Goal: Contribute content: Contribute content

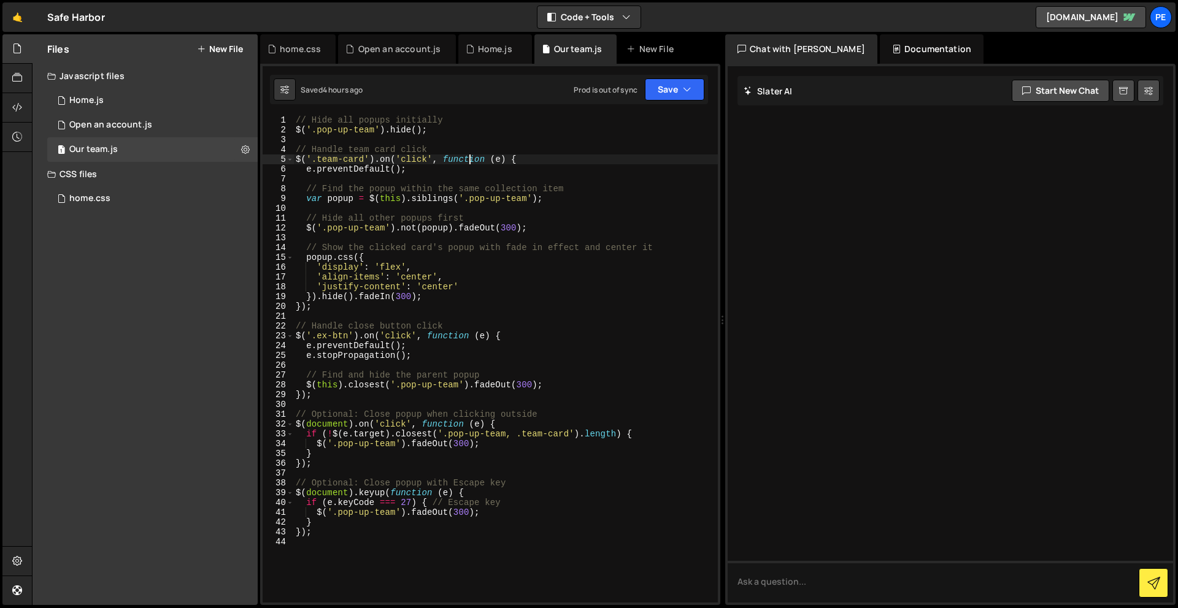
click at [468, 157] on div "// Hide all popups initially $ ( '.pop-up-team' ) . hide ( ) ; // Handle team c…" at bounding box center [505, 368] width 424 height 507
click at [118, 118] on div "1 Open an account.js 0" at bounding box center [152, 125] width 210 height 25
click at [104, 99] on div "1 Home.js 0" at bounding box center [152, 100] width 210 height 25
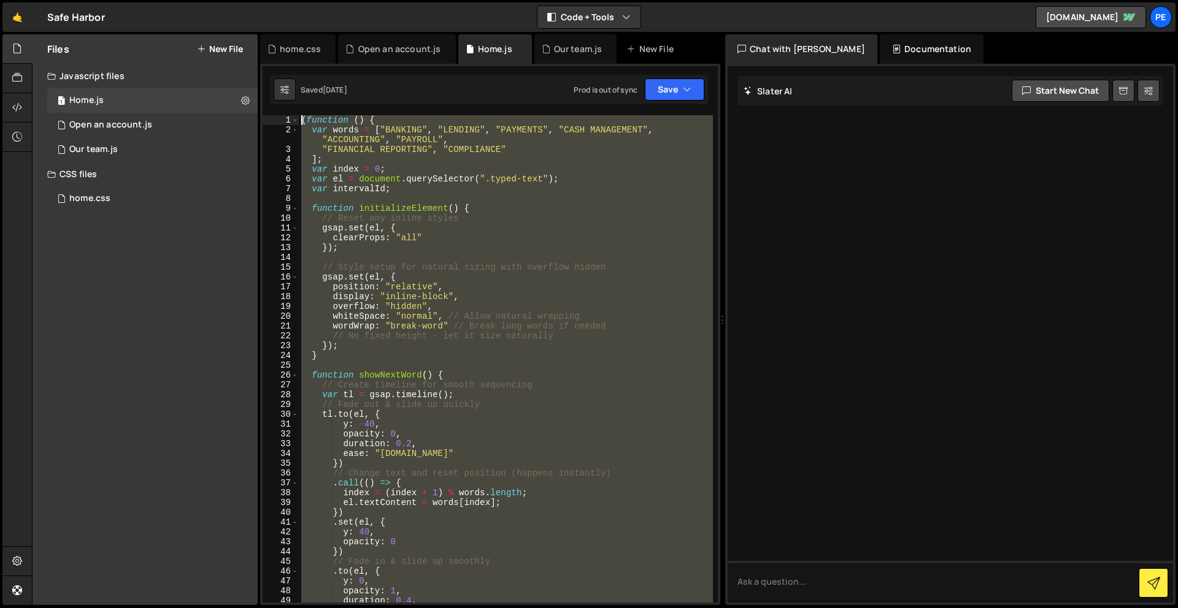
drag, startPoint x: 393, startPoint y: 257, endPoint x: 304, endPoint y: -54, distance: 323.4
click at [304, 0] on html "Projects [GEOGRAPHIC_DATA] Blog Pe Your current team is Perspective 1 Projects …" at bounding box center [589, 304] width 1178 height 608
type textarea "(function () { var words = ["BANKING", "LENDING", "PAYMENTS", "CASH MANAGEMENT"…"
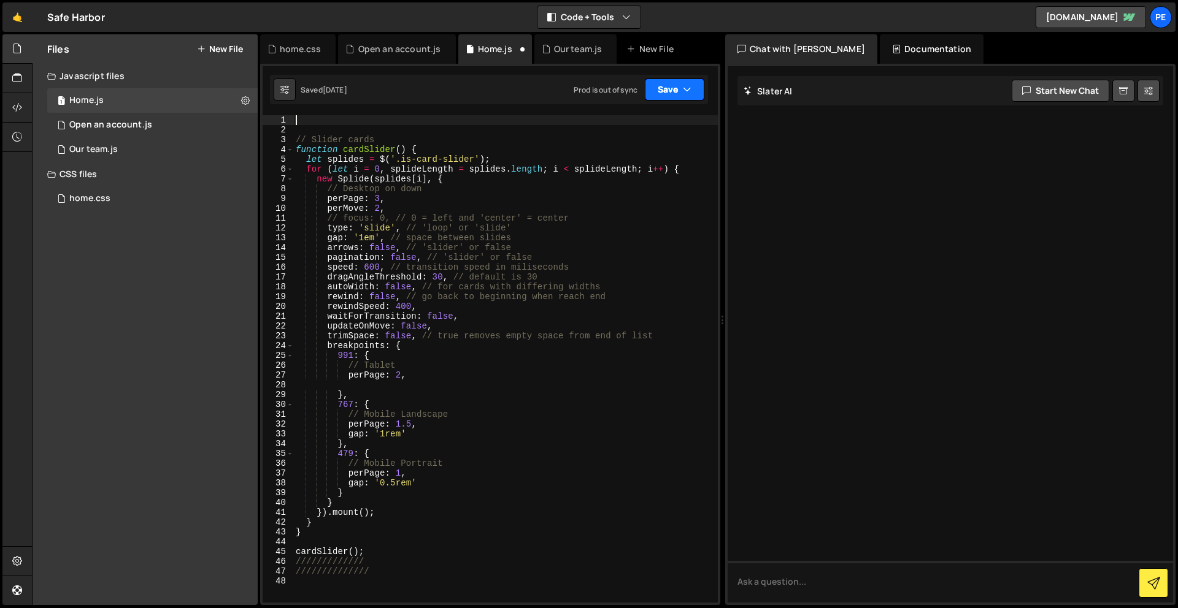
click at [685, 91] on icon "button" at bounding box center [687, 89] width 9 height 12
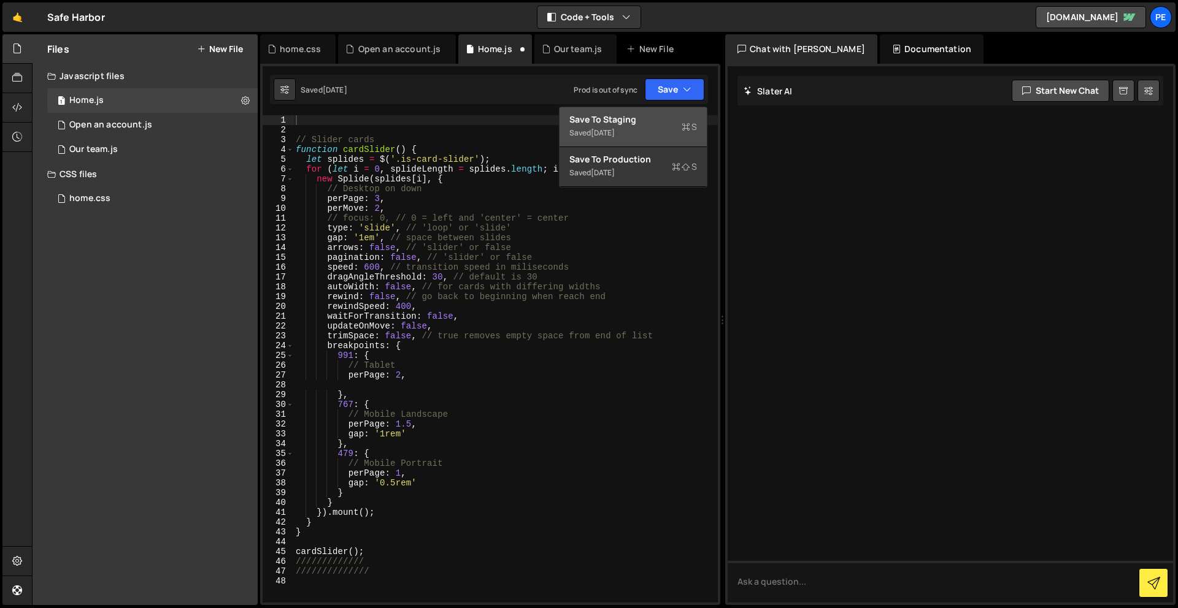
click at [594, 128] on div "[DATE]" at bounding box center [603, 133] width 24 height 10
type textarea "// Slider cards"
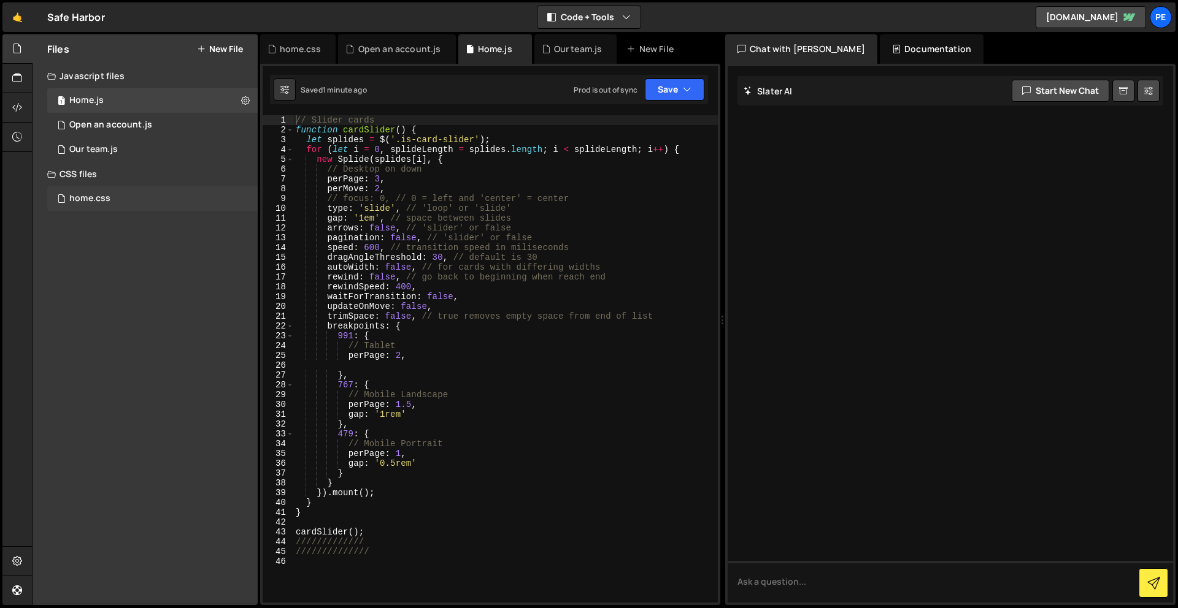
click at [83, 201] on div "home.css" at bounding box center [89, 198] width 41 height 11
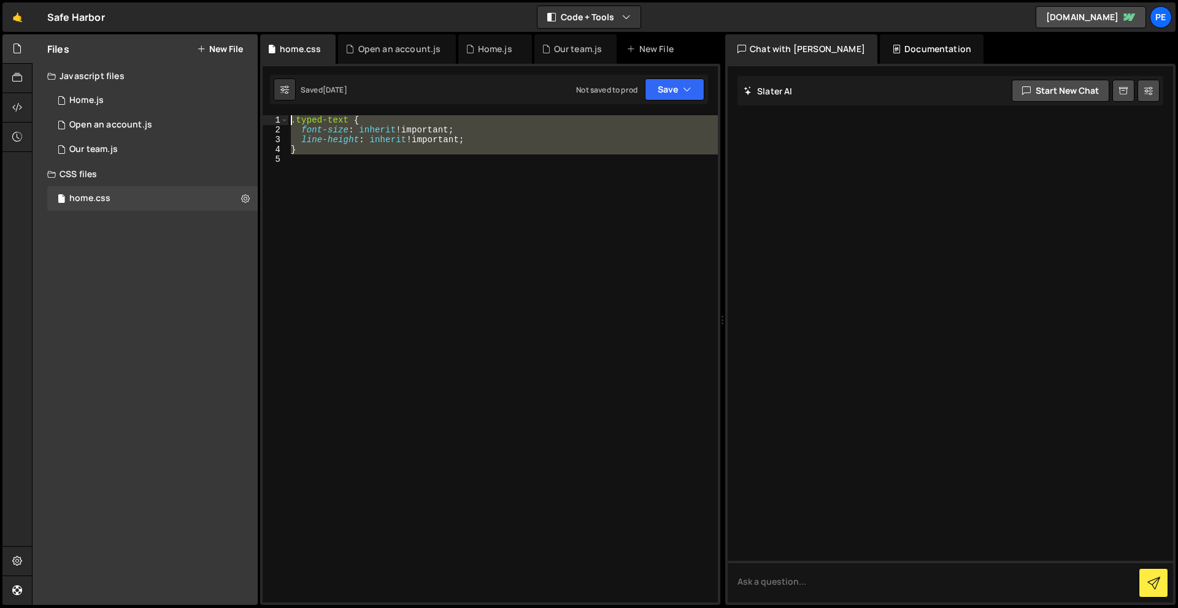
drag, startPoint x: 435, startPoint y: 289, endPoint x: 351, endPoint y: 67, distance: 237.7
click at [351, 67] on div "$('.team-card').on('click', function (e) { 1 2 3 4 5 6 7 8 9 10 11 12 13 14 15 …" at bounding box center [490, 335] width 460 height 542
paste textarea "}"
type textarea "}"
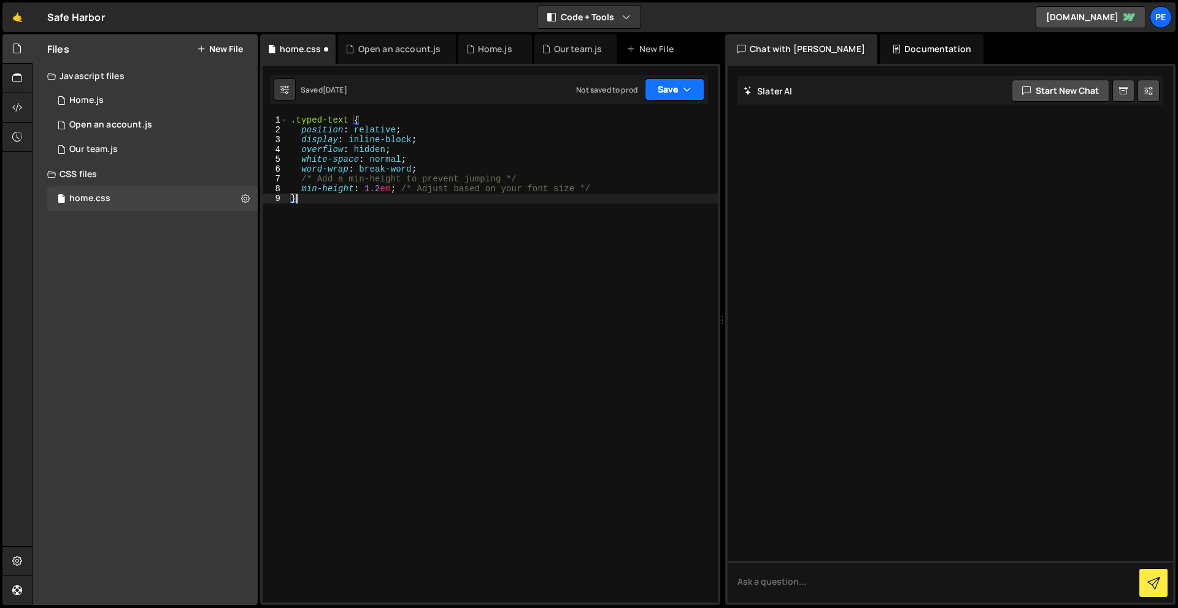
click at [652, 88] on button "Save" at bounding box center [674, 90] width 59 height 22
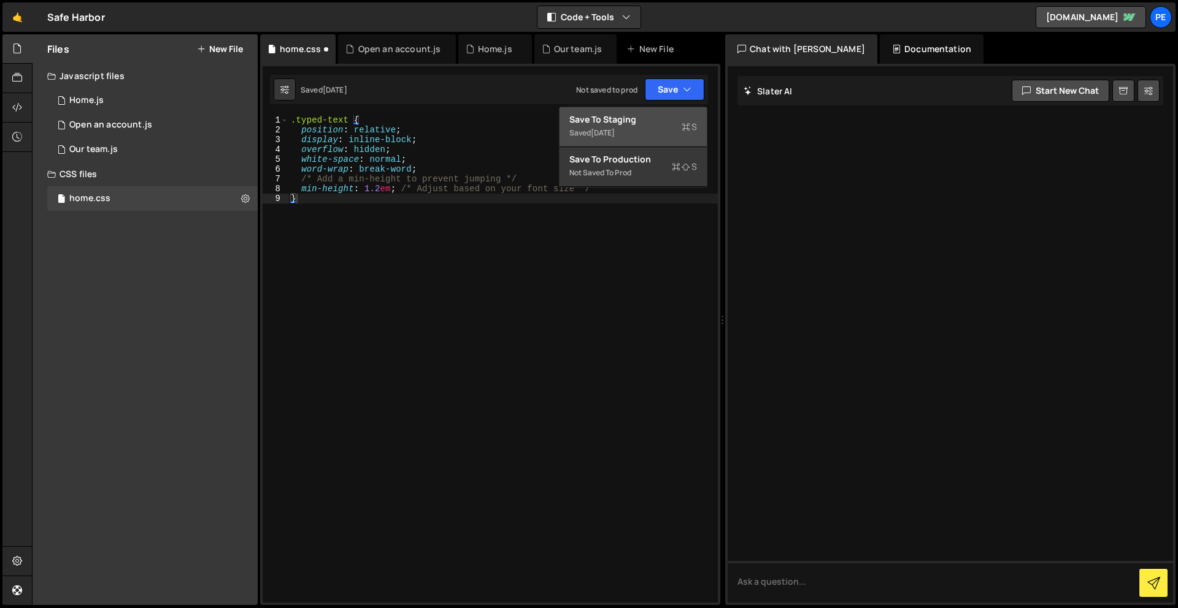
click at [630, 114] on div "Save to Staging S" at bounding box center [633, 119] width 128 height 12
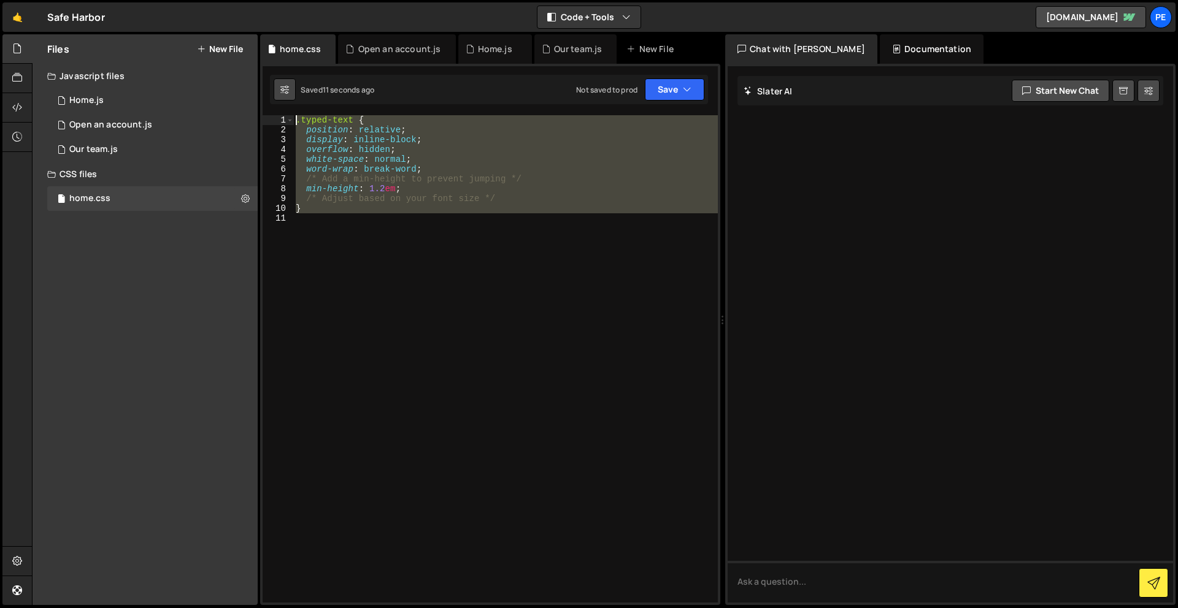
drag, startPoint x: 351, startPoint y: 224, endPoint x: 289, endPoint y: 79, distance: 158.2
click at [289, 79] on div "Debug Explain Copy home.css Open an account.js Home.js Our team.js New File Sav…" at bounding box center [490, 320] width 460 height 572
click at [384, 188] on div ".typed-text { position : relative ; display : inline-block ; overflow : hidden …" at bounding box center [505, 359] width 424 height 488
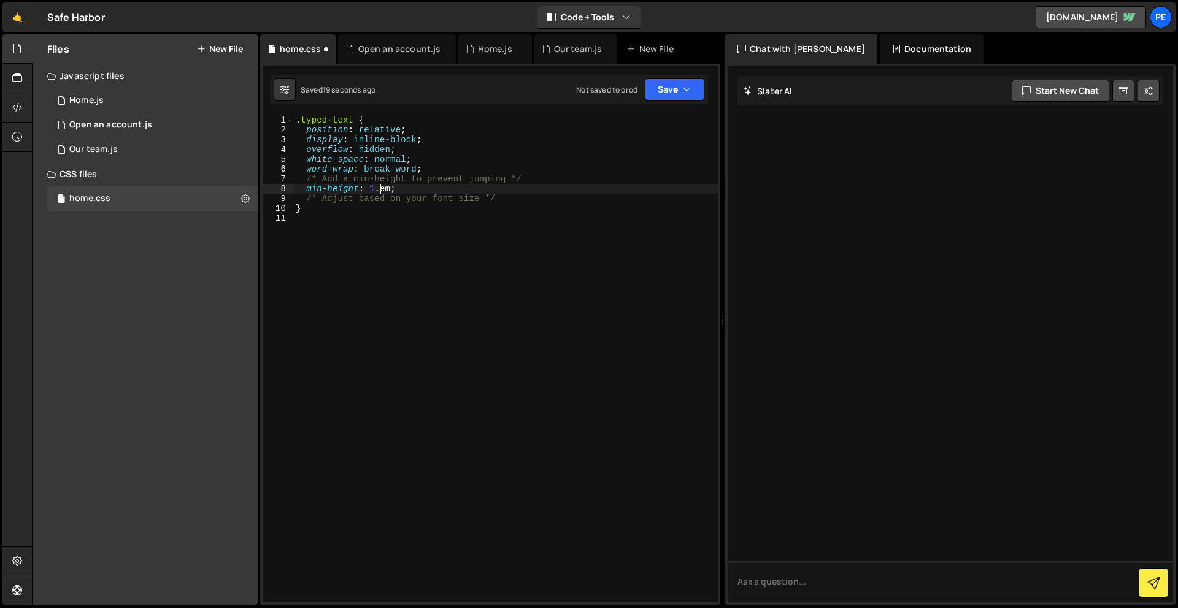
scroll to position [0, 6]
click at [688, 89] on icon "button" at bounding box center [687, 89] width 9 height 12
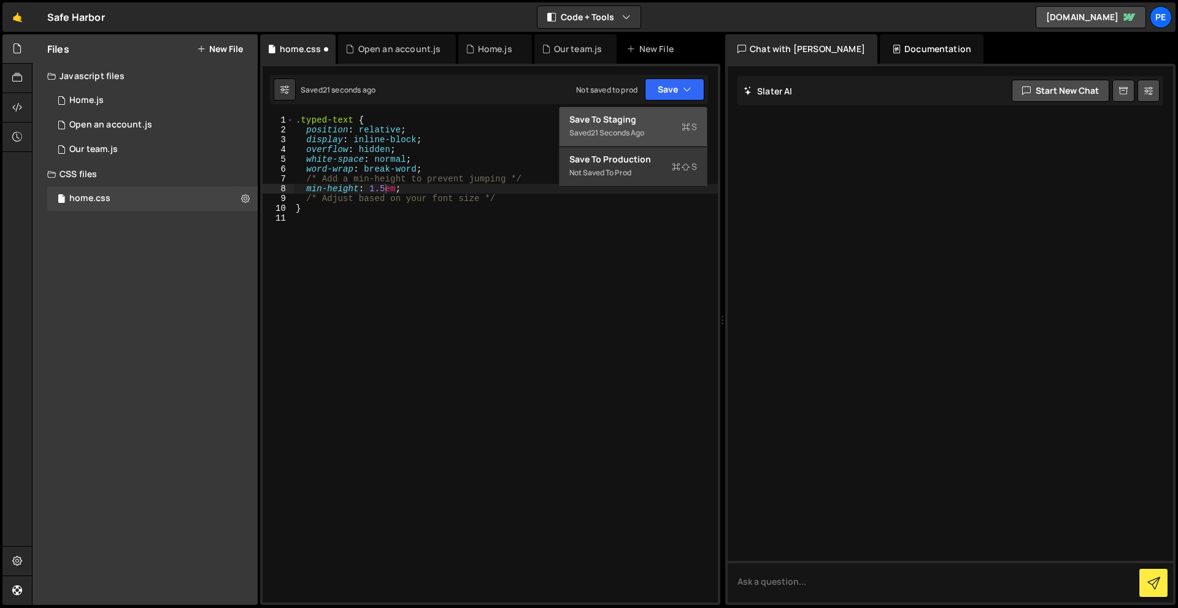
click at [609, 128] on div "21 seconds ago" at bounding box center [617, 133] width 53 height 10
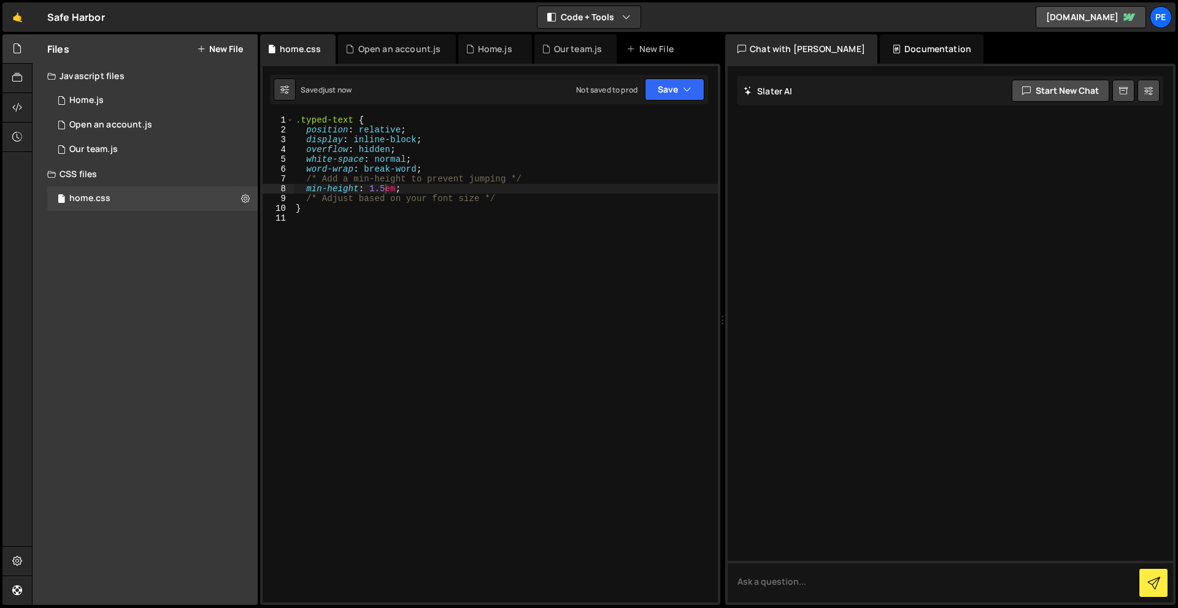
click at [385, 186] on div ".typed-text { position : relative ; display : inline-block ; overflow : hidden …" at bounding box center [505, 368] width 424 height 507
type textarea "min-height: 1em;"
click at [675, 97] on button "Save" at bounding box center [674, 90] width 59 height 22
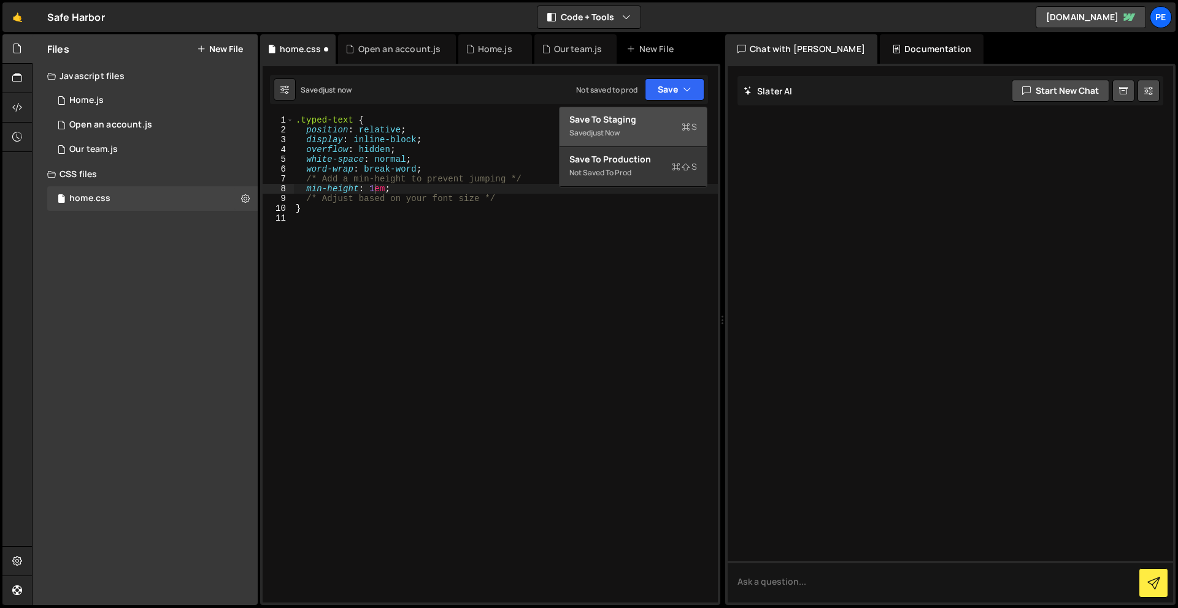
click at [660, 127] on div "Saved just now" at bounding box center [633, 133] width 128 height 15
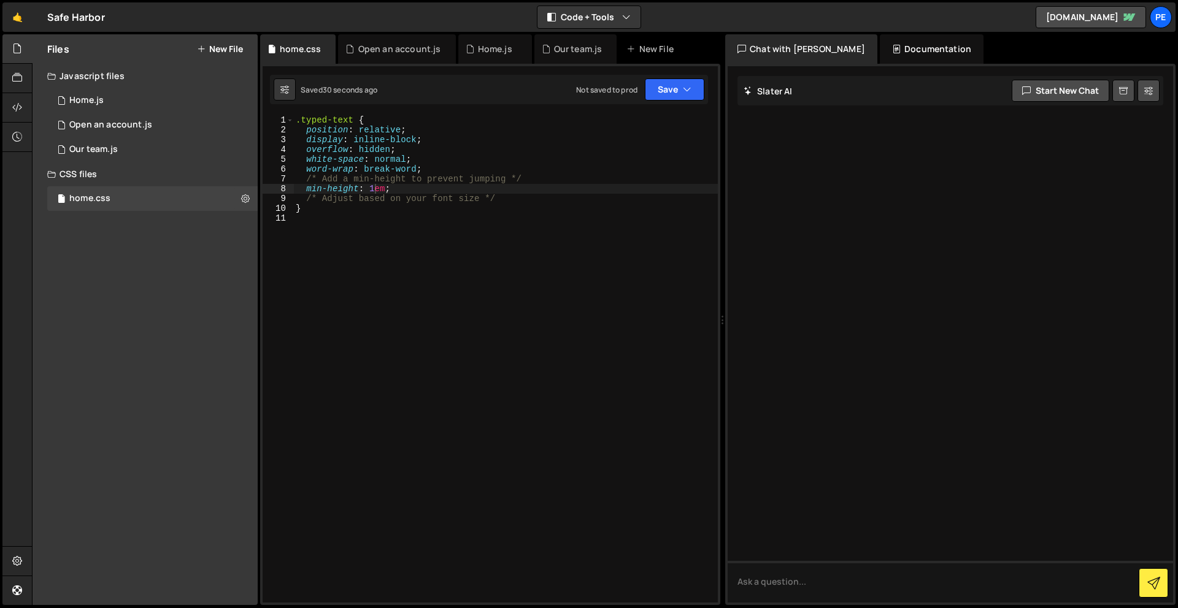
scroll to position [0, 0]
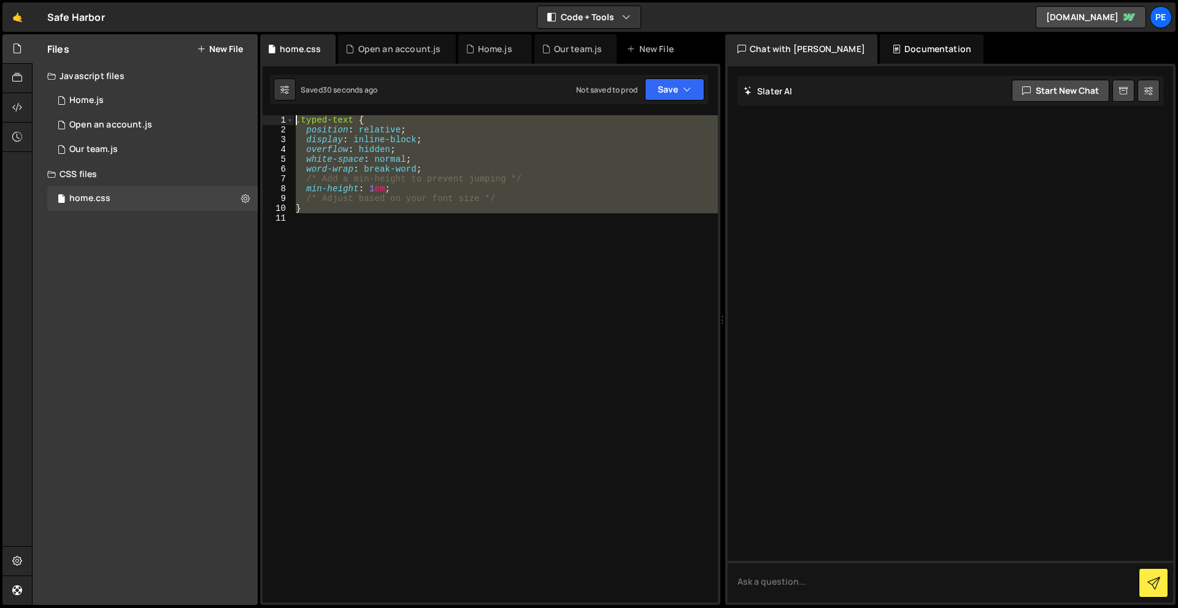
drag, startPoint x: 314, startPoint y: 261, endPoint x: 266, endPoint y: 15, distance: 250.7
click at [266, 15] on div "Hold on a sec... Are you certain you wish to leave this page? Any changes you'v…" at bounding box center [589, 304] width 1178 height 608
paste textarea "}"
type textarea "}"
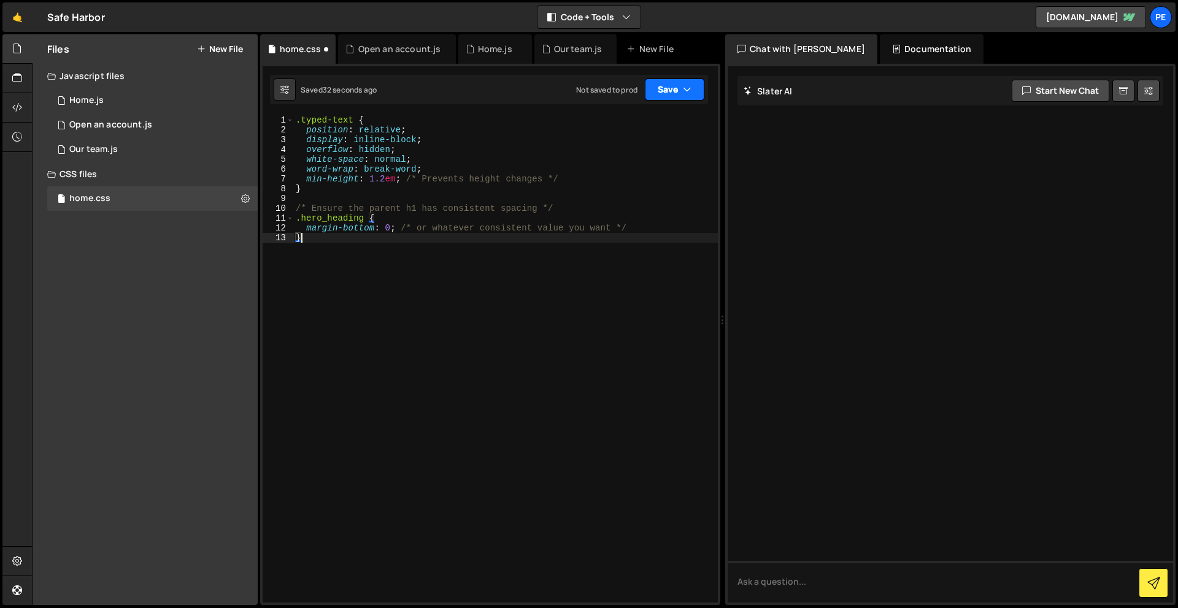
click at [673, 87] on button "Save" at bounding box center [674, 90] width 59 height 22
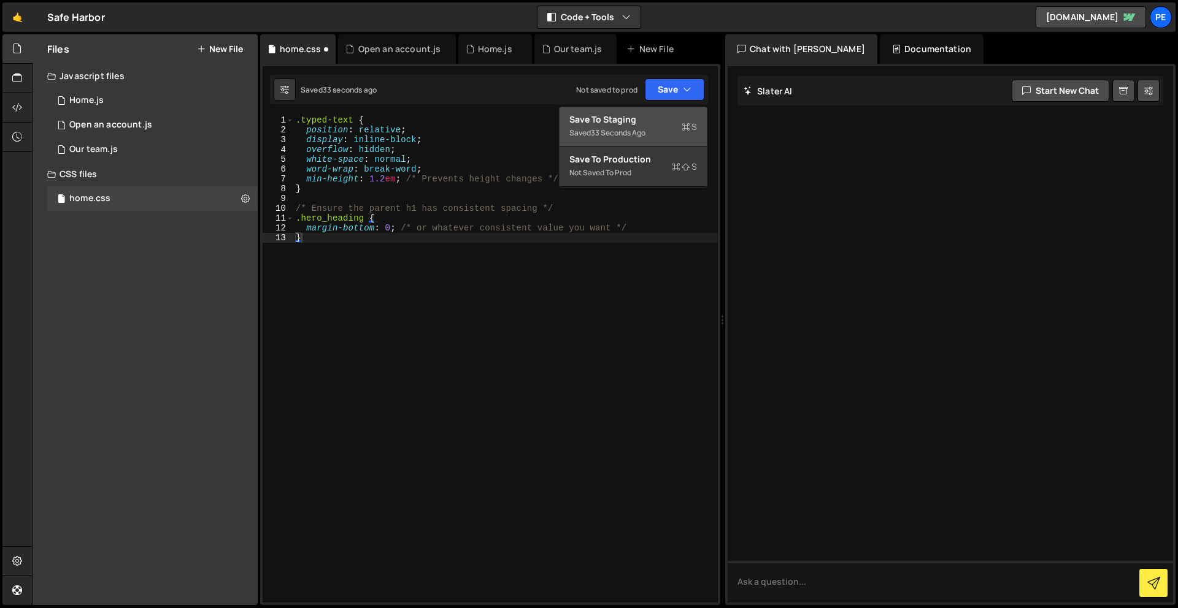
click at [640, 124] on div "Save to Staging S" at bounding box center [633, 119] width 128 height 12
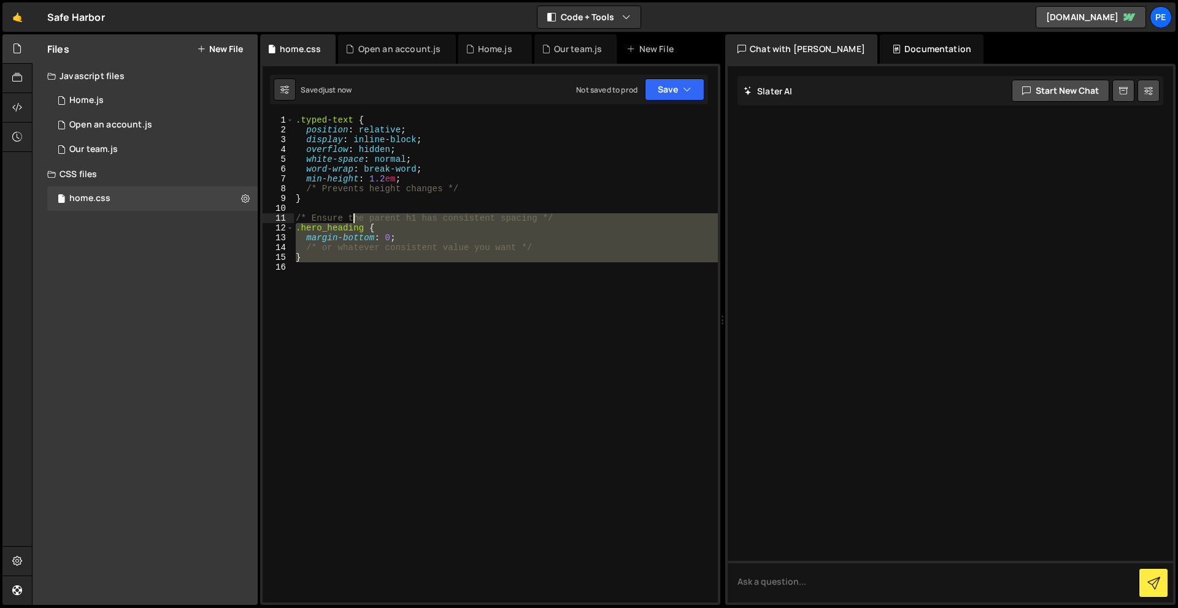
drag, startPoint x: 377, startPoint y: 258, endPoint x: 275, endPoint y: 33, distance: 247.0
click at [275, 33] on div "Hold on a sec... Are you certain you wish to leave this page? Any changes you'v…" at bounding box center [589, 304] width 1178 height 608
type textarea ".typed-text { position: relative;"
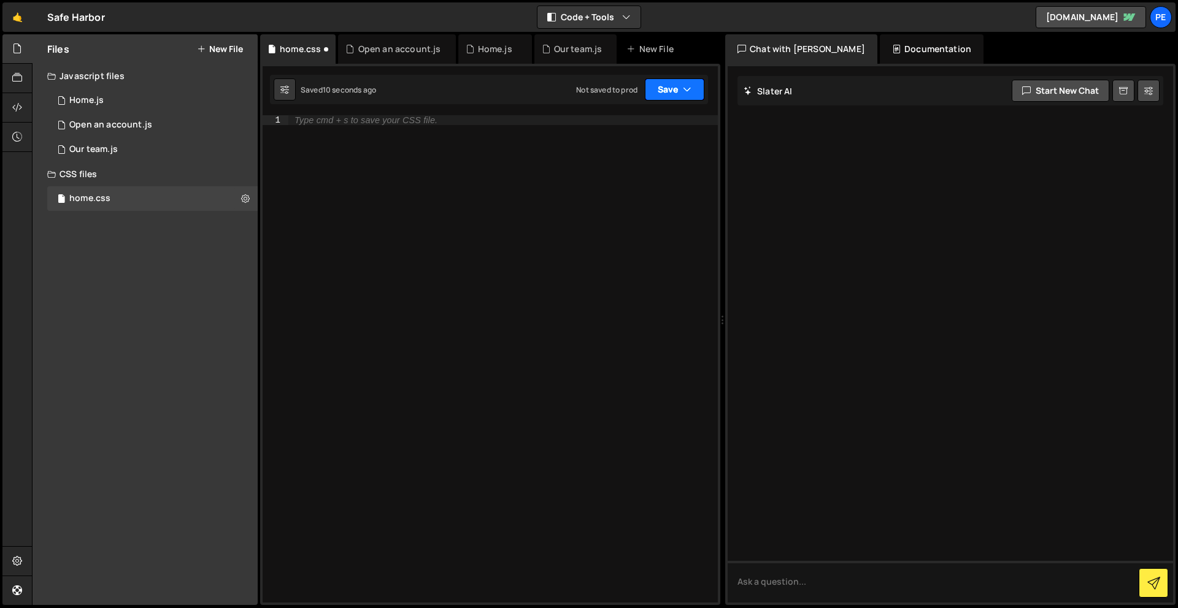
click at [676, 102] on div "Saved 10 seconds ago Not saved to prod Upgrade to Edit Save Save to Staging S S…" at bounding box center [489, 89] width 438 height 29
click at [673, 94] on button "Save" at bounding box center [674, 90] width 59 height 22
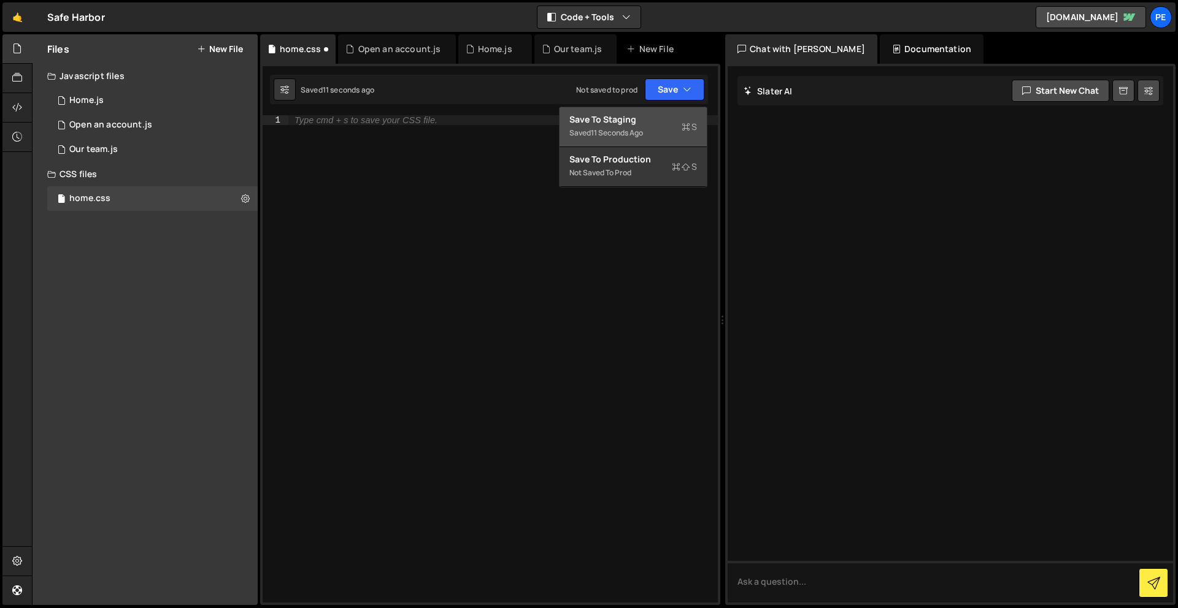
click at [643, 125] on div "Save to Staging S" at bounding box center [633, 119] width 128 height 12
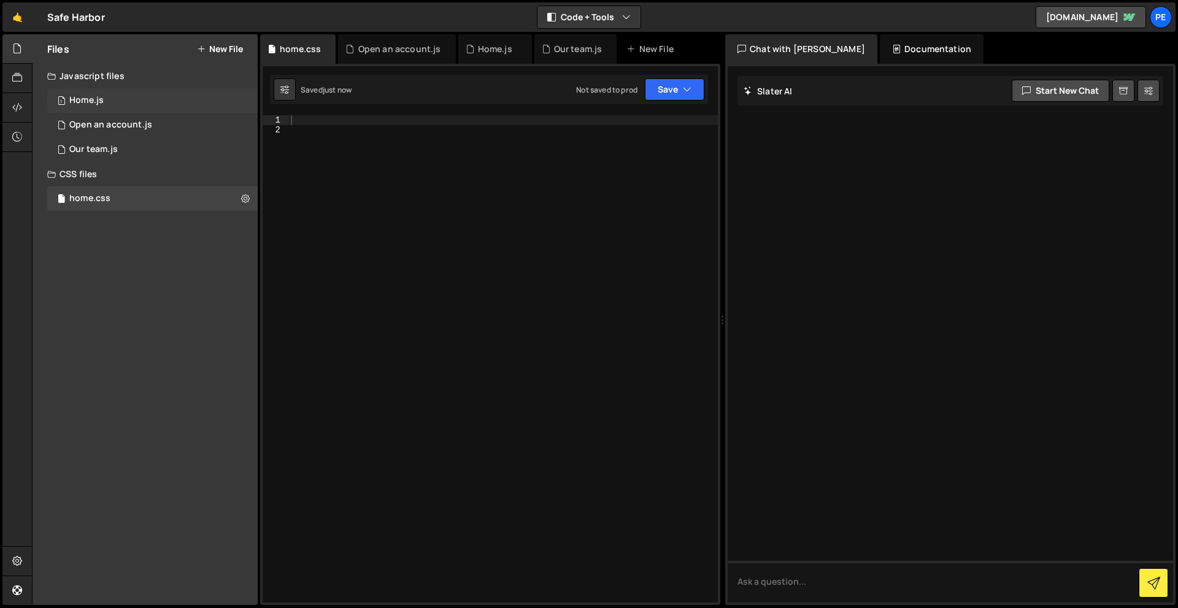
click at [137, 100] on div "1 Home.js 0" at bounding box center [152, 100] width 210 height 25
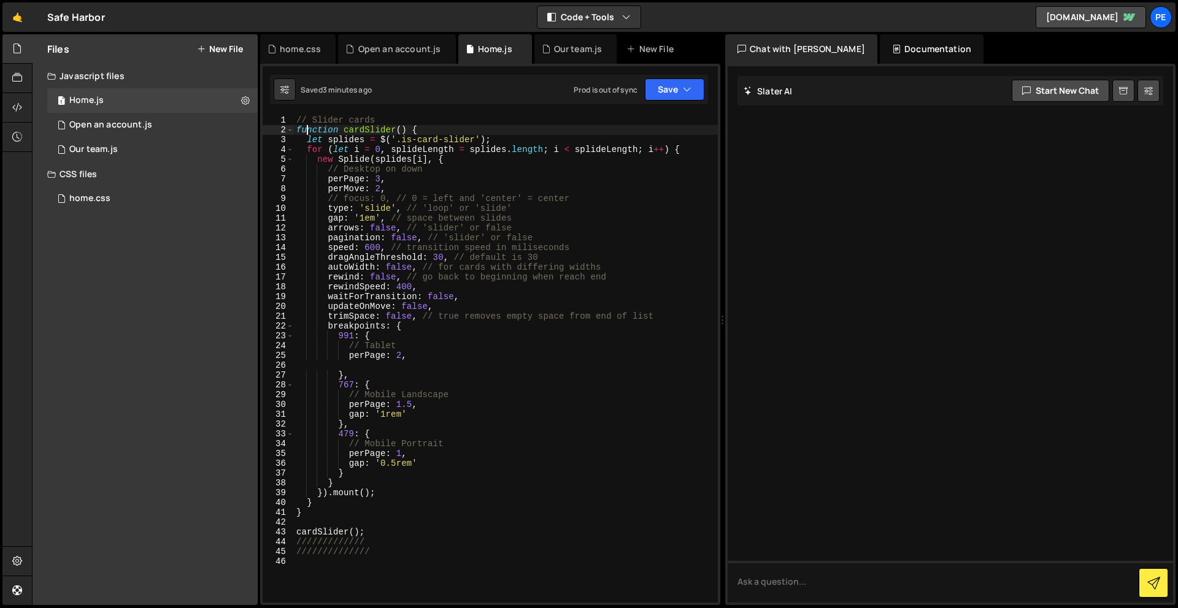
click at [305, 125] on div "// Slider cards function cardSlider ( ) { let splides = $ ( '.is-card-slider' )…" at bounding box center [506, 368] width 424 height 507
click at [297, 120] on div "// Slider cards function cardSlider ( ) { let splides = $ ( '.is-card-slider' )…" at bounding box center [506, 368] width 424 height 507
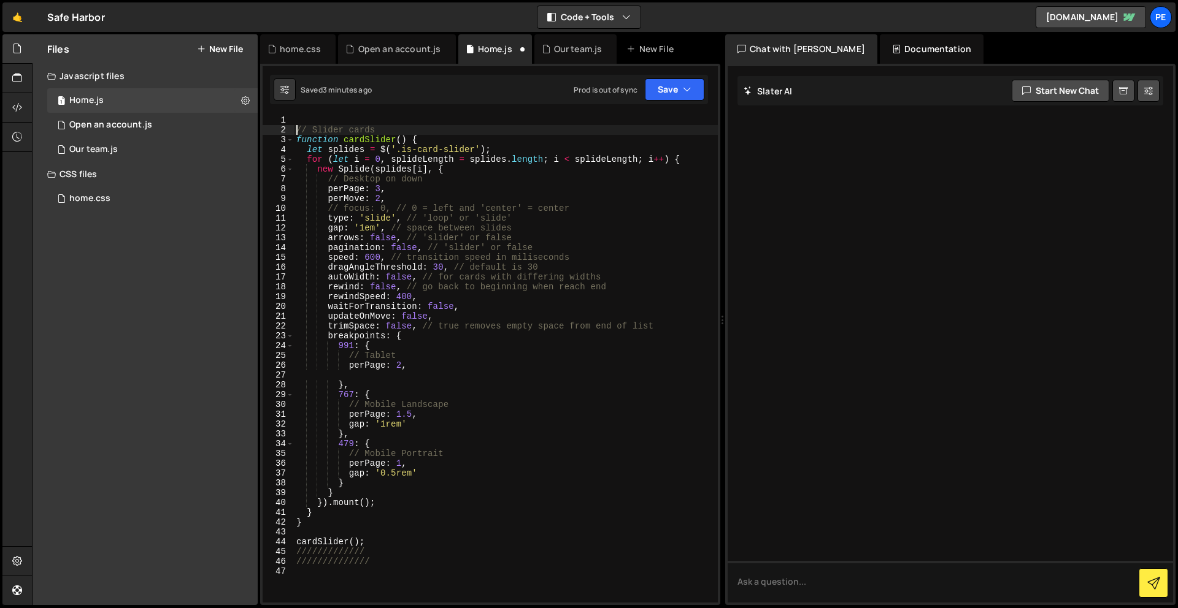
type textarea "// Slider cards"
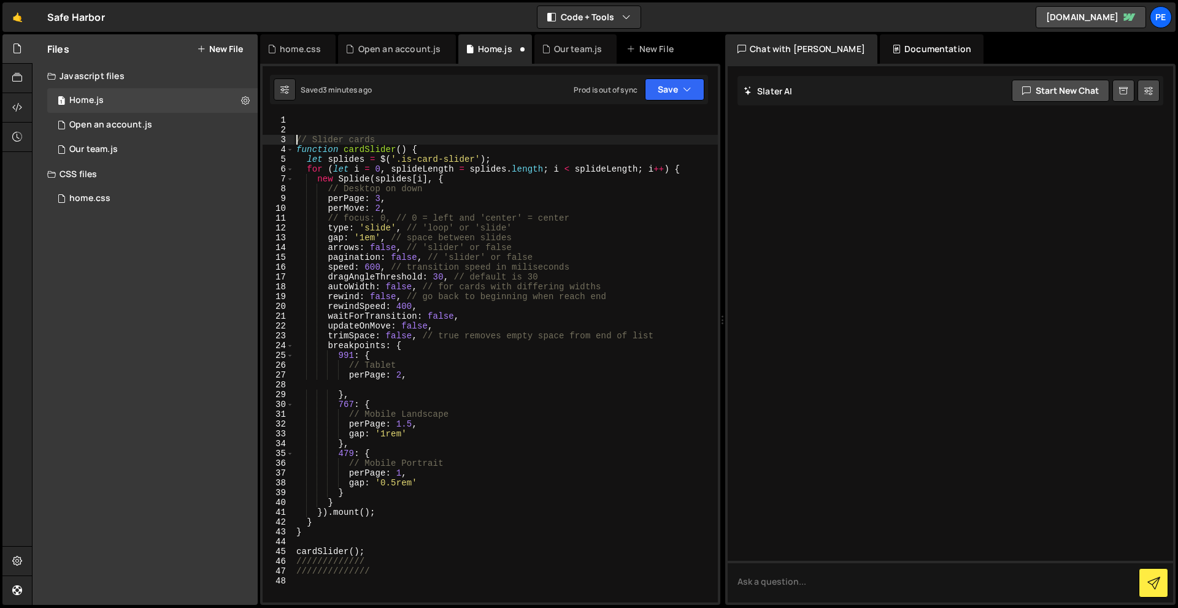
click at [297, 118] on div "// Slider cards function cardSlider ( ) { let splides = $ ( '.is-card-slider' )…" at bounding box center [506, 368] width 424 height 507
paste textarea "})();"
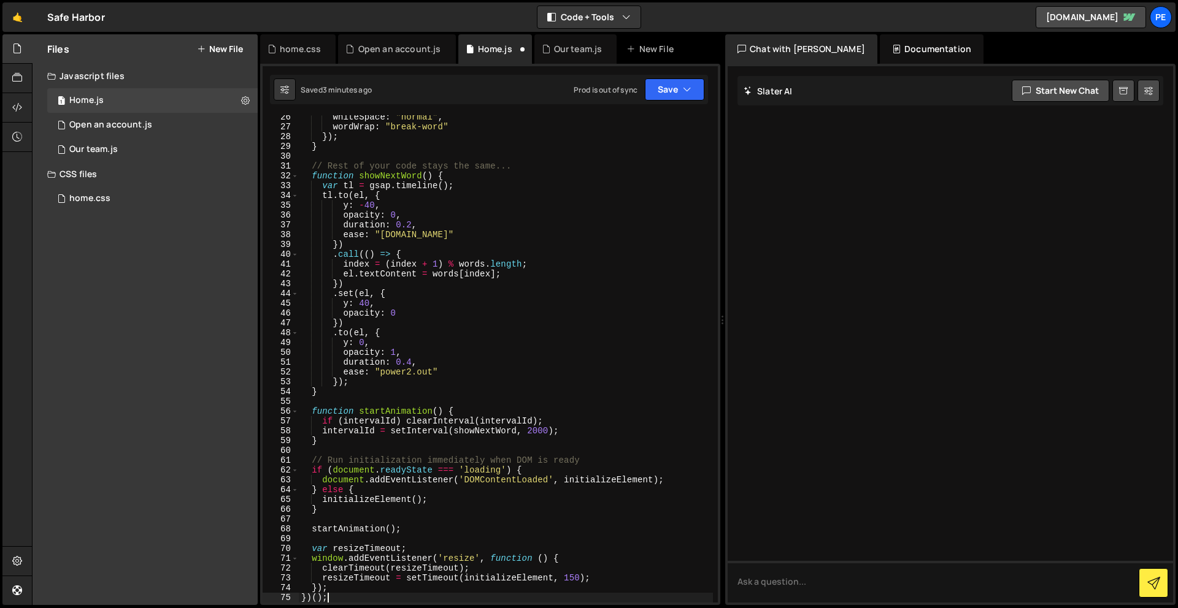
scroll to position [258, 0]
type textarea "})();"
click at [672, 93] on button "Save" at bounding box center [674, 90] width 59 height 22
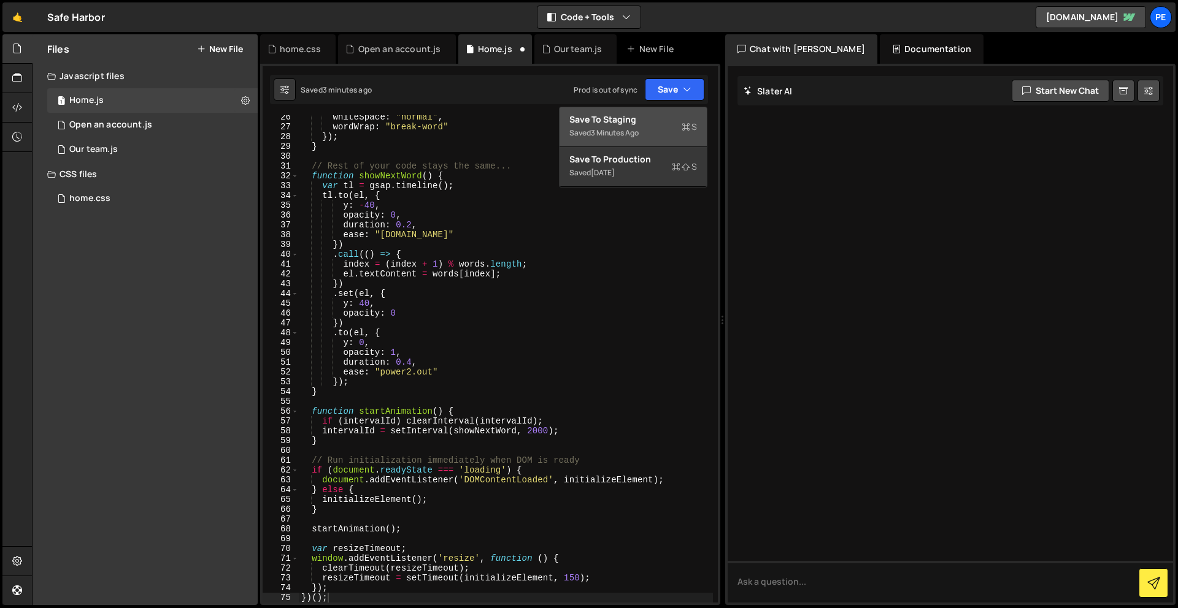
click at [644, 121] on div "Save to Staging S" at bounding box center [633, 119] width 128 height 12
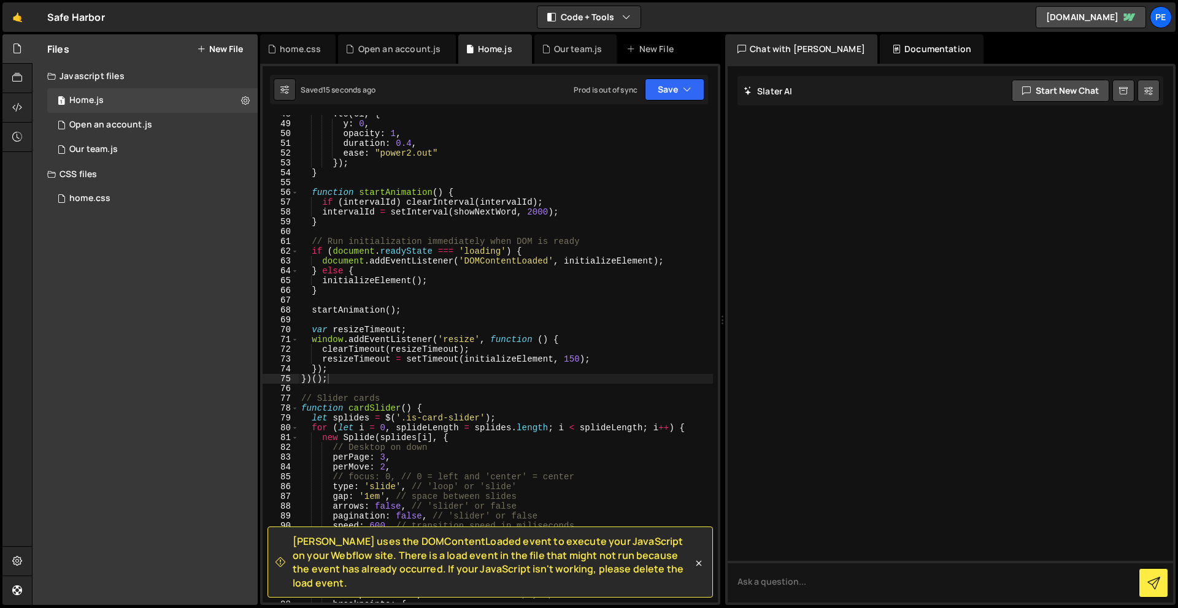
scroll to position [477, 0]
click at [361, 377] on div ". to ( el , { y : 0 , opacity : 1 , duration : 0.4 , ease : "power2.out" }) ; }…" at bounding box center [506, 362] width 414 height 507
click at [88, 192] on div "home.css 0" at bounding box center [152, 198] width 210 height 25
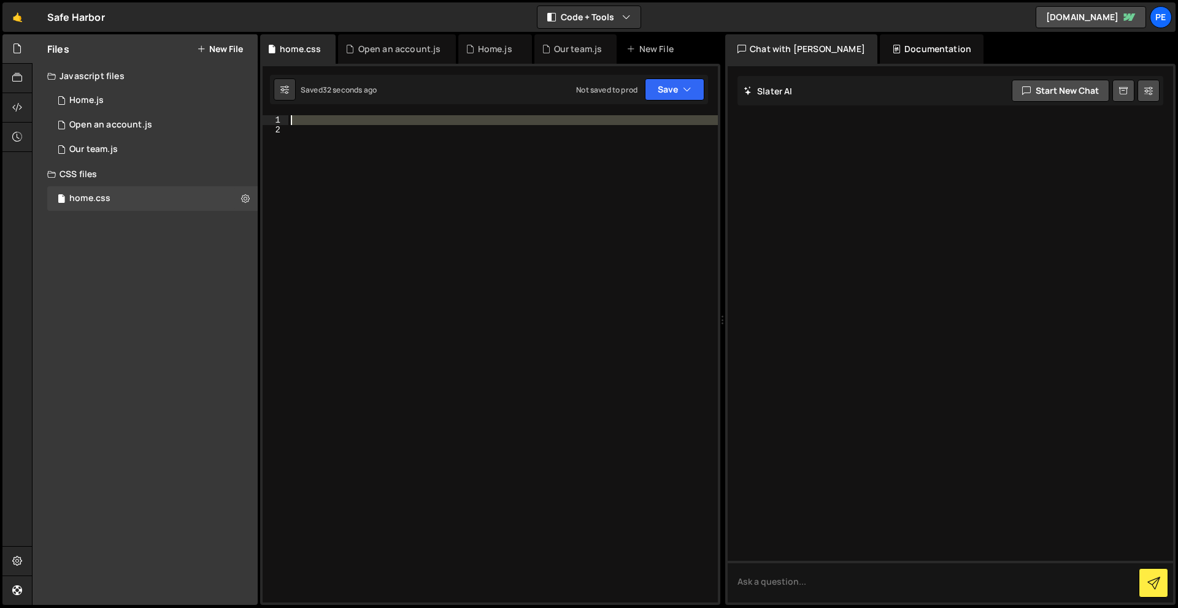
drag, startPoint x: 456, startPoint y: 329, endPoint x: 361, endPoint y: 69, distance: 276.3
click at [361, 69] on div "$('.team-card').on('click', function (e) { 1 2 3 4 5 6 7 8 9 10 11 12 13 14 15 …" at bounding box center [490, 335] width 460 height 542
paste textarea "}"
type textarea "}"
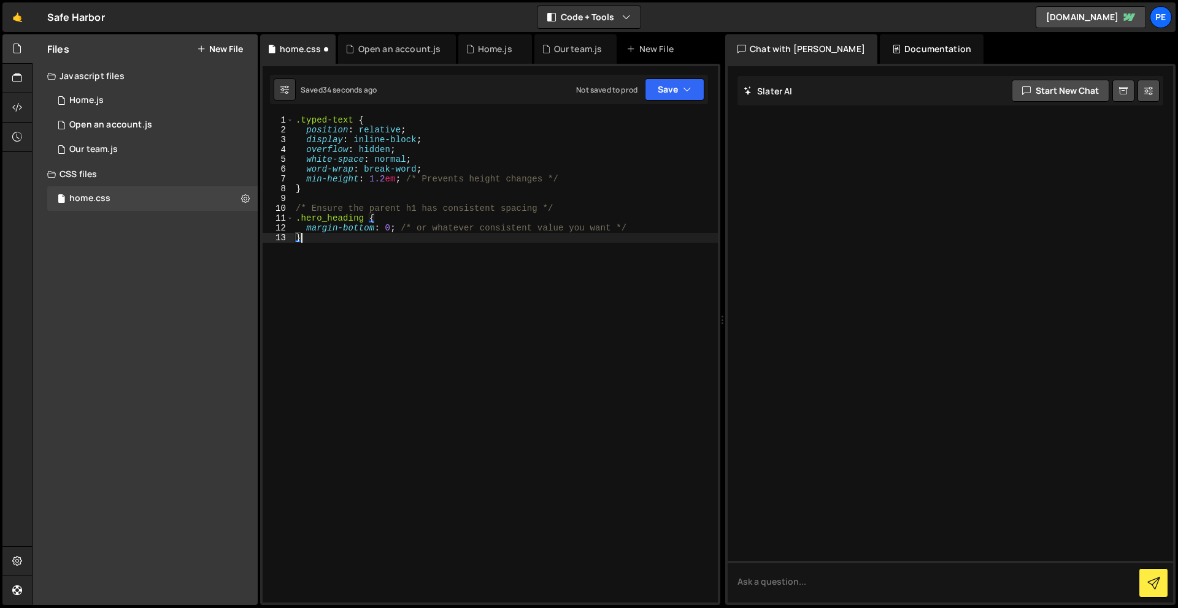
click at [665, 75] on div "Saved 34 seconds ago Not saved to prod Upgrade to Edit Save Save to Staging S S…" at bounding box center [489, 89] width 438 height 29
click at [653, 93] on button "Save" at bounding box center [674, 90] width 59 height 22
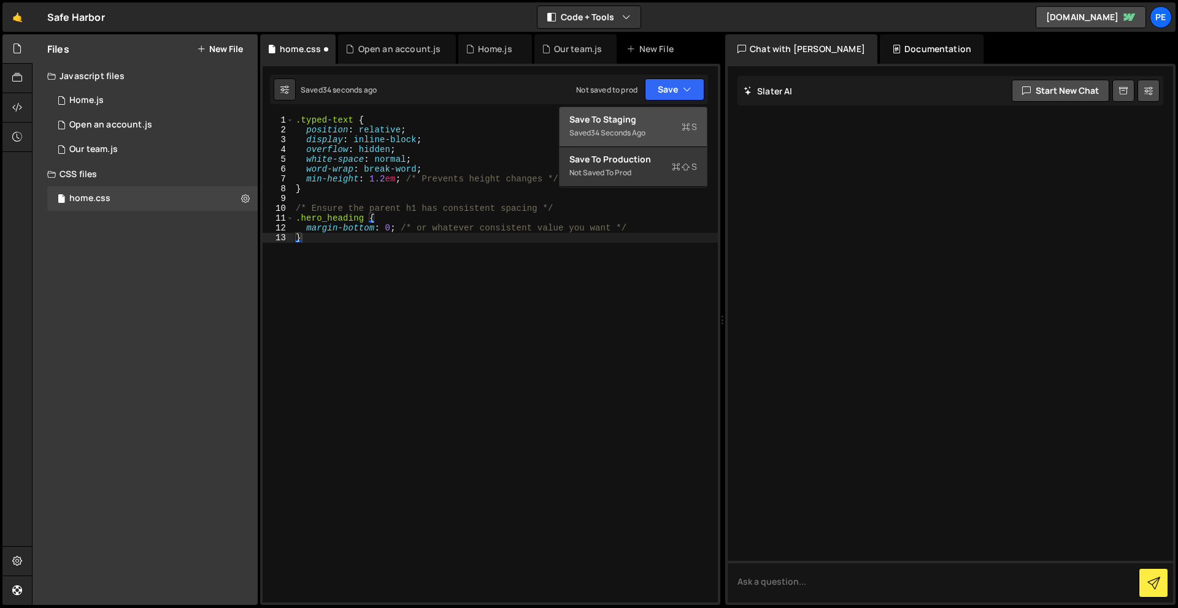
click at [628, 123] on div "Save to Staging S" at bounding box center [633, 119] width 128 height 12
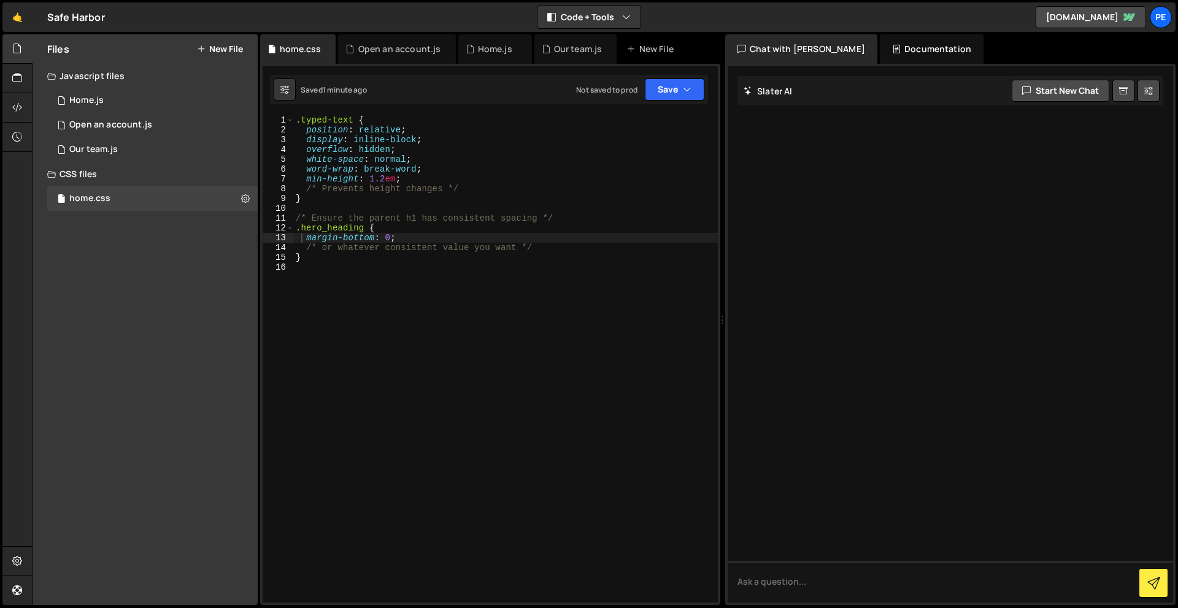
click at [405, 299] on div ".typed-text { position : relative ; display : inline-block ; overflow : hidden …" at bounding box center [505, 368] width 424 height 507
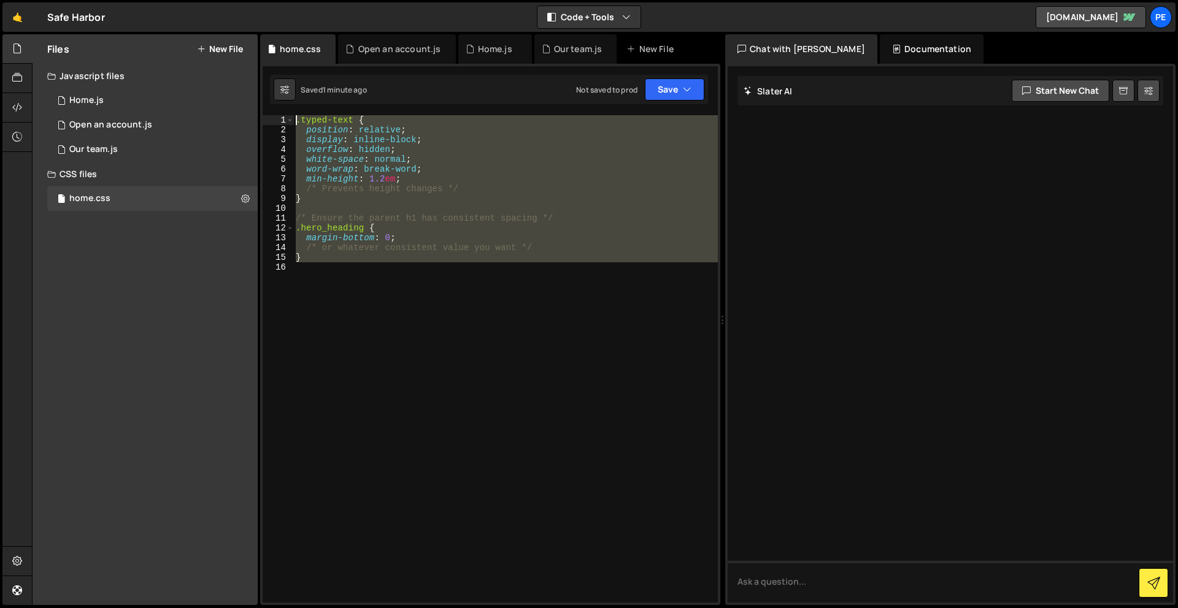
drag, startPoint x: 389, startPoint y: 309, endPoint x: 283, endPoint y: -12, distance: 337.7
click at [283, 0] on html "Projects [GEOGRAPHIC_DATA] Blog Pe Your current team is Perspective 1 Projects …" at bounding box center [589, 304] width 1178 height 608
paste textarea "}"
type textarea "}"
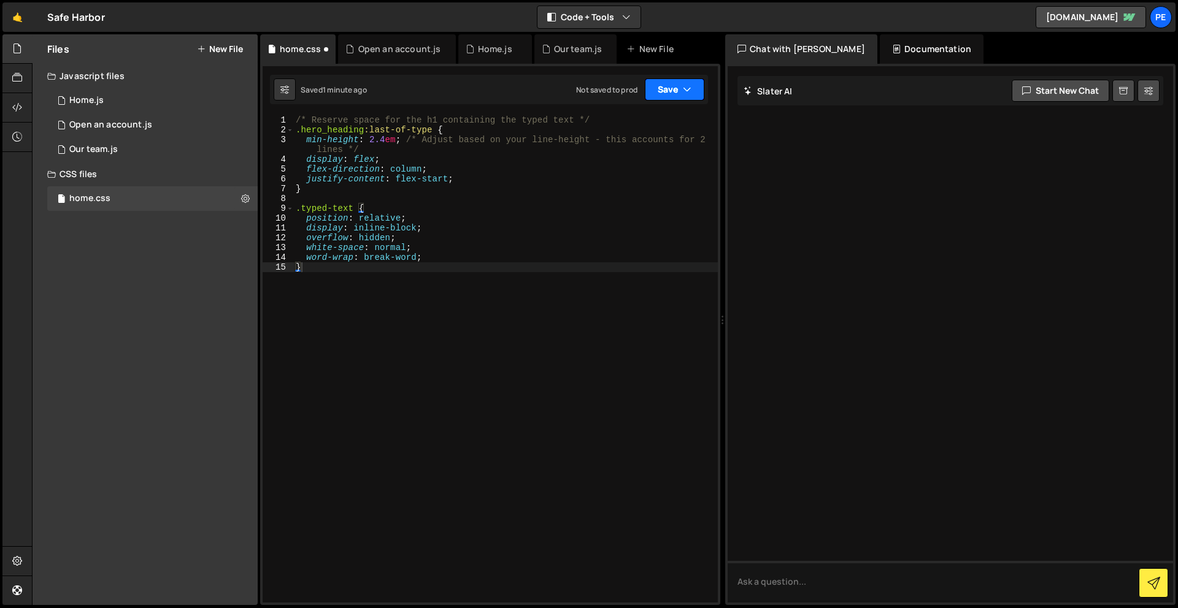
click at [676, 87] on button "Save" at bounding box center [674, 90] width 59 height 22
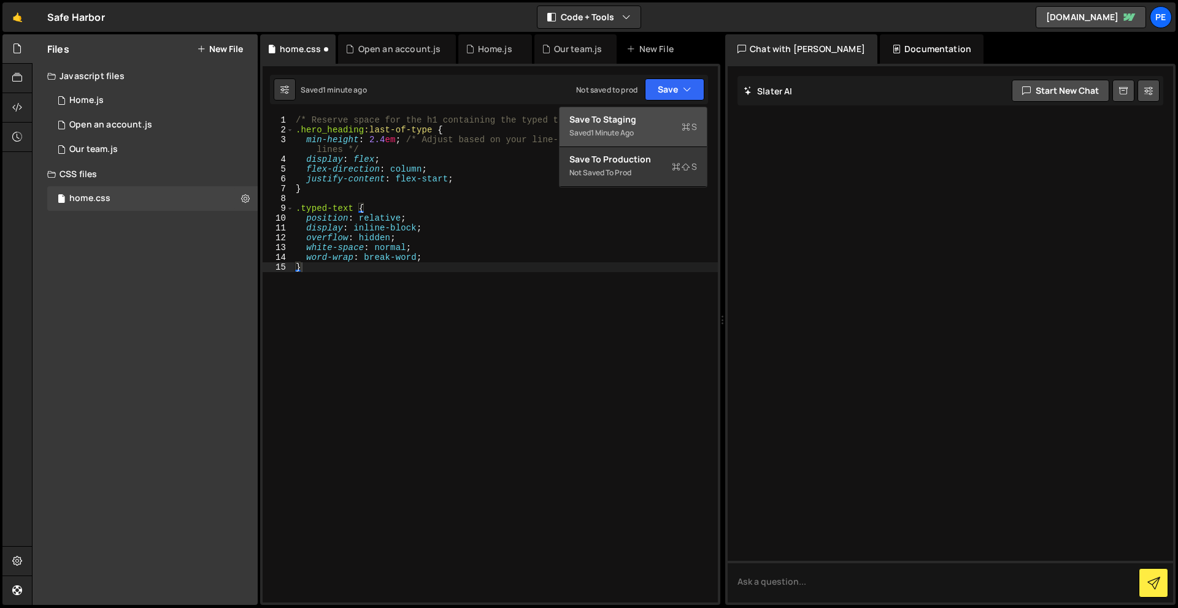
click at [627, 131] on div "1 minute ago" at bounding box center [612, 133] width 43 height 10
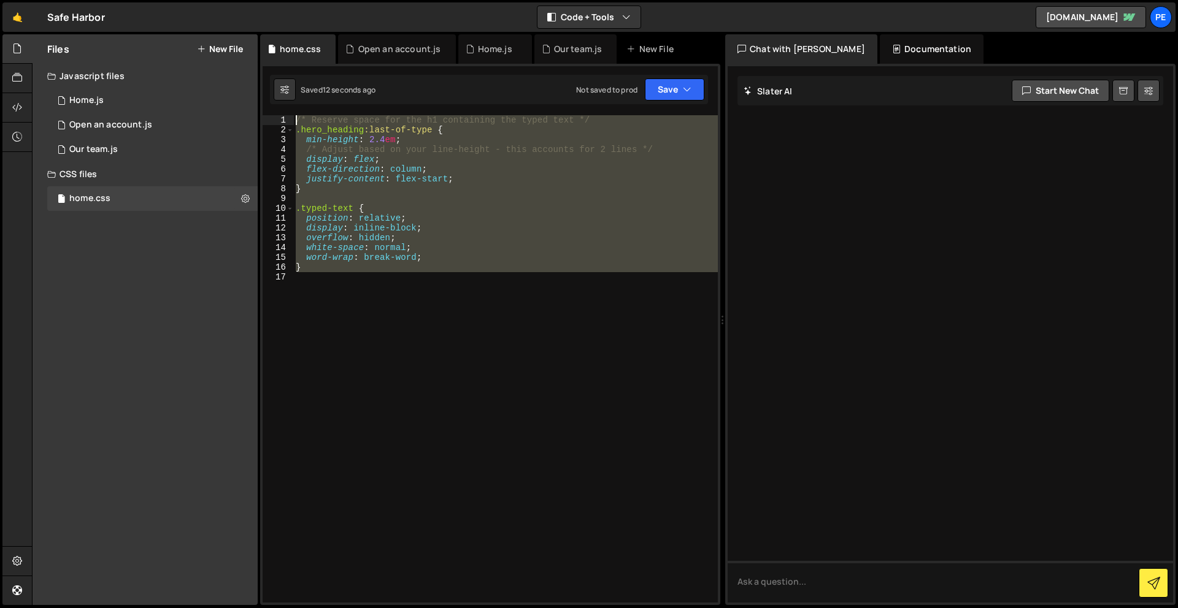
drag, startPoint x: 354, startPoint y: 358, endPoint x: 310, endPoint y: -4, distance: 364.6
click at [310, 0] on html "Projects [GEOGRAPHIC_DATA] Blog Pe Your current team is Perspective 1 Projects …" at bounding box center [589, 304] width 1178 height 608
paste textarea "}"
type textarea "}"
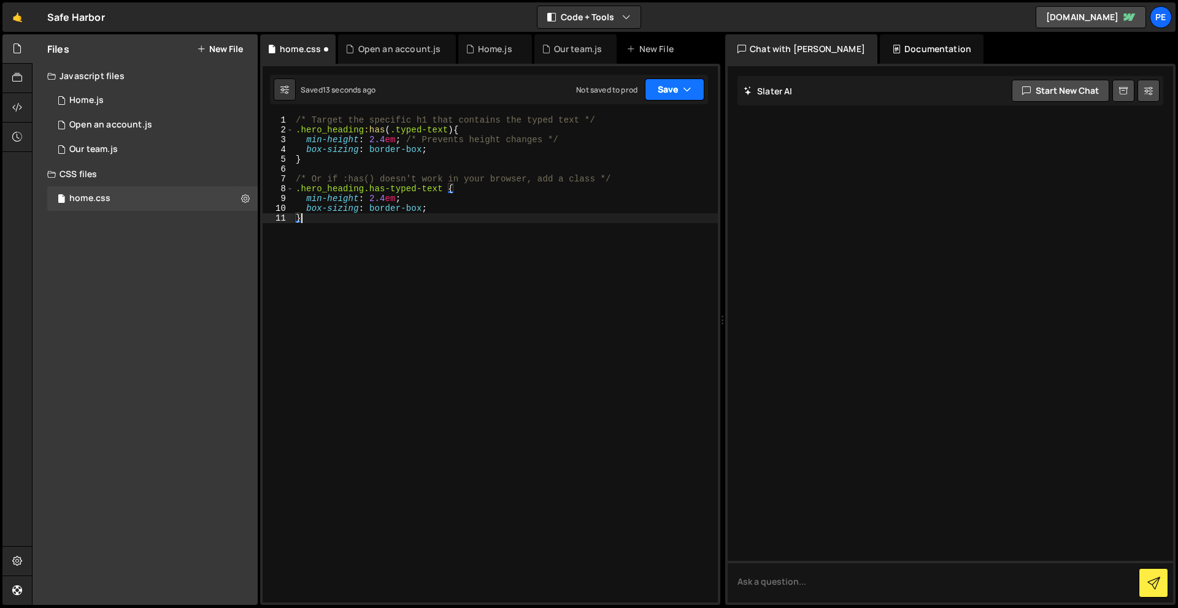
click at [665, 80] on button "Save" at bounding box center [674, 90] width 59 height 22
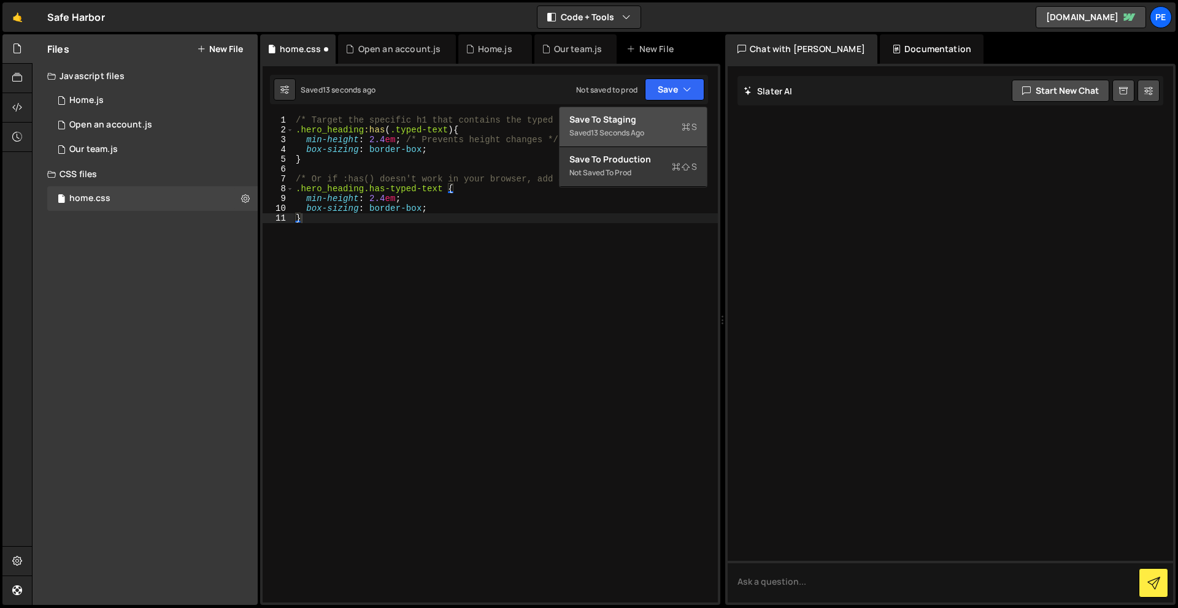
click at [634, 115] on div "Save to Staging S" at bounding box center [633, 119] width 128 height 12
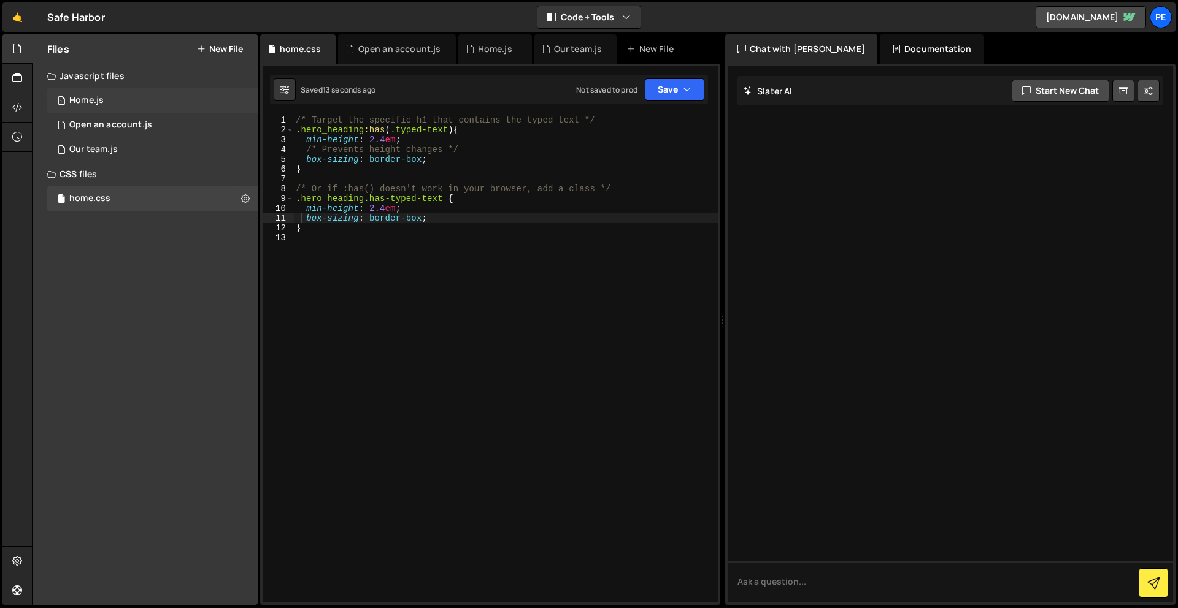
click at [113, 96] on div "1 Home.js 0" at bounding box center [152, 100] width 210 height 25
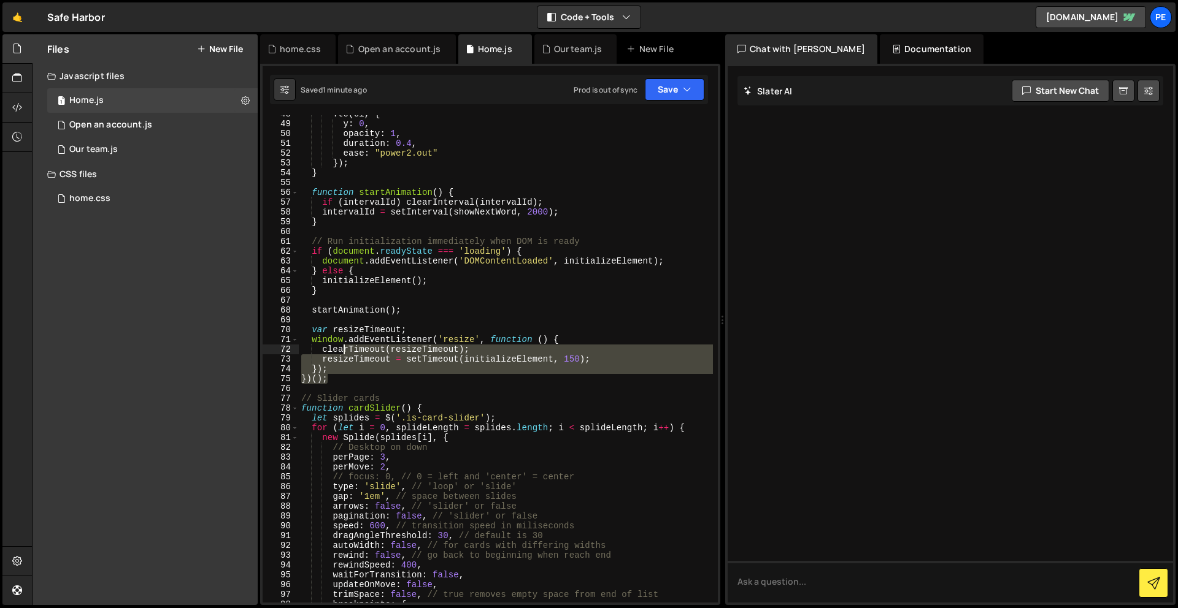
scroll to position [0, 0]
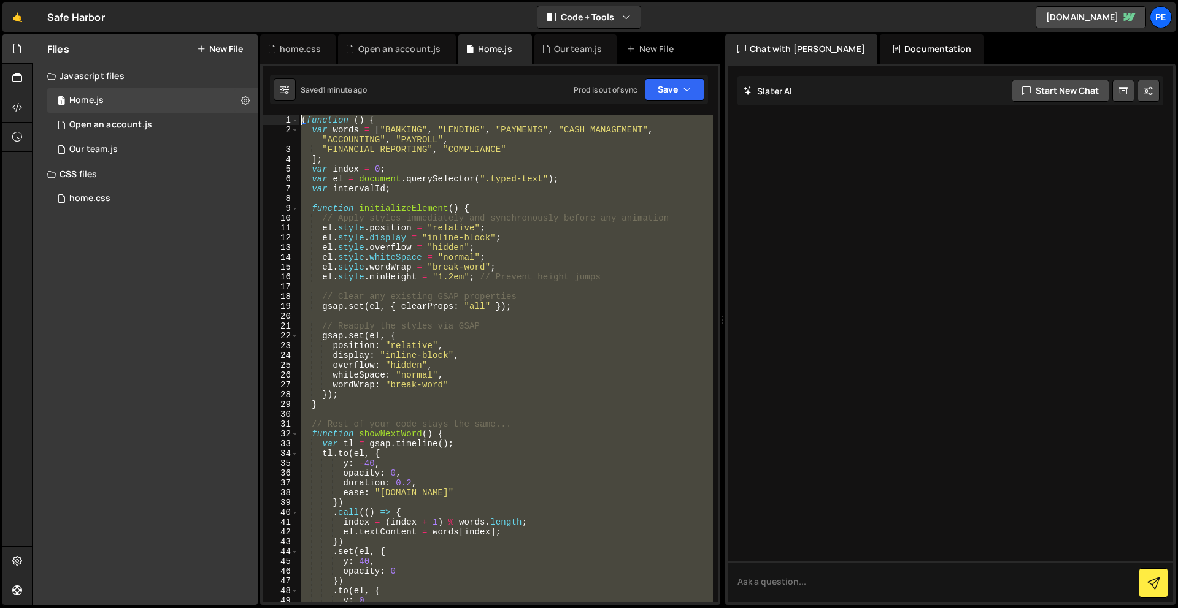
drag, startPoint x: 351, startPoint y: 372, endPoint x: 377, endPoint y: -54, distance: 427.1
click at [377, 0] on html "Projects [GEOGRAPHIC_DATA] Blog Pe Your current team is Perspective 1 Projects …" at bounding box center [589, 304] width 1178 height 608
paste textarea "})();"
type textarea "})();"
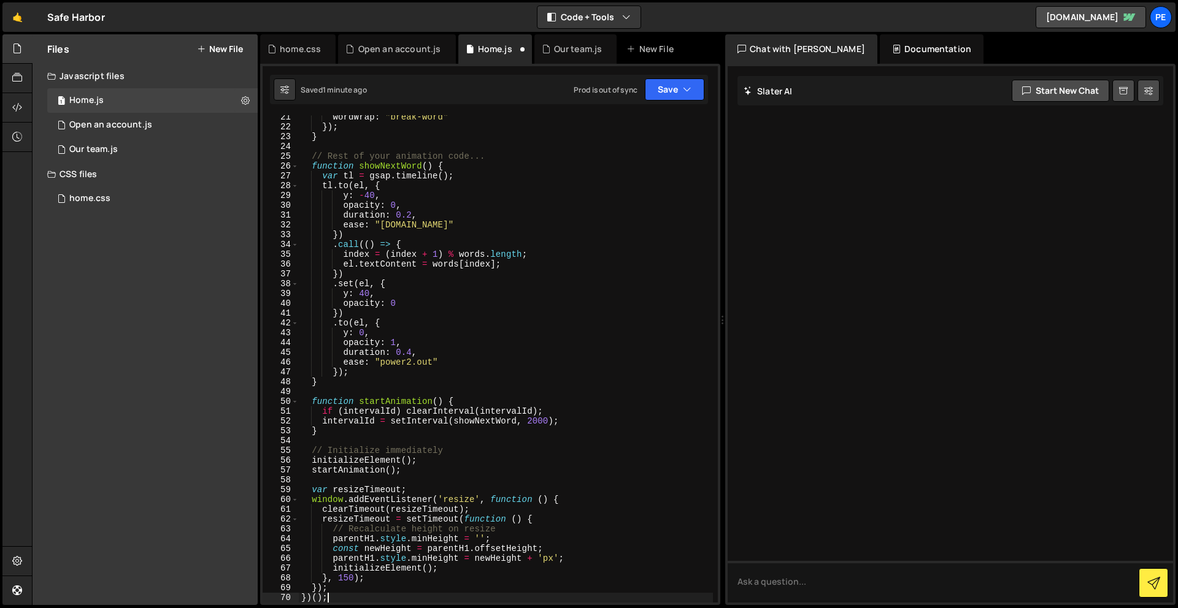
click at [660, 76] on div "Saved 1 minute ago Prod is out of sync Upgrade to Edit Save Save to Staging S S…" at bounding box center [489, 89] width 438 height 29
click at [665, 84] on button "Save" at bounding box center [674, 90] width 59 height 22
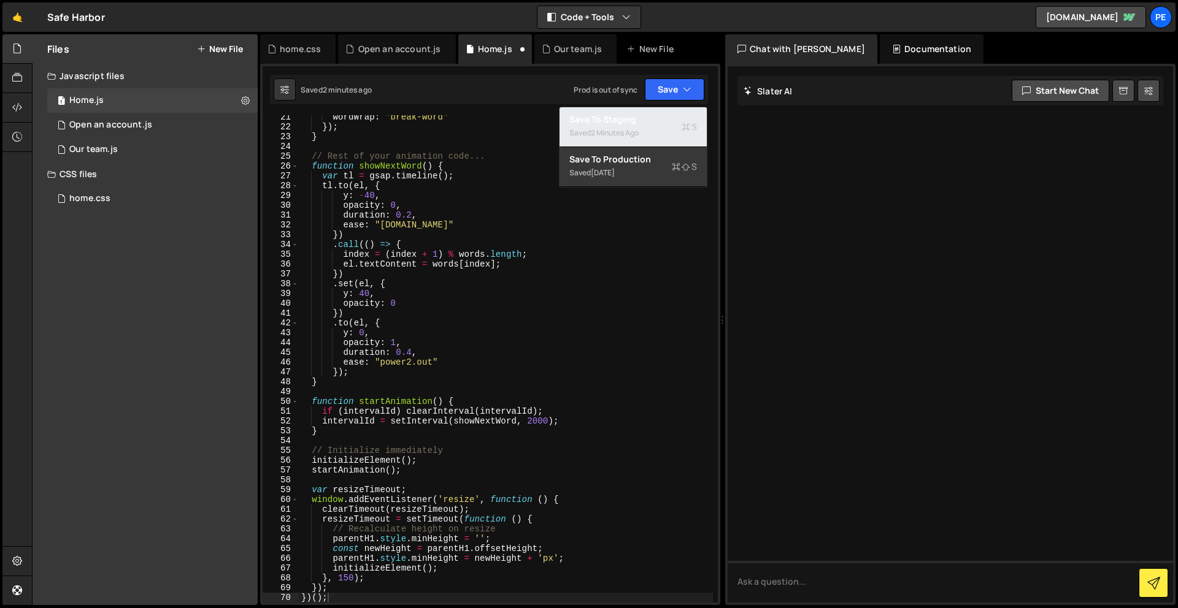
click at [620, 126] on div "Saved 2 minutes ago" at bounding box center [633, 133] width 128 height 15
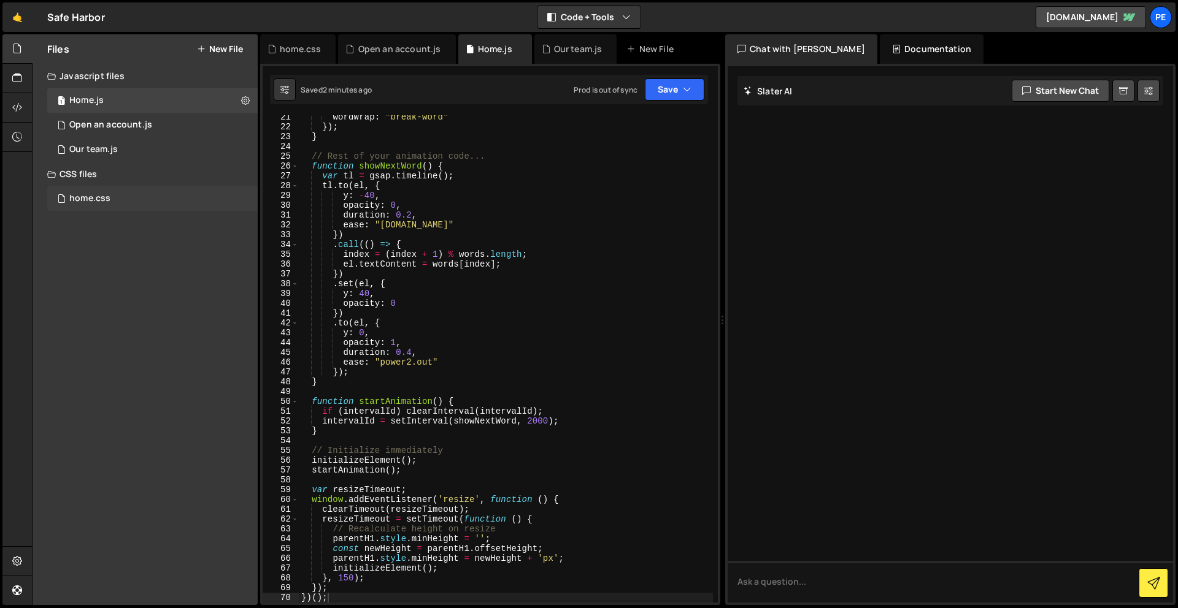
click at [117, 200] on div "home.css 0" at bounding box center [152, 198] width 210 height 25
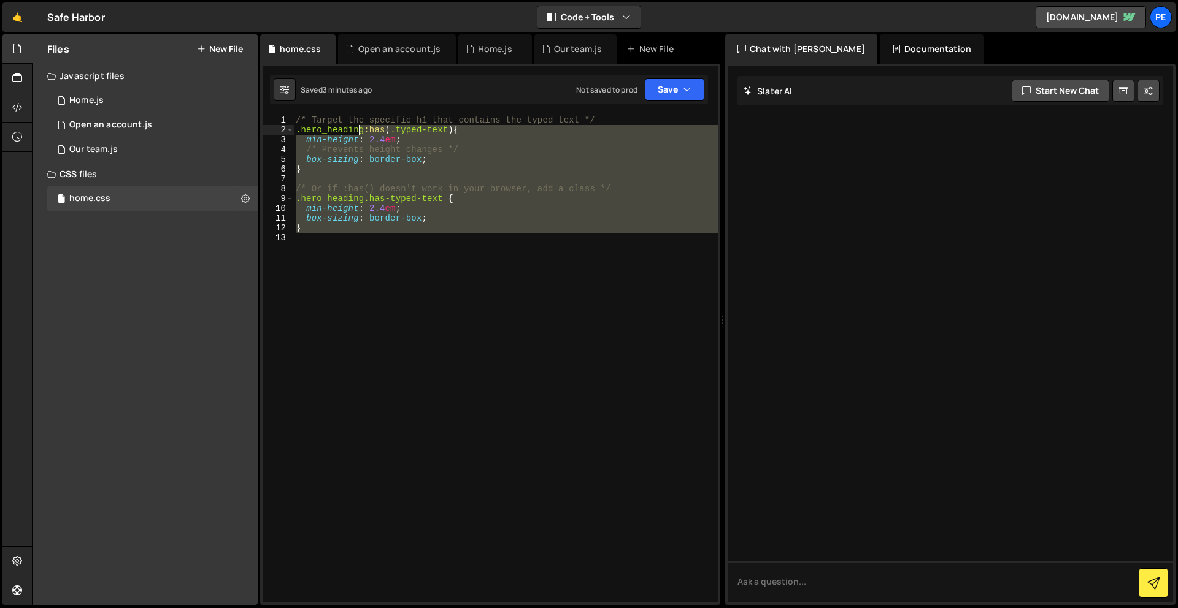
drag, startPoint x: 410, startPoint y: 270, endPoint x: 330, endPoint y: 10, distance: 272.0
click at [330, 10] on div "Hold on a sec... Are you certain you wish to leave this page? Any changes you'v…" at bounding box center [589, 304] width 1178 height 608
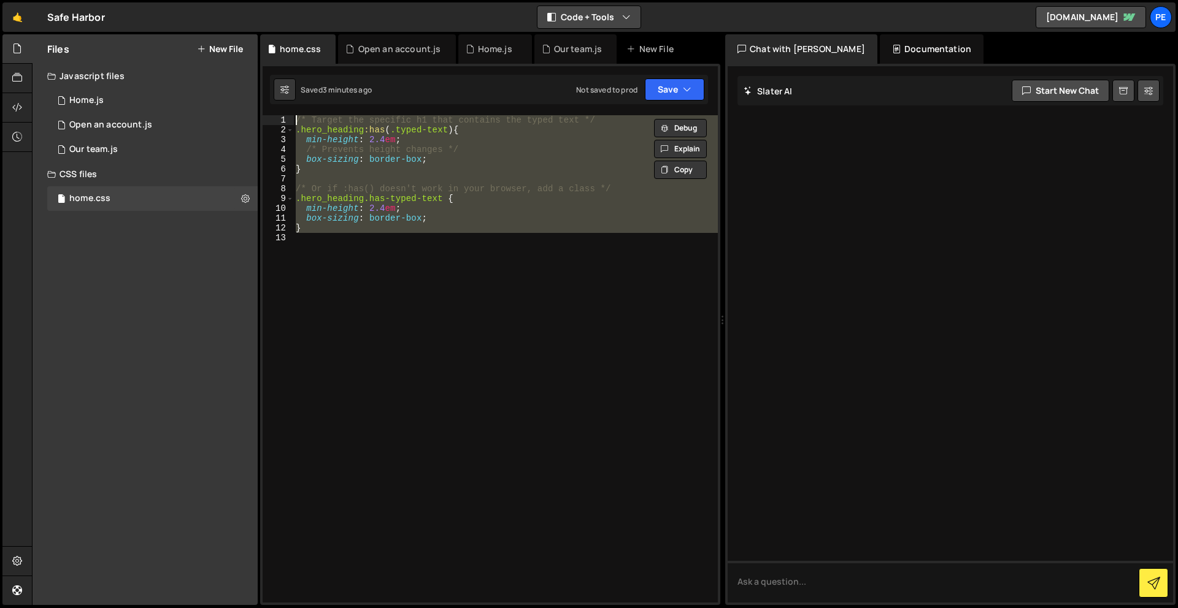
paste textarea "}"
type textarea "}"
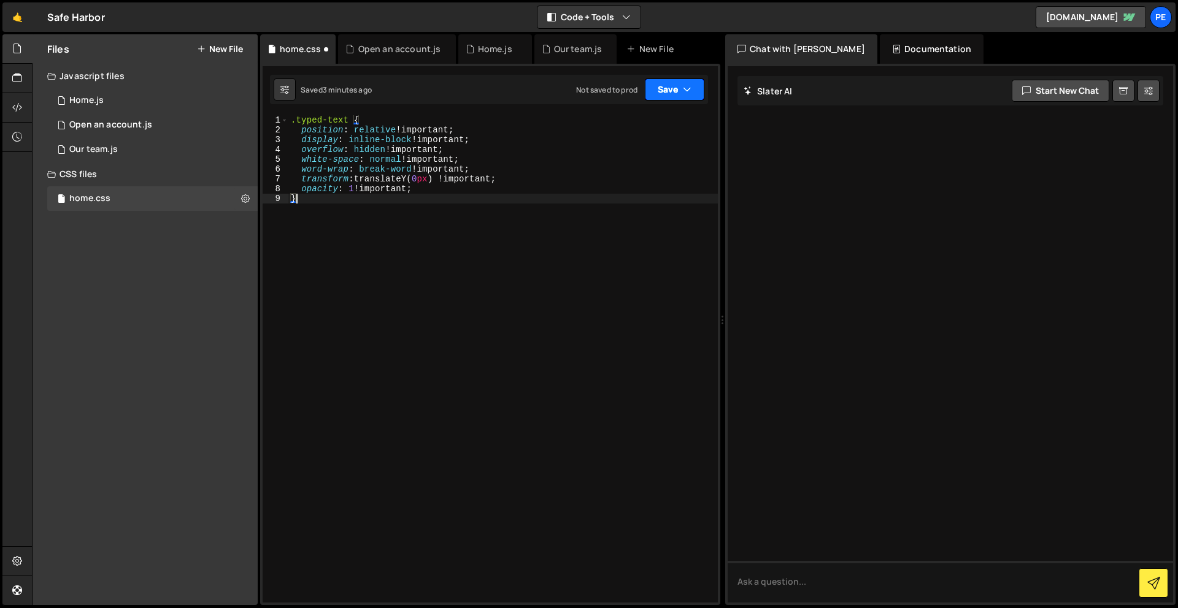
click at [679, 83] on button "Save" at bounding box center [674, 90] width 59 height 22
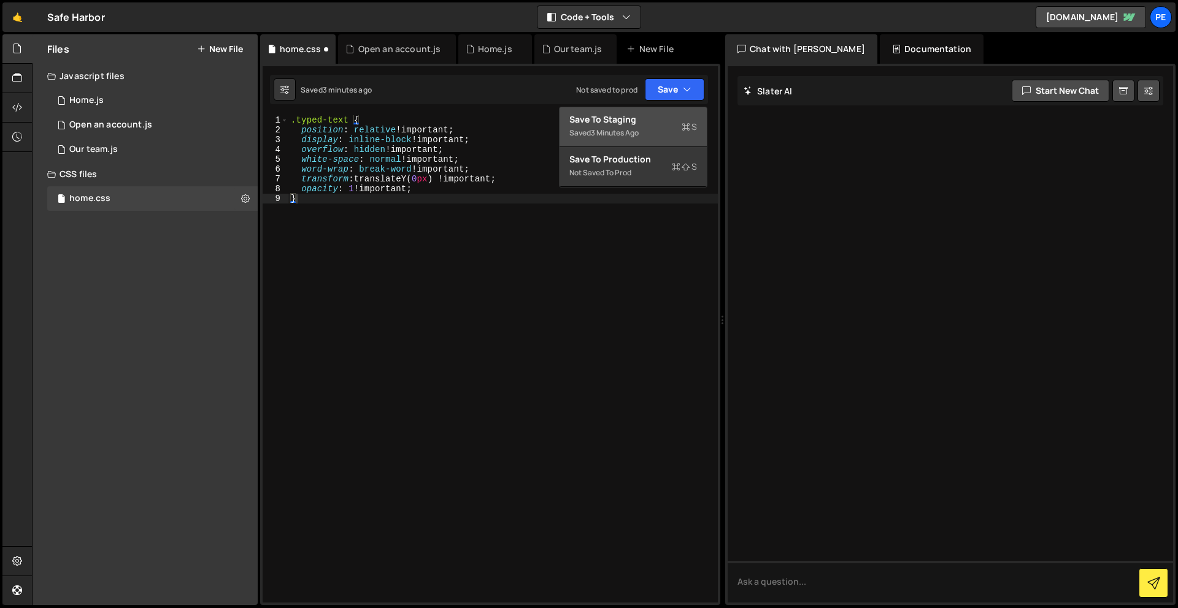
click at [662, 123] on div "Save to Staging S" at bounding box center [633, 119] width 128 height 12
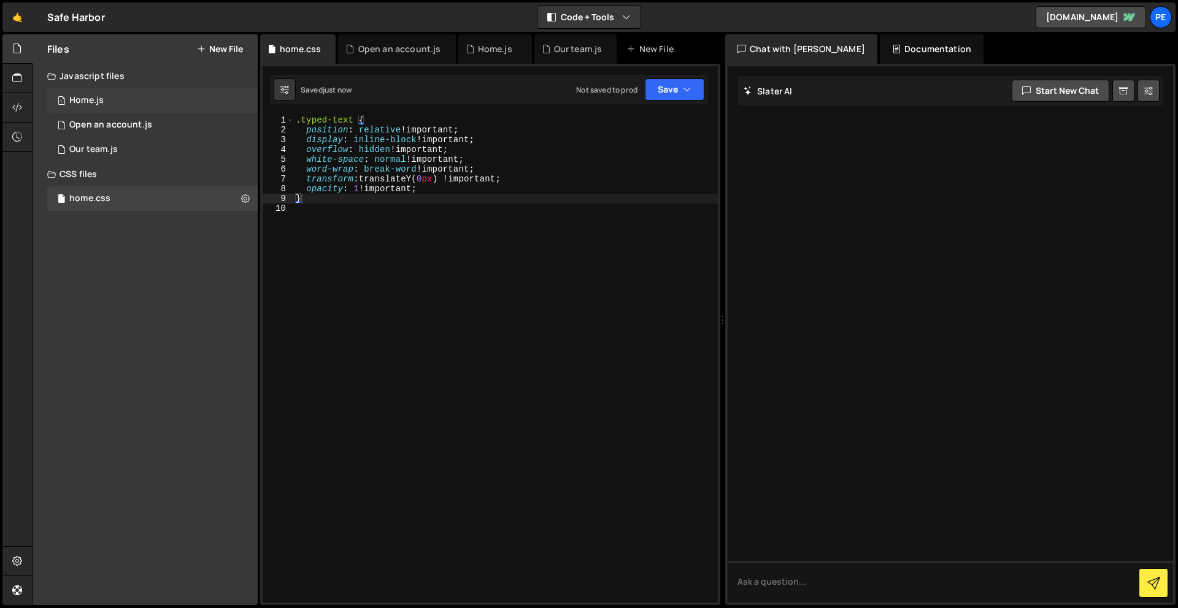
click at [136, 98] on div "1 Home.js 0" at bounding box center [152, 100] width 210 height 25
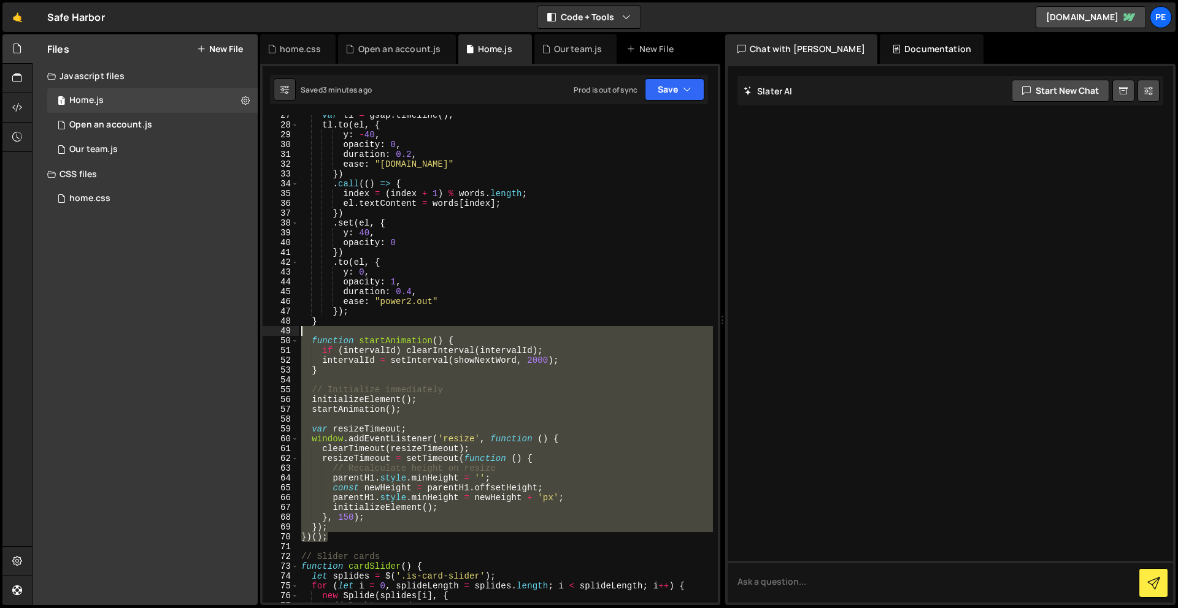
scroll to position [0, 0]
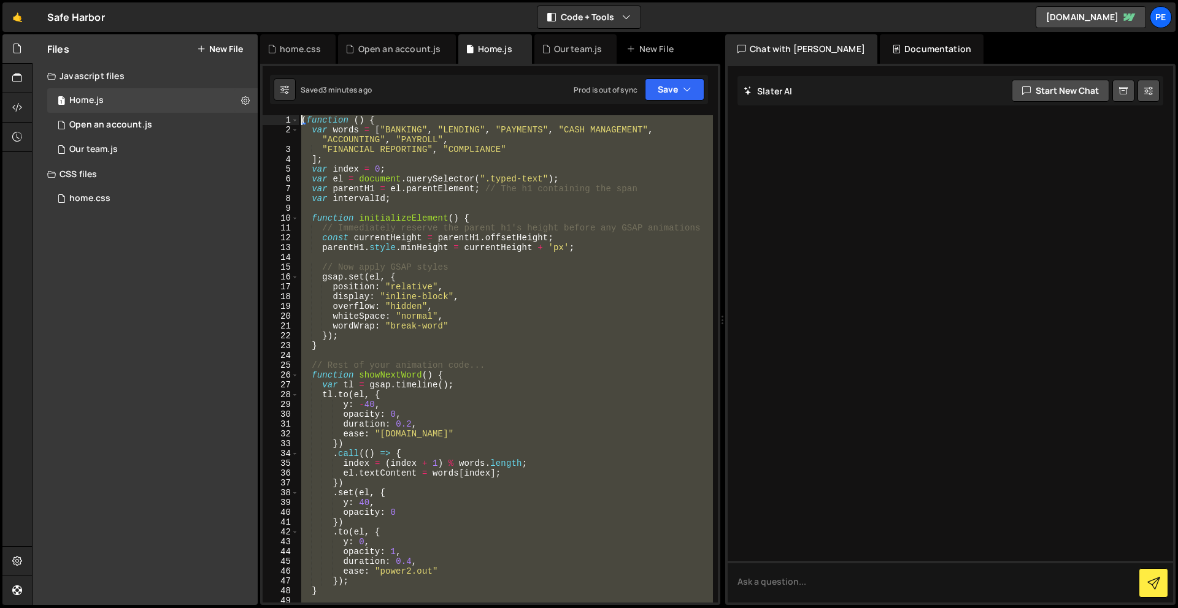
drag, startPoint x: 351, startPoint y: 538, endPoint x: 362, endPoint y: -54, distance: 592.0
click at [362, 0] on html "Projects [GEOGRAPHIC_DATA] Blog Pe Your current team is Perspective 1 Projects …" at bounding box center [589, 304] width 1178 height 608
paste textarea "})();"
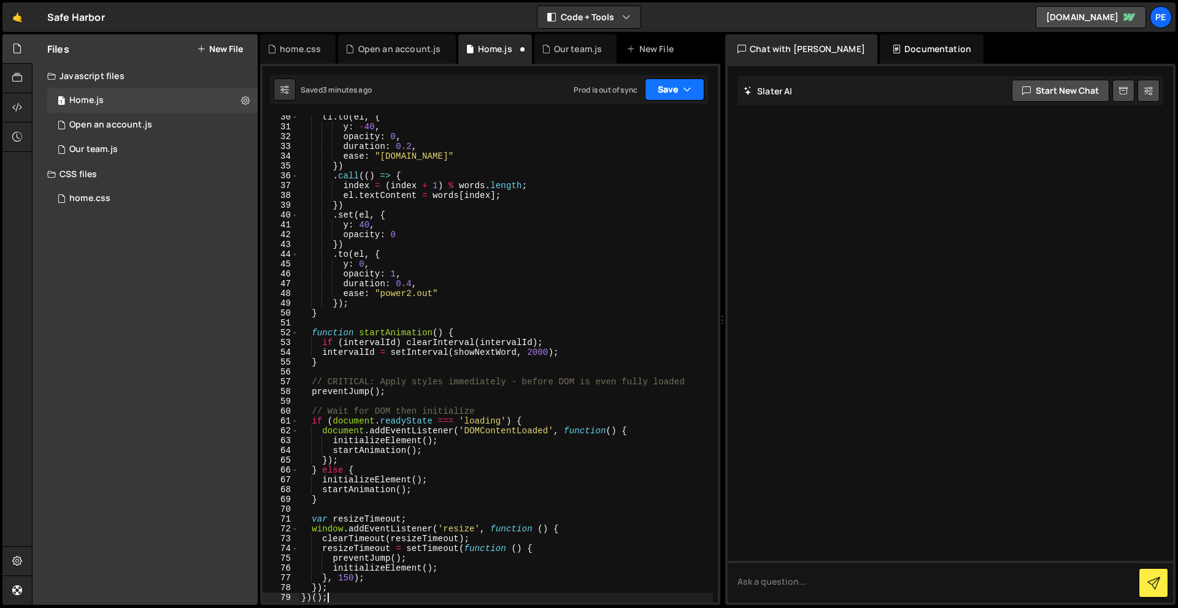
click at [669, 85] on button "Save" at bounding box center [674, 90] width 59 height 22
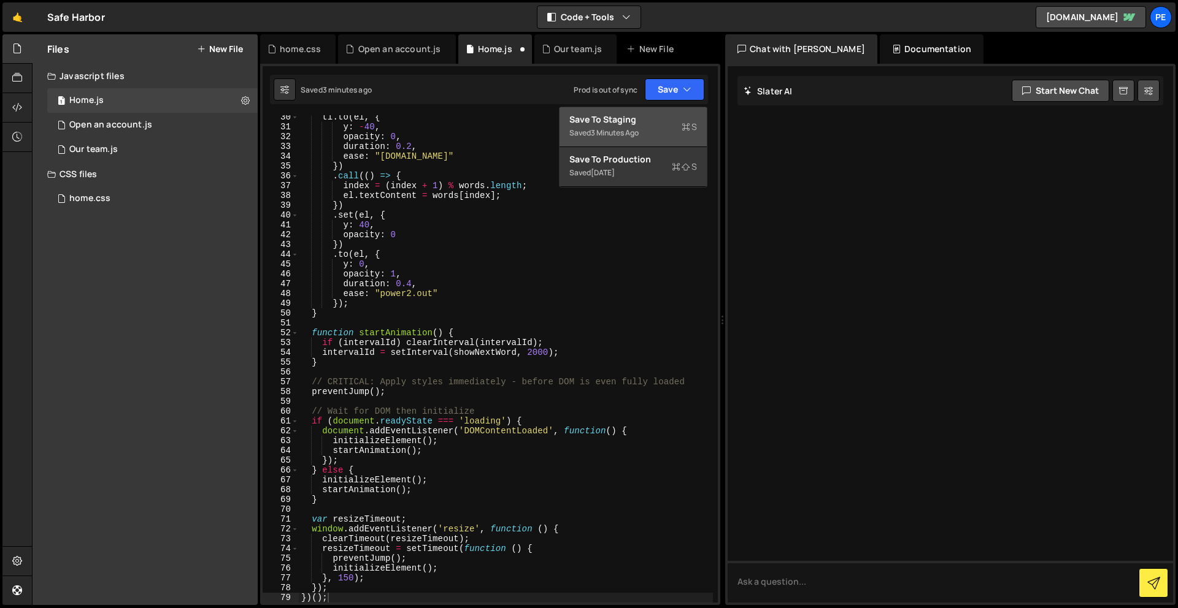
drag, startPoint x: 649, startPoint y: 126, endPoint x: 329, endPoint y: 23, distance: 336.1
click at [649, 126] on div "Saved 3 minutes ago" at bounding box center [633, 133] width 128 height 15
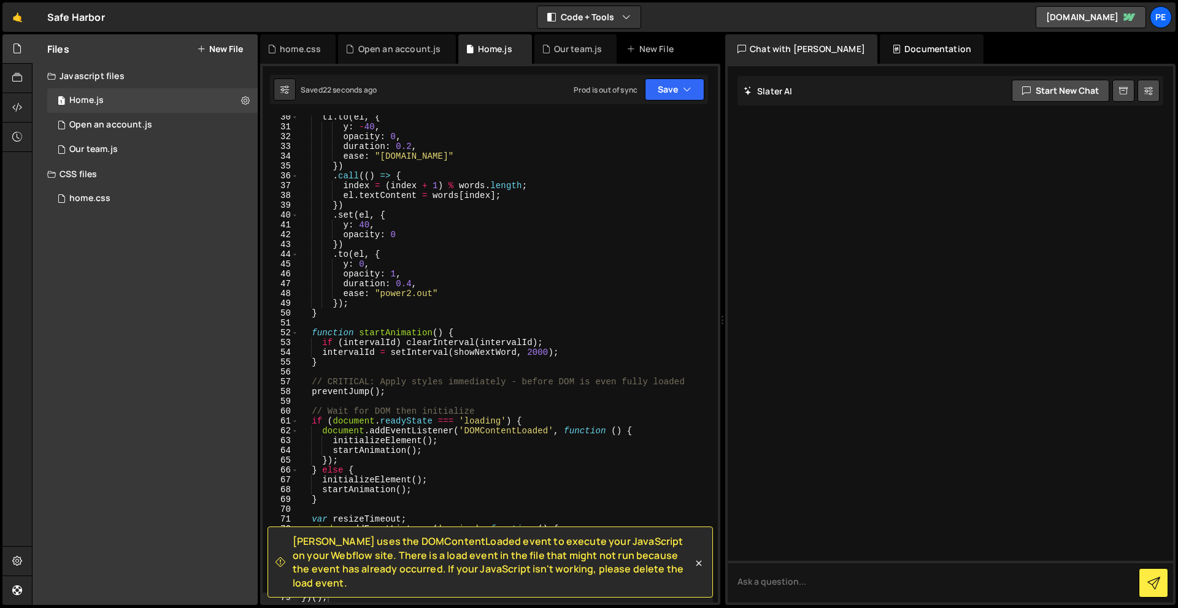
click at [551, 220] on div "tl . to ( el , { y : - 40 , opacity : 0 , duration : 0.2 , ease : "[DOMAIN_NAME…" at bounding box center [506, 365] width 414 height 507
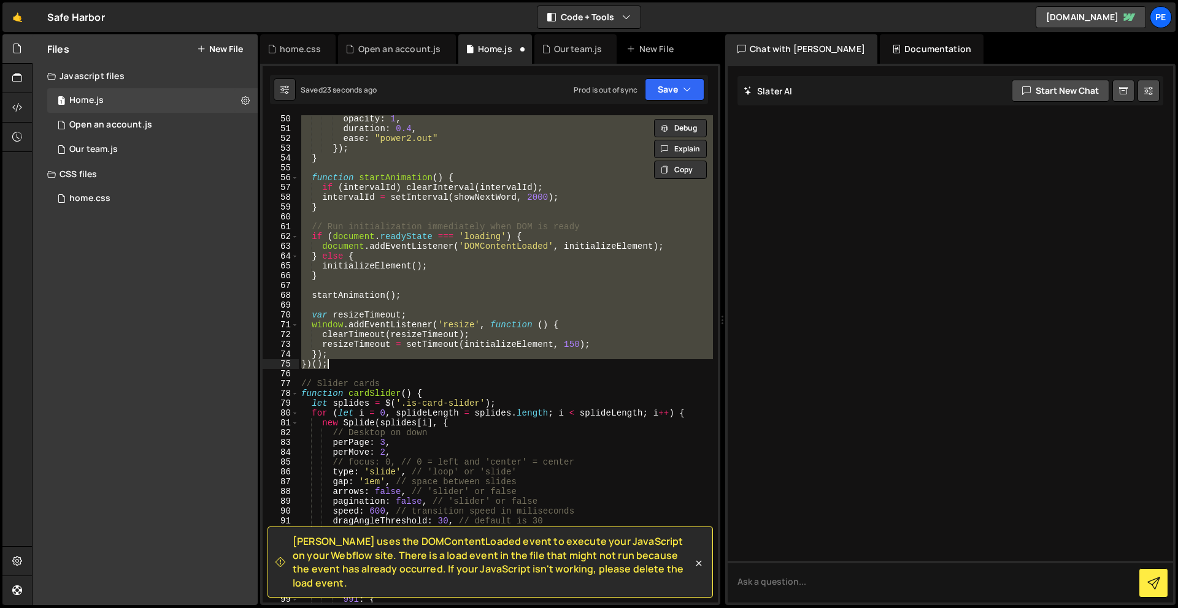
type textarea "//////////////"
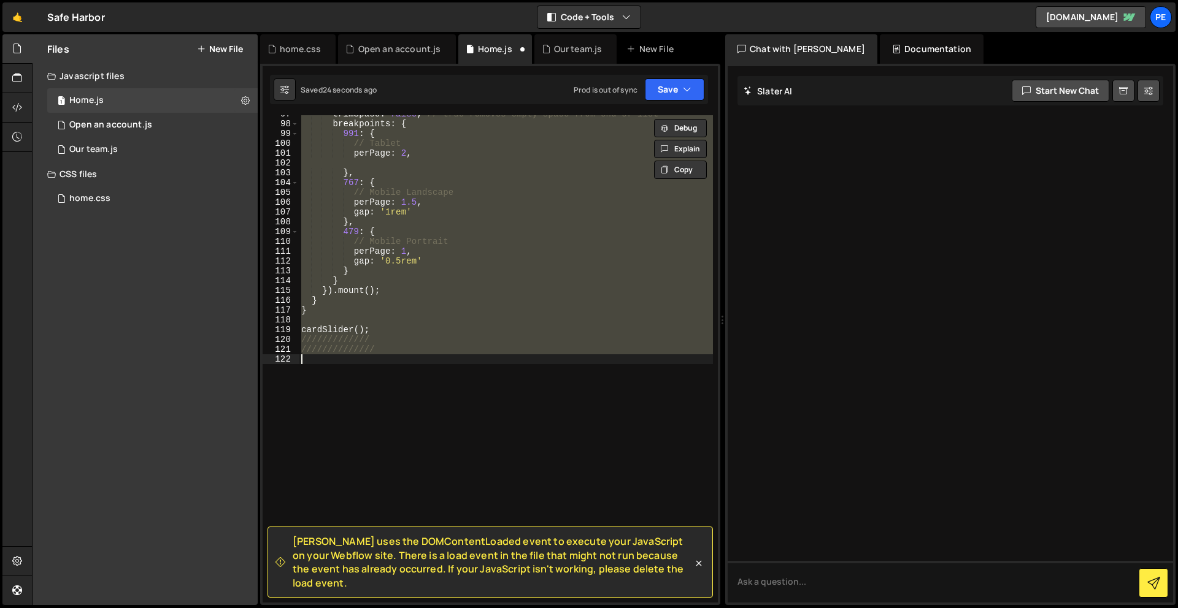
scroll to position [959, 0]
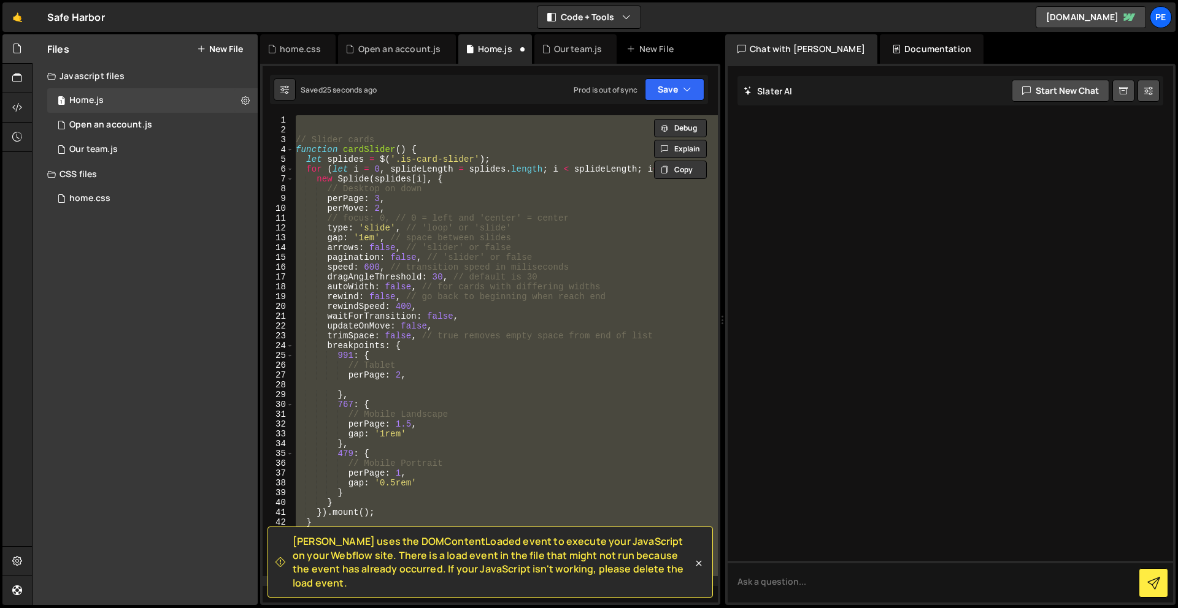
type textarea "})(); ///////////"
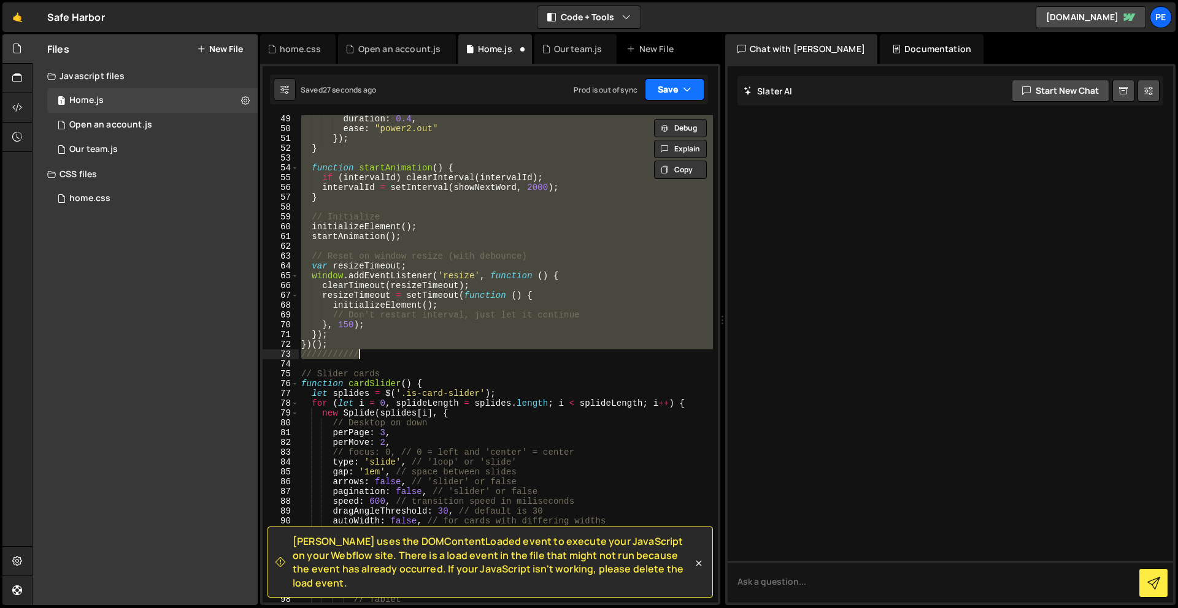
click at [669, 96] on button "Save" at bounding box center [674, 90] width 59 height 22
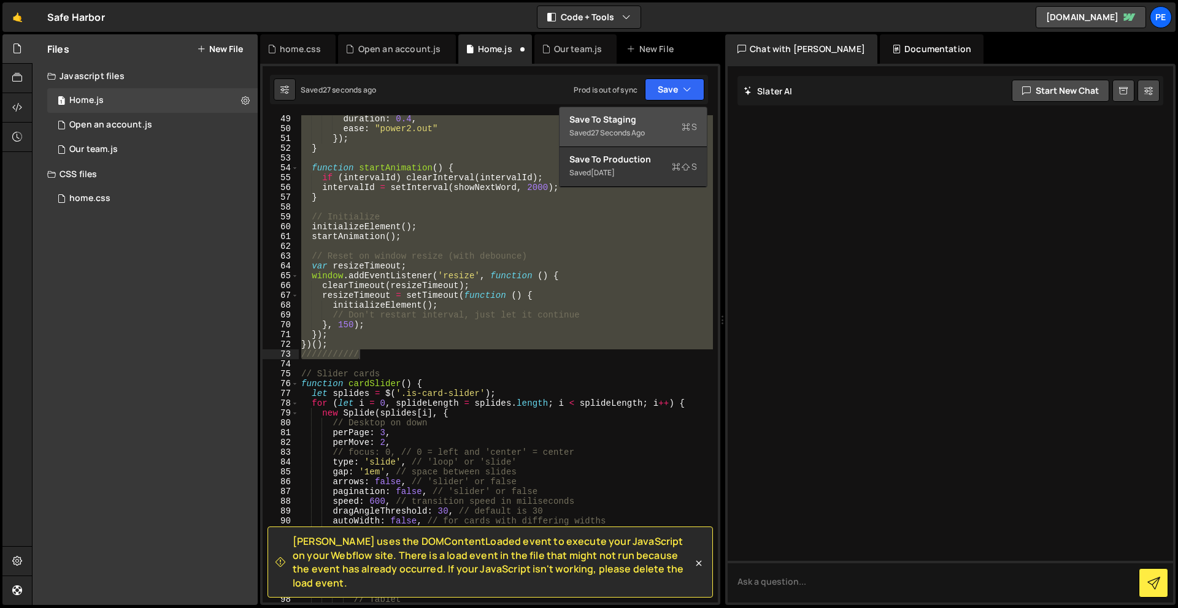
click at [632, 117] on div "Save to Staging S" at bounding box center [633, 119] width 128 height 12
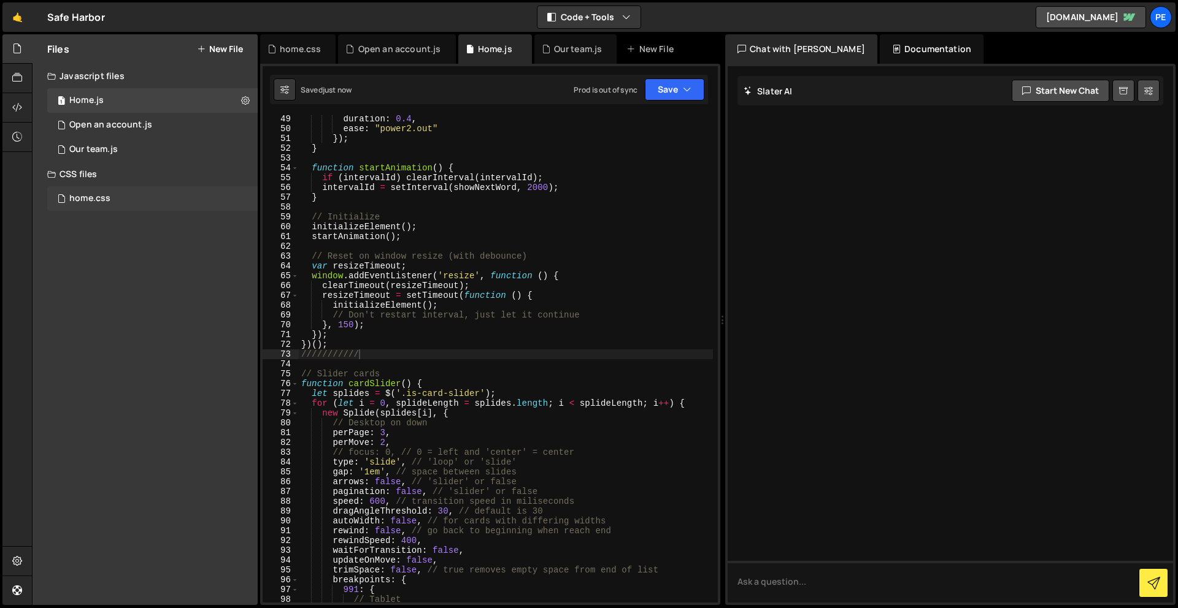
click at [99, 196] on div "home.css" at bounding box center [89, 198] width 41 height 11
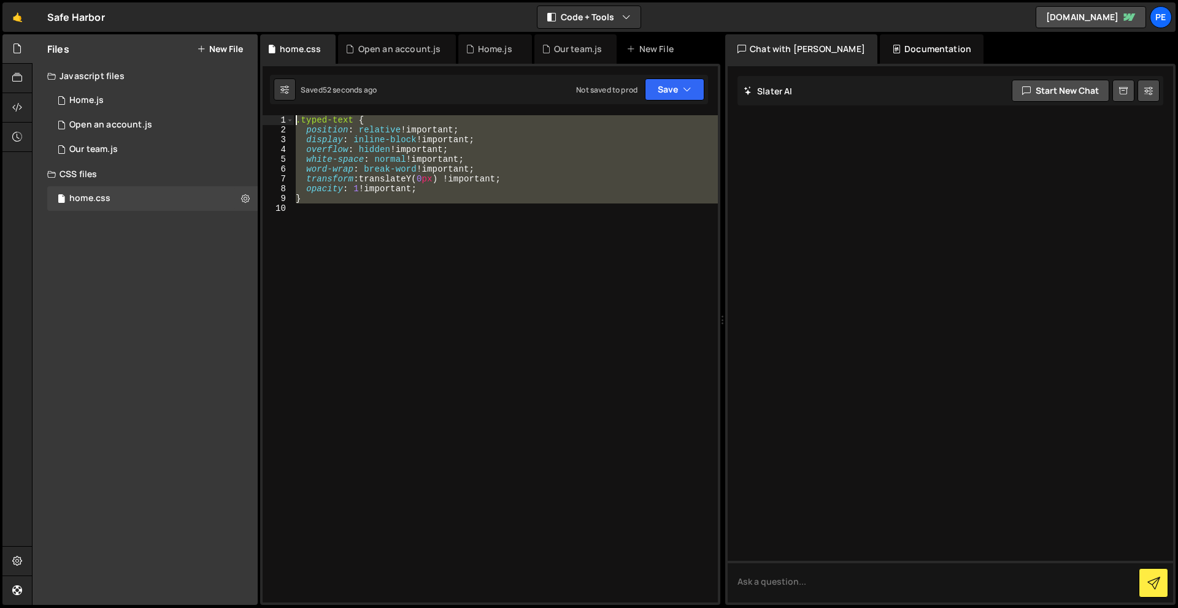
drag, startPoint x: 374, startPoint y: 271, endPoint x: 320, endPoint y: 15, distance: 262.0
click at [319, 15] on div "Hold on a sec... Are you certain you wish to leave this page? Any changes you'v…" at bounding box center [589, 304] width 1178 height 608
type textarea ".typed-text { position: relative !important;"
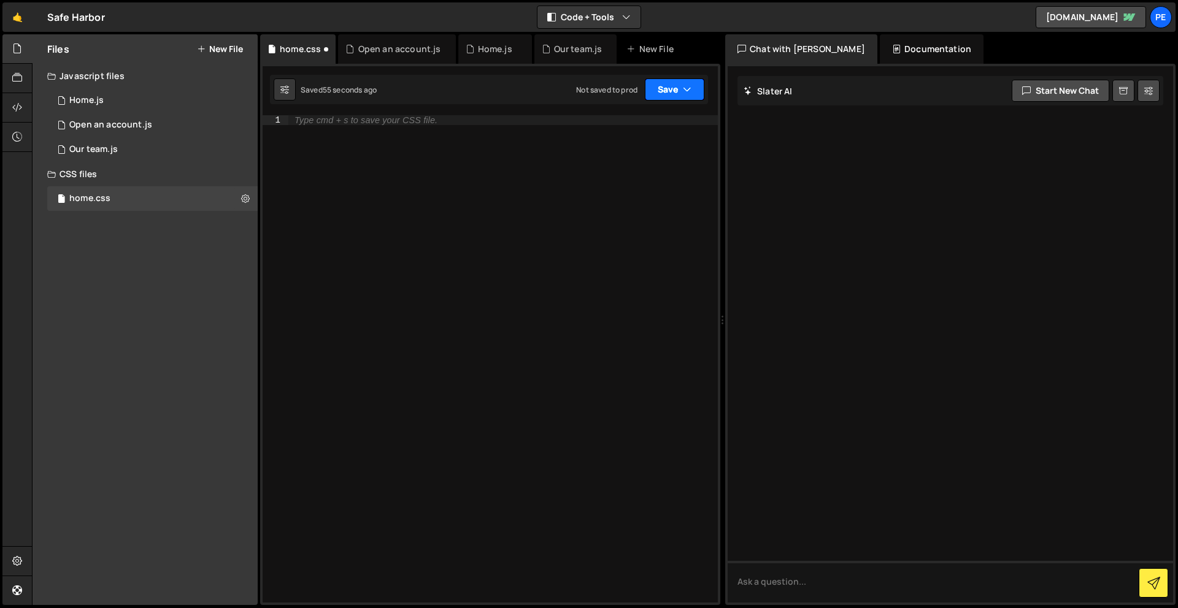
click at [678, 95] on button "Save" at bounding box center [674, 90] width 59 height 22
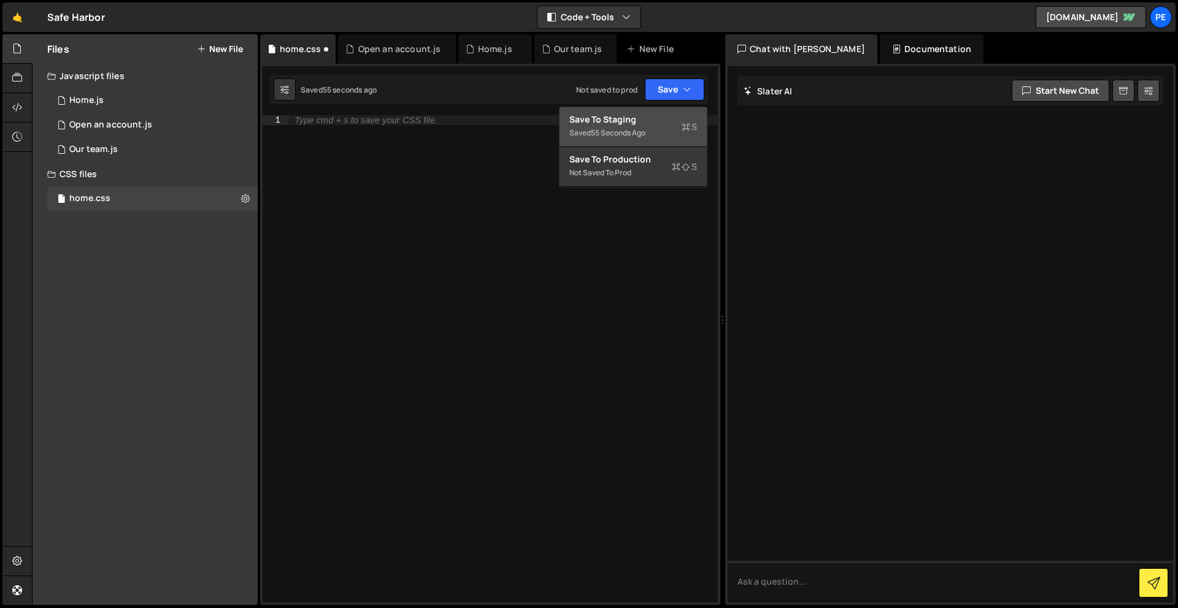
click at [623, 128] on div "55 seconds ago" at bounding box center [618, 133] width 55 height 10
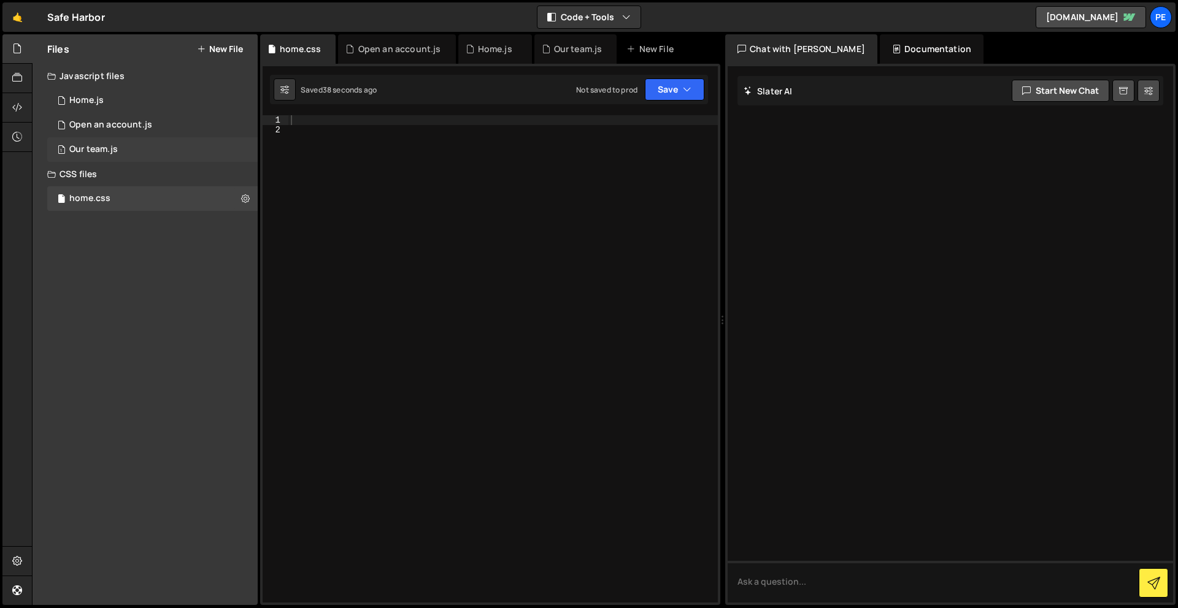
click at [83, 148] on div "Our team.js" at bounding box center [93, 149] width 48 height 11
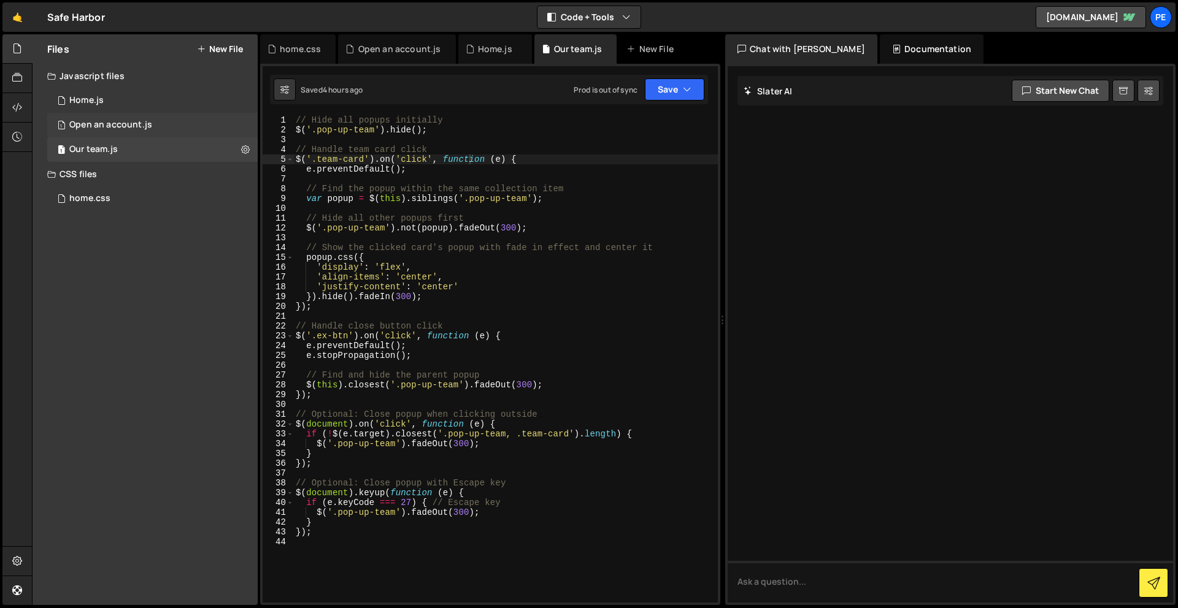
click at [101, 113] on div "1 Open an account.js 0" at bounding box center [152, 125] width 210 height 25
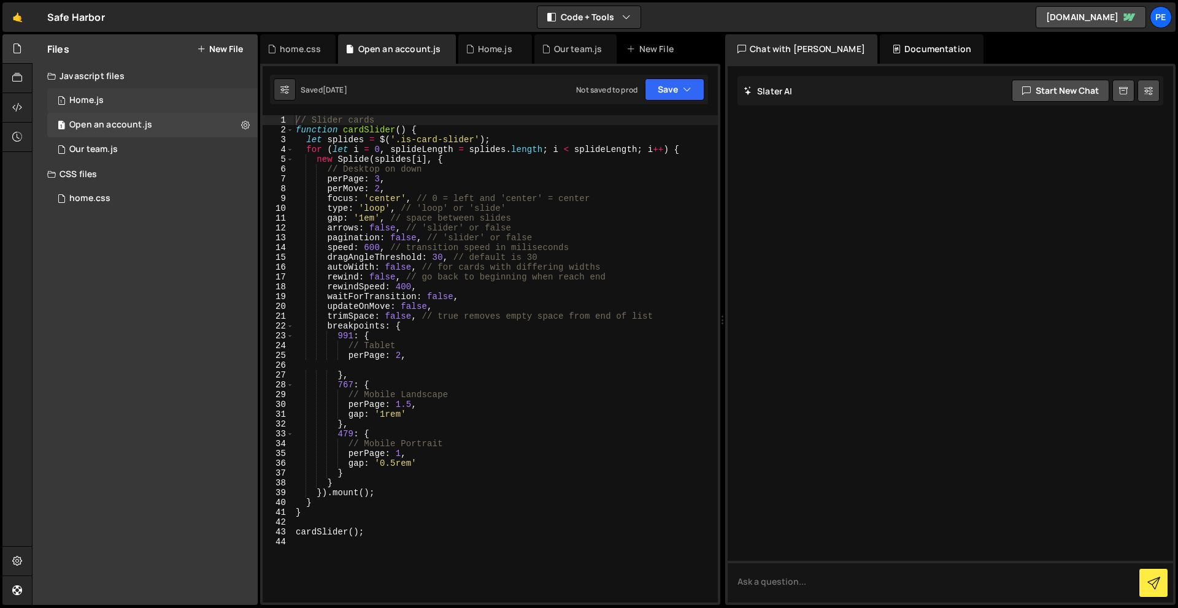
click at [101, 96] on div "Home.js" at bounding box center [86, 100] width 34 height 11
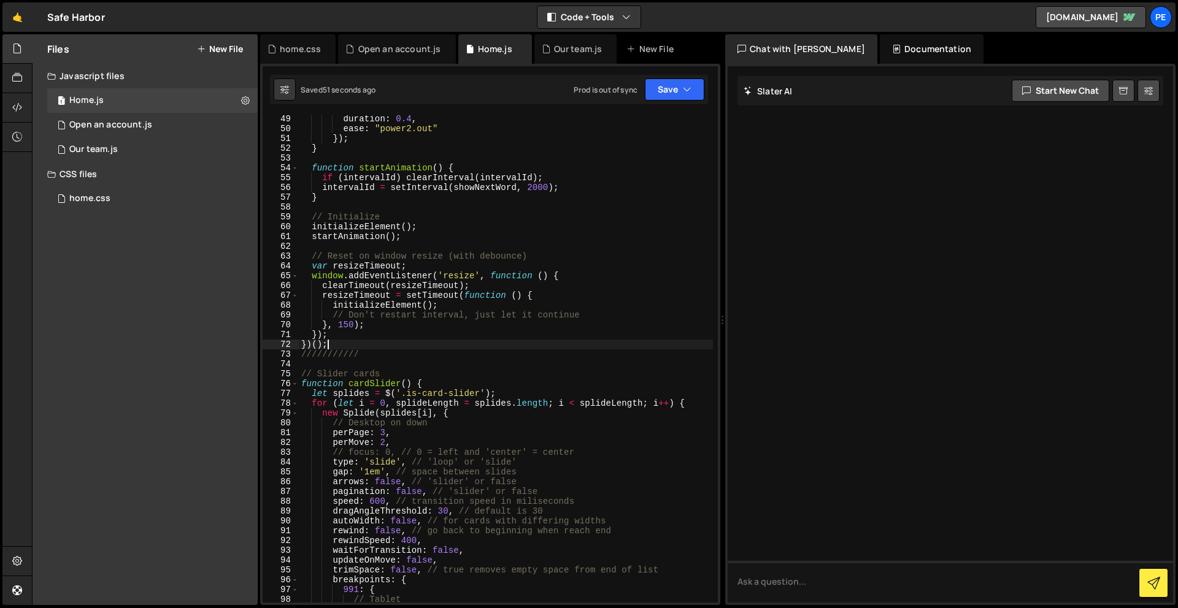
click at [350, 345] on div "duration : 0.4 , ease : "power2.out" }) ; } function startAnimation ( ) { if ( …" at bounding box center [506, 367] width 414 height 507
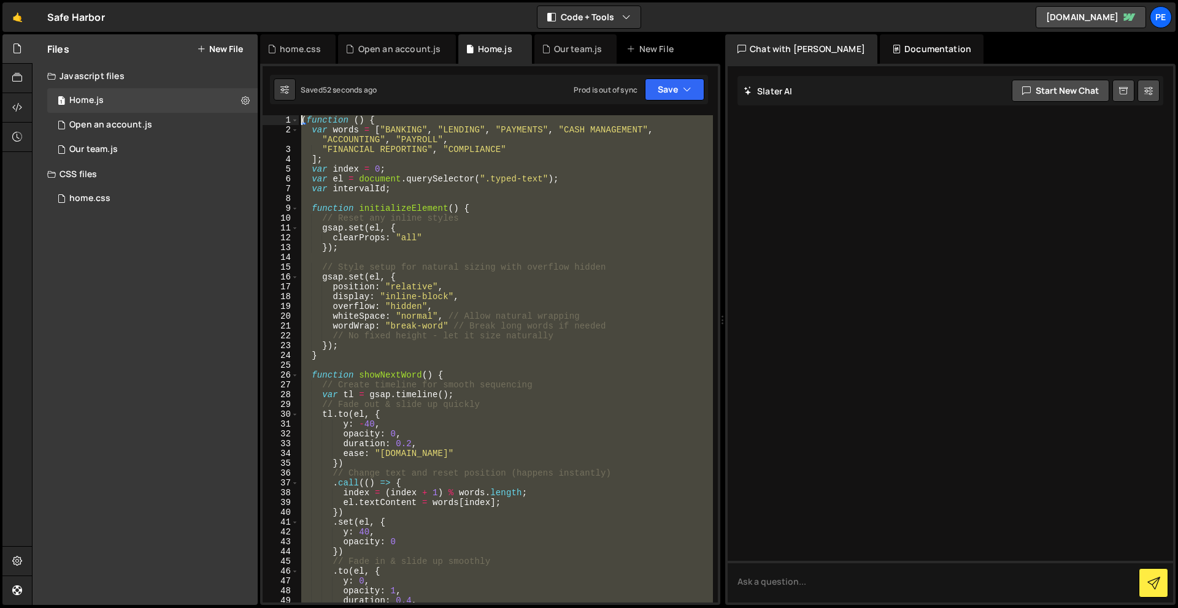
drag, startPoint x: 350, startPoint y: 341, endPoint x: 381, endPoint y: -54, distance: 396.2
click at [381, 0] on html "Projects [GEOGRAPHIC_DATA] Blog Pe Your current team is Perspective 1 Projects …" at bounding box center [589, 304] width 1178 height 608
type textarea "(function () { var words = ["BANKING", "LENDING", "PAYMENTS", "CASH MANAGEMENT"…"
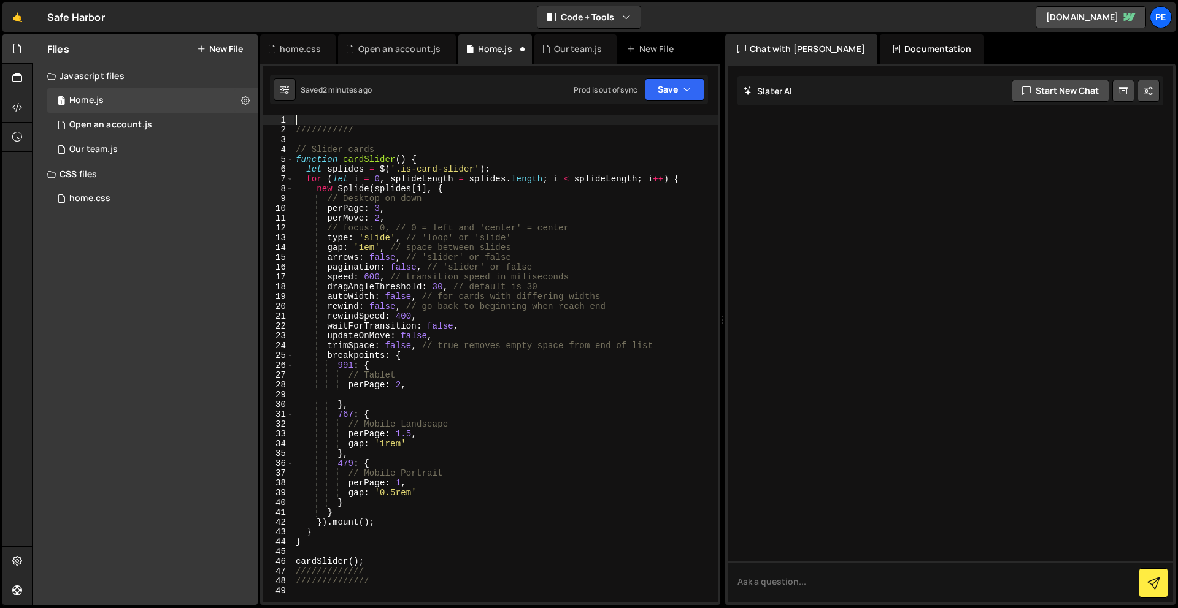
paste textarea "})();"
type textarea "})();"
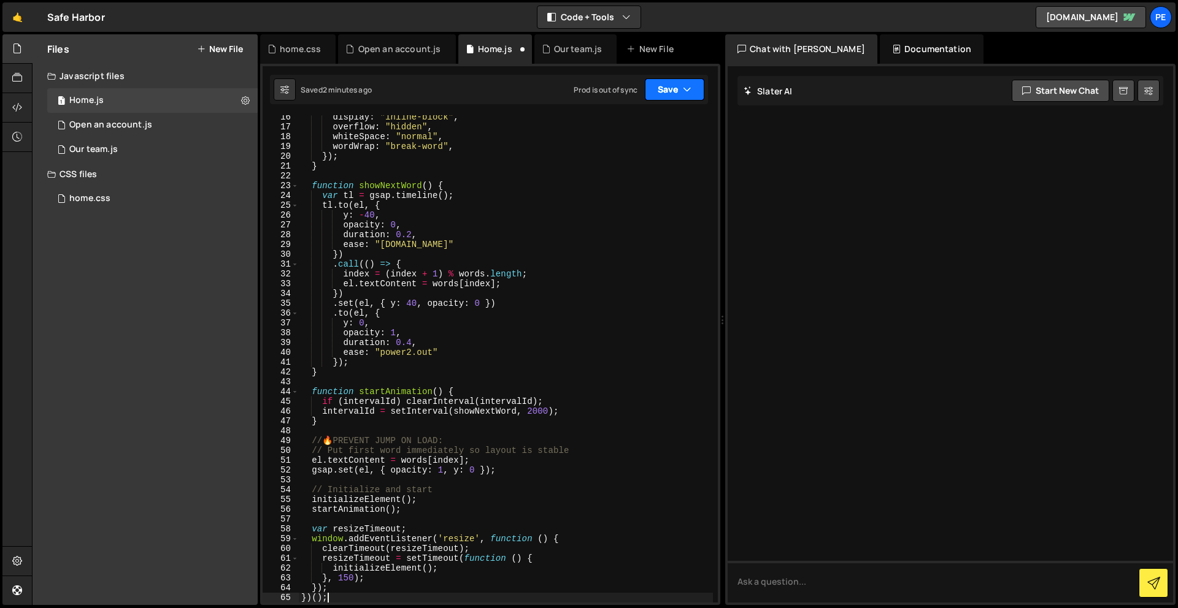
click at [669, 92] on button "Save" at bounding box center [674, 90] width 59 height 22
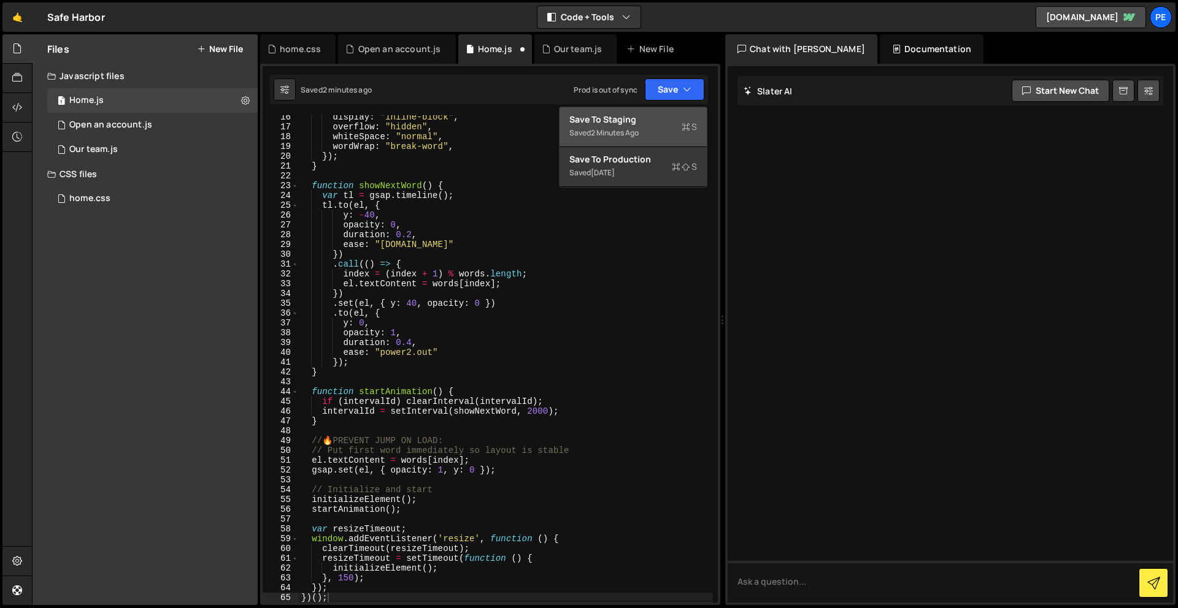
click at [658, 132] on div "Saved 2 minutes ago" at bounding box center [633, 133] width 128 height 15
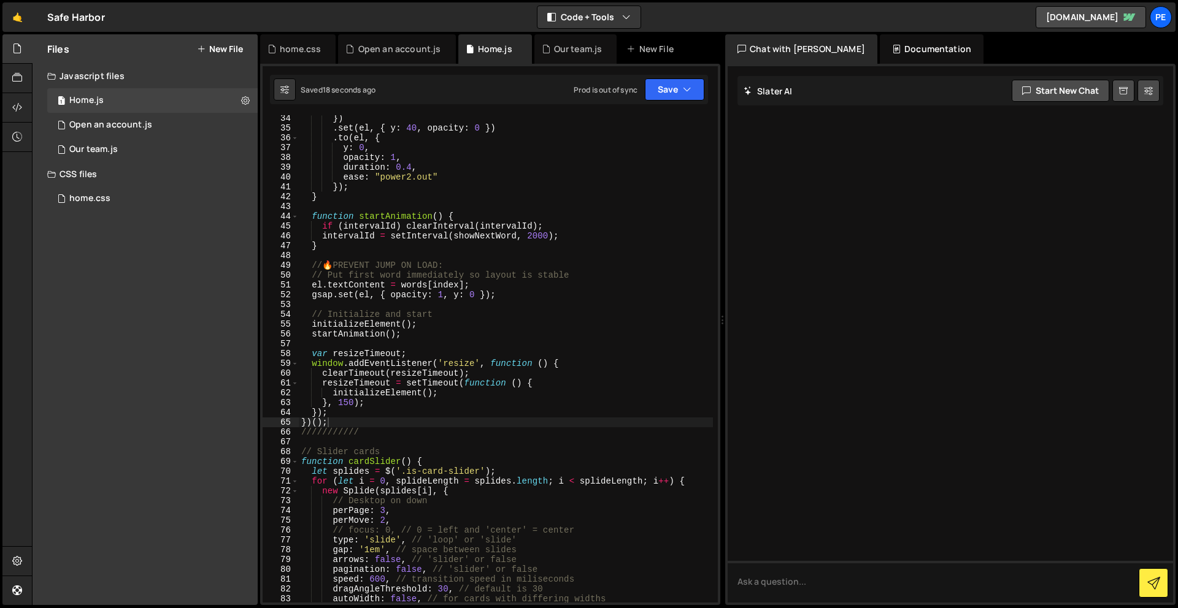
scroll to position [335, 0]
click at [112, 207] on div "home.css 0" at bounding box center [152, 198] width 210 height 25
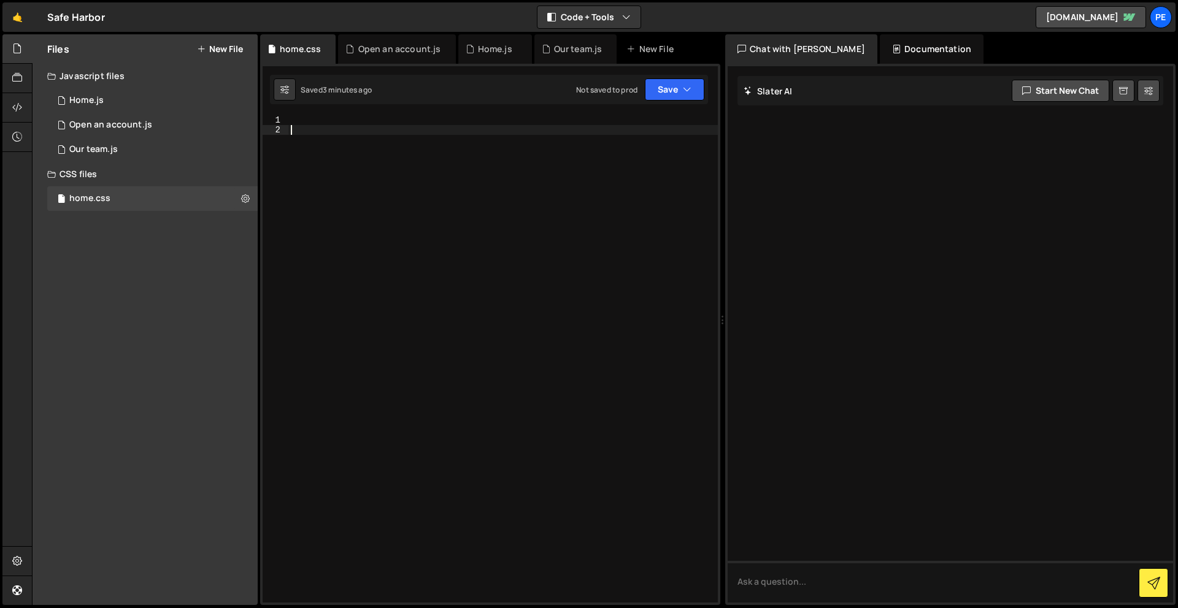
click at [409, 253] on div at bounding box center [502, 368] width 429 height 507
paste textarea "}"
type textarea "}"
click at [678, 88] on button "Save" at bounding box center [674, 90] width 59 height 22
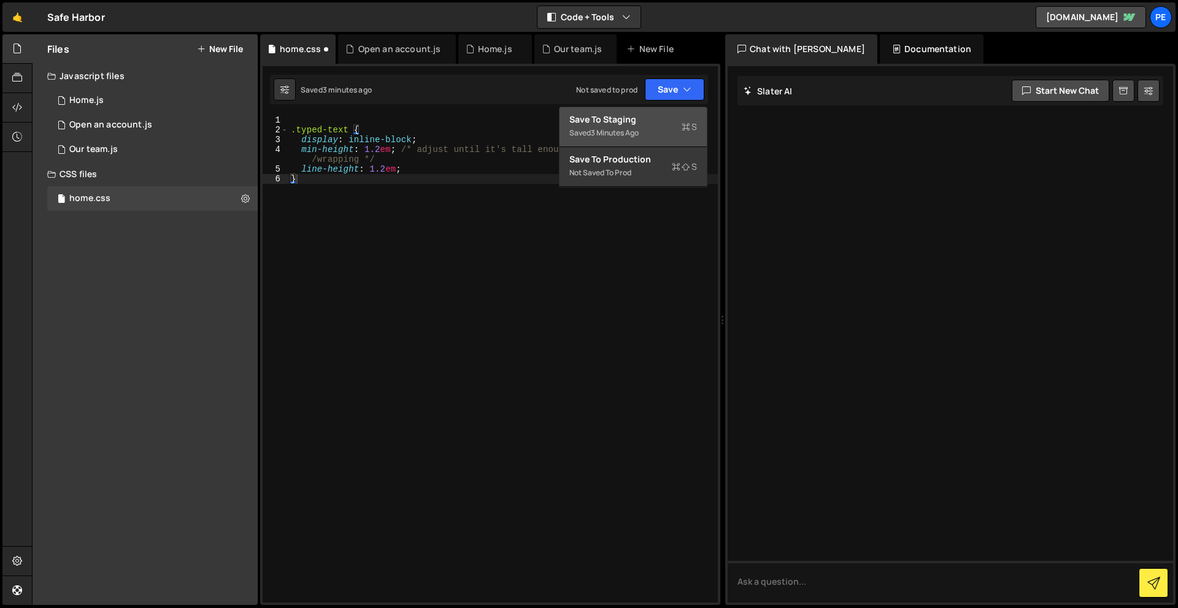
click at [676, 124] on div "Save to Staging S" at bounding box center [633, 119] width 128 height 12
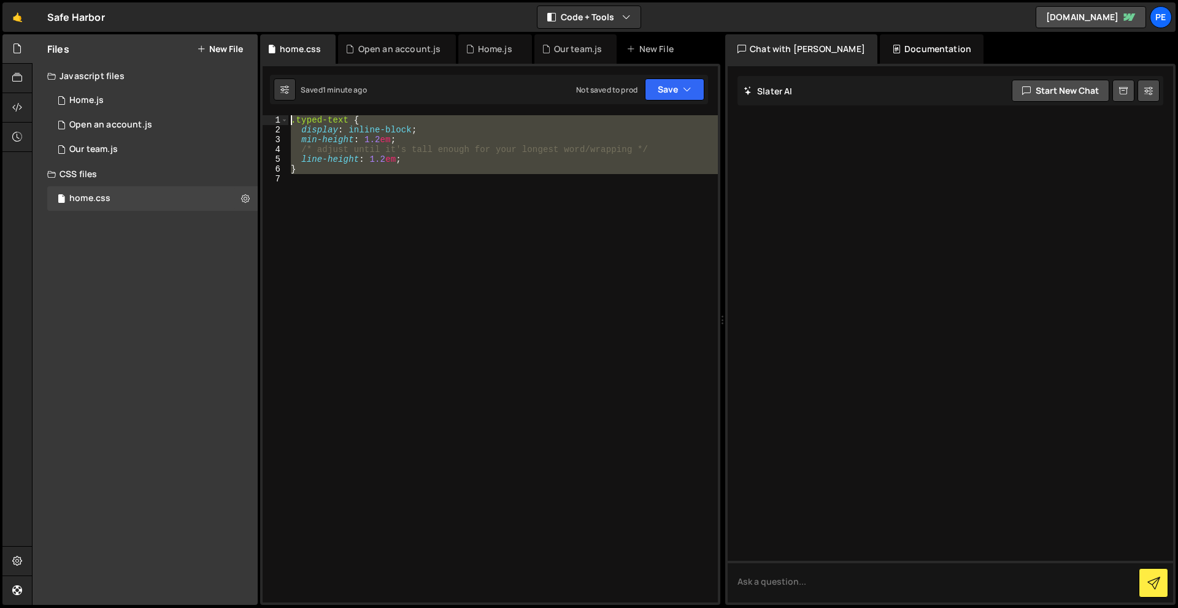
drag, startPoint x: 365, startPoint y: 208, endPoint x: 307, endPoint y: 88, distance: 133.3
click at [307, 88] on div "Debug Explain Copy home.css Open an account.js Home.js Our team.js New File Sav…" at bounding box center [490, 320] width 460 height 572
type textarea ".typed-text { display: inline-block;"
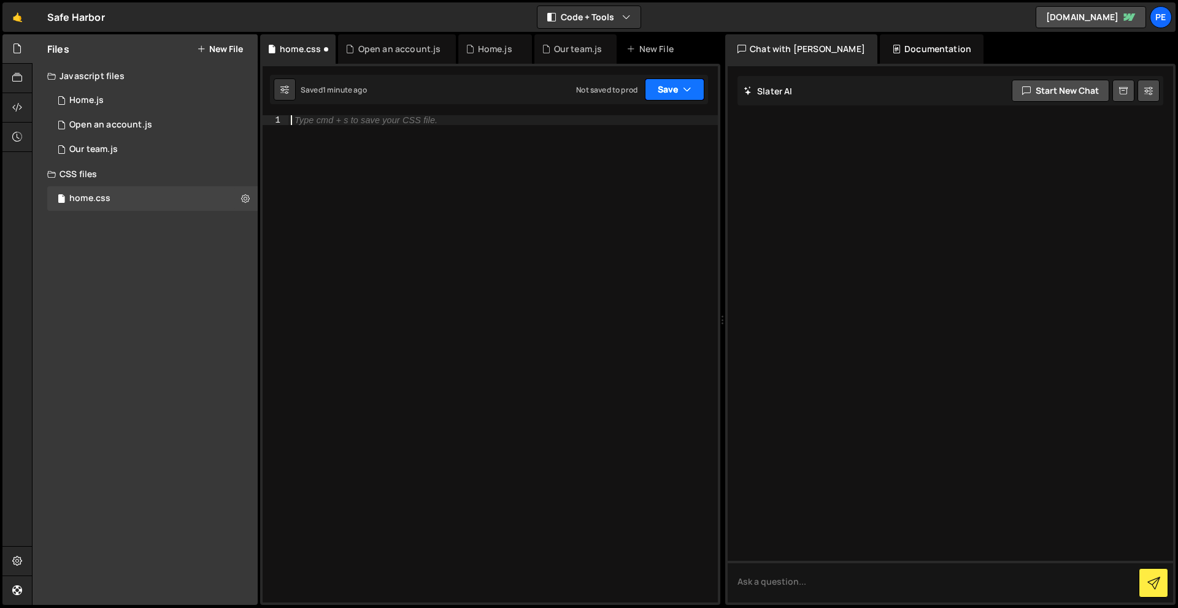
click at [657, 91] on button "Save" at bounding box center [674, 90] width 59 height 22
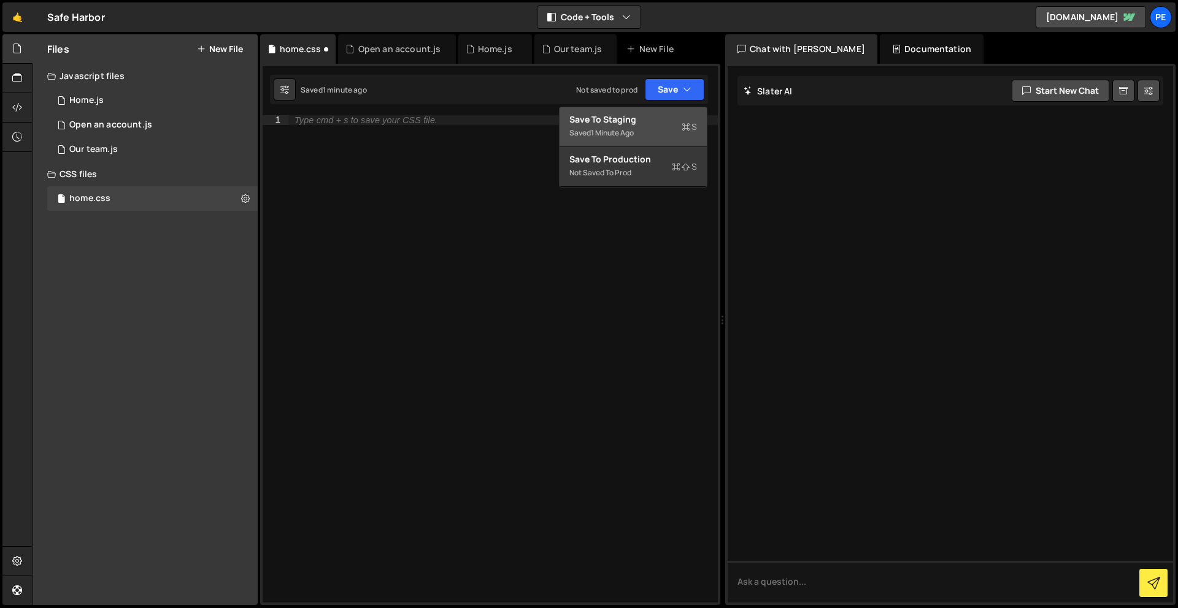
click at [650, 118] on div "Save to Staging S" at bounding box center [633, 119] width 128 height 12
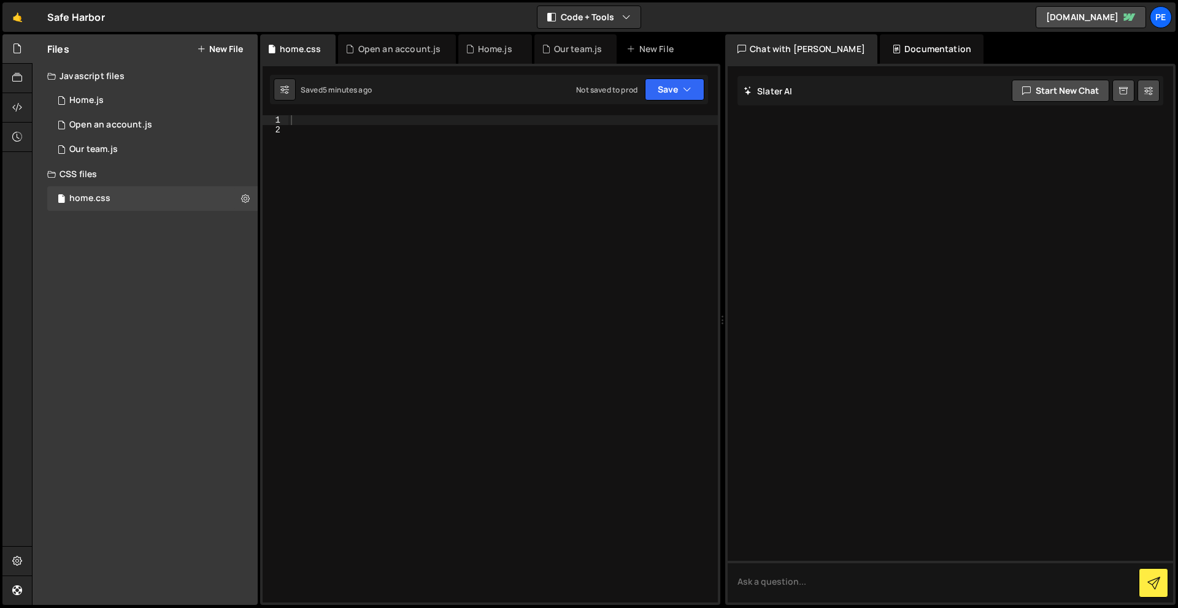
click at [436, 120] on div at bounding box center [502, 368] width 429 height 507
paste textarea "}"
click at [685, 97] on button "Save" at bounding box center [674, 90] width 59 height 22
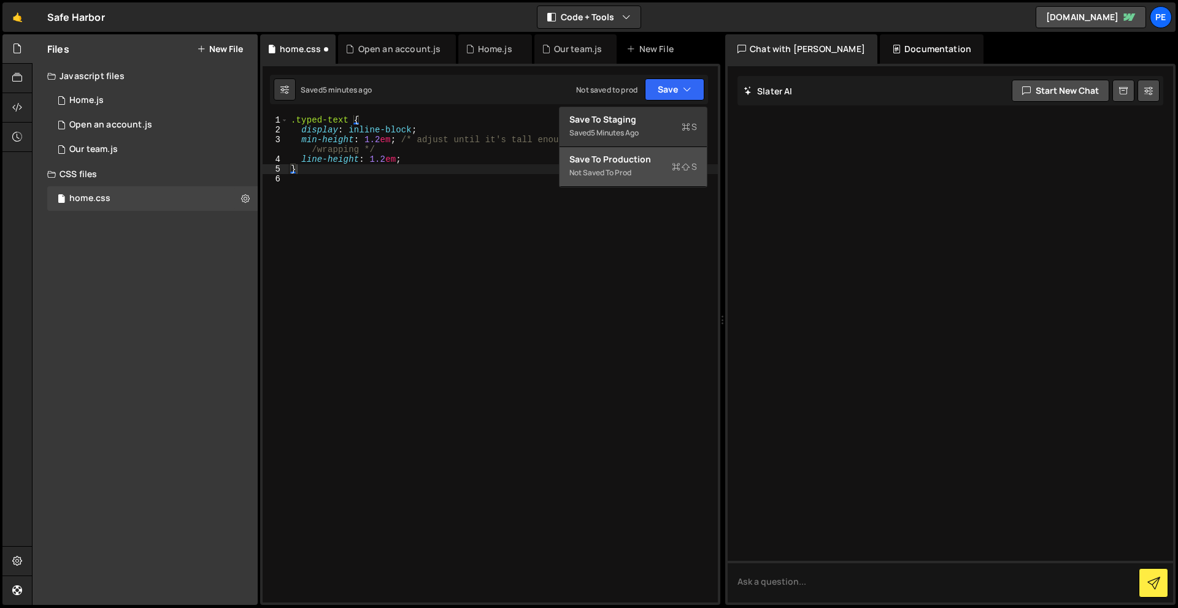
click at [683, 155] on div "Save to Production S" at bounding box center [633, 159] width 128 height 12
type textarea "line-height: 1.2em;"
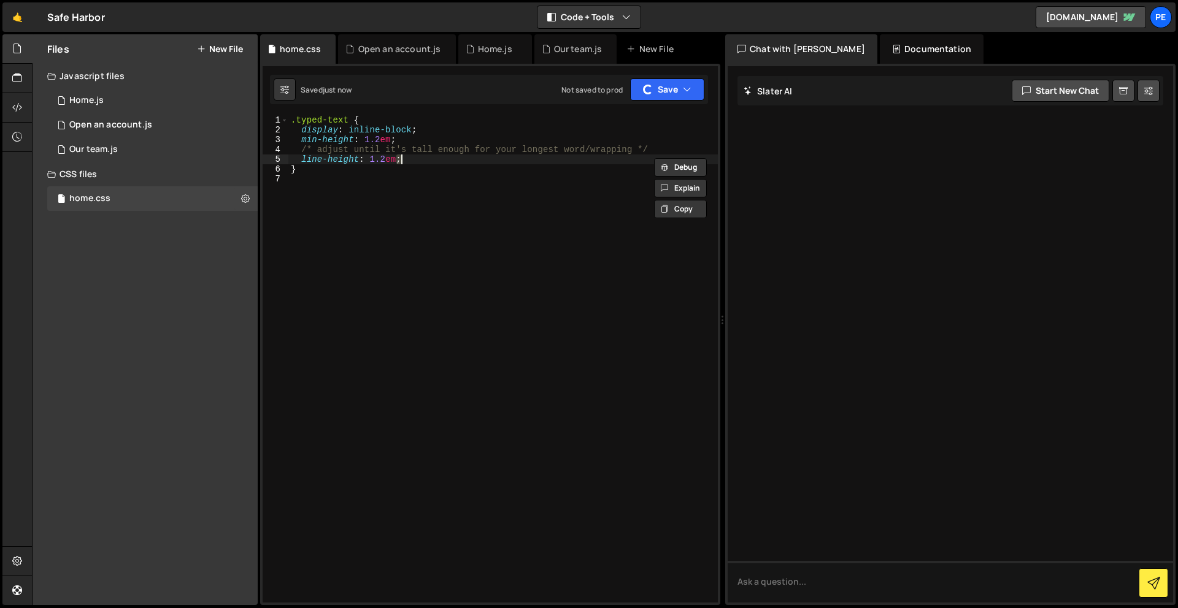
click at [683, 155] on div "Debug Explain Copy home.css Open an account.js Home.js Our team.js New File Sav…" at bounding box center [490, 320] width 460 height 572
click at [672, 79] on button "Save" at bounding box center [667, 90] width 74 height 22
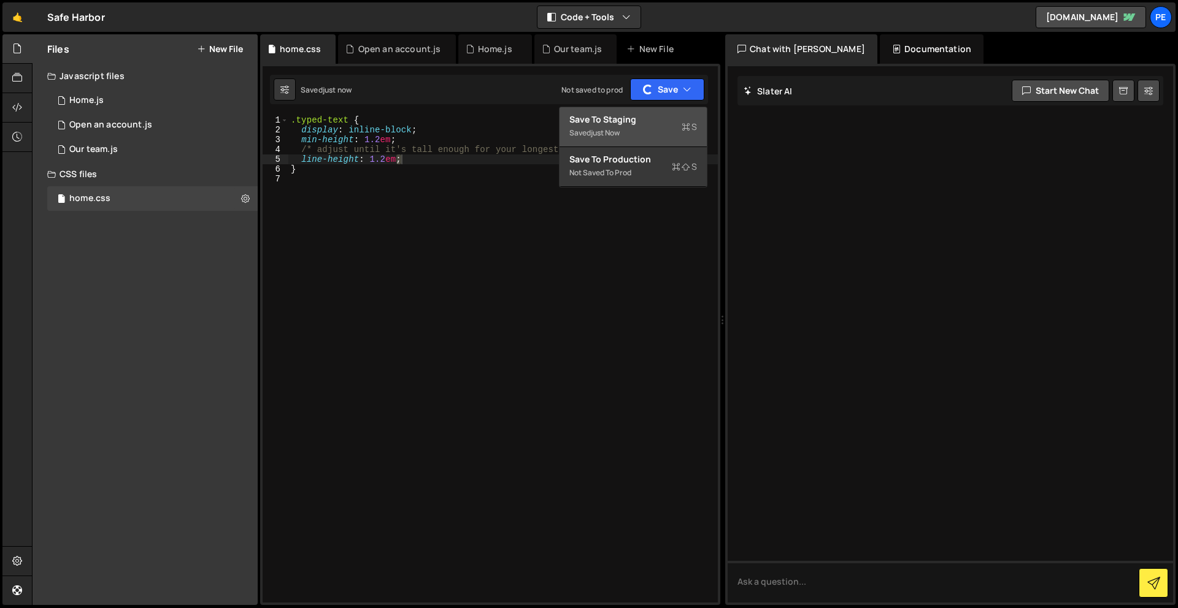
drag, startPoint x: 640, startPoint y: 127, endPoint x: 251, endPoint y: 32, distance: 400.9
click at [640, 127] on div "Saved just now" at bounding box center [633, 133] width 128 height 15
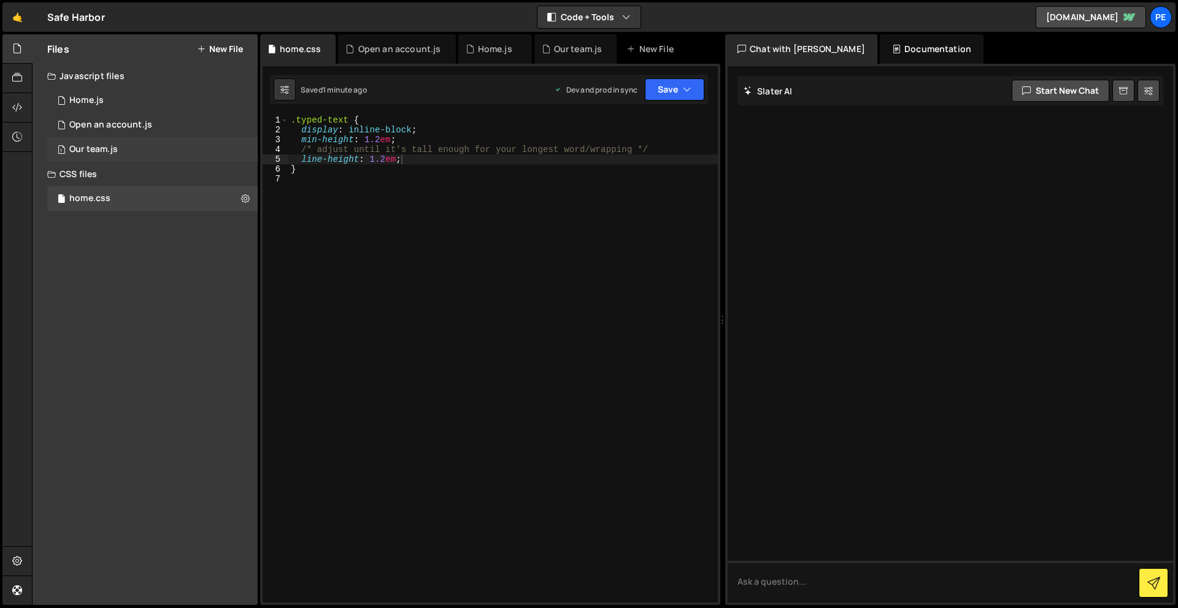
click at [151, 154] on div "1 Our team.js 0" at bounding box center [152, 149] width 210 height 25
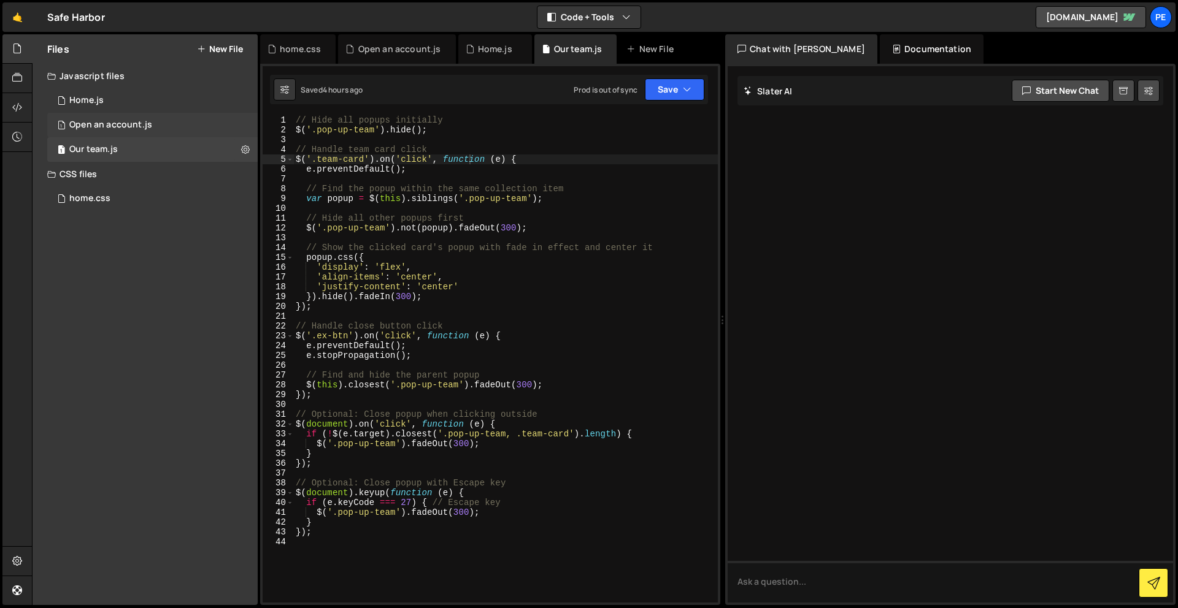
click at [145, 117] on div "1 Open an account.js 0" at bounding box center [152, 125] width 210 height 25
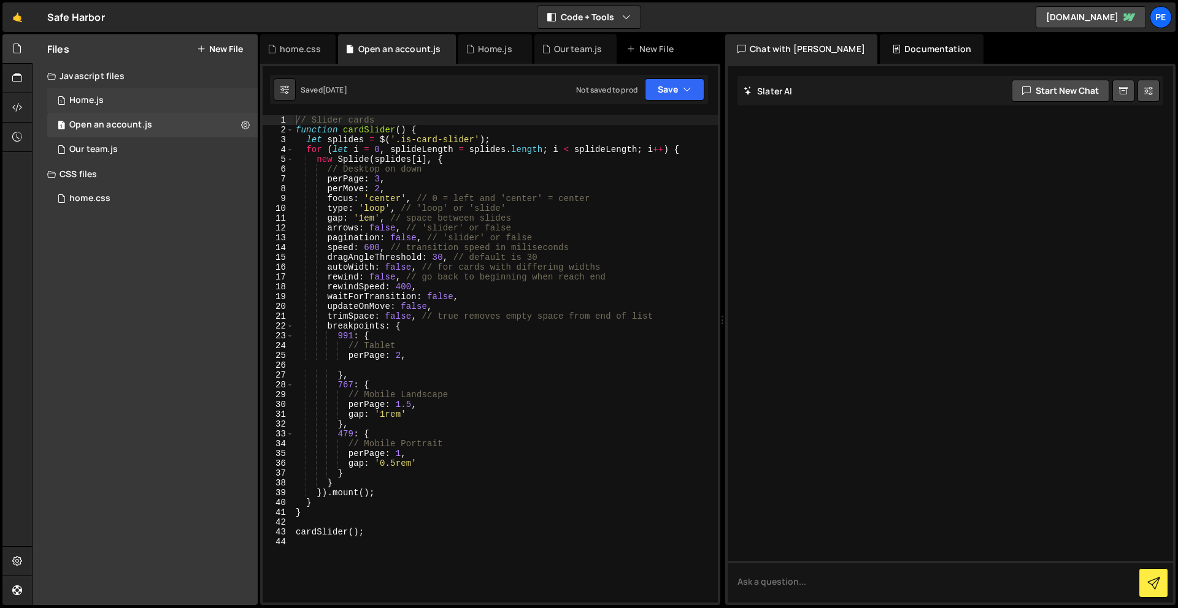
click at [129, 106] on div "1 Home.js 0" at bounding box center [152, 100] width 210 height 25
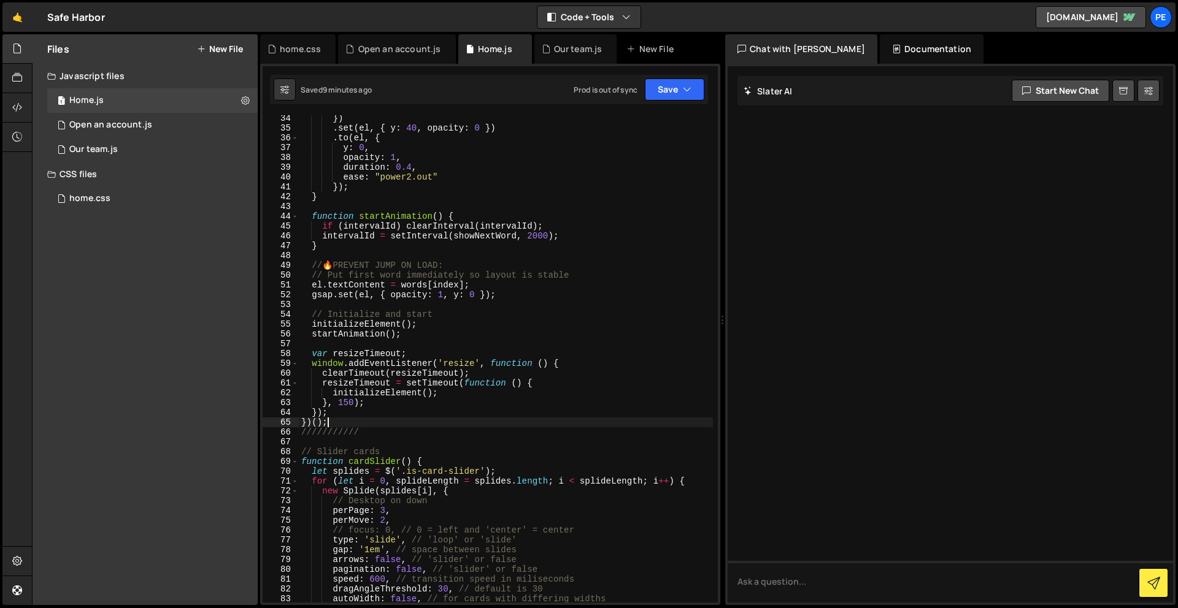
click at [374, 423] on div "}) . set ( el , { y : 40 , opacity : 0 }) . to ( el , { y : 0 , opacity : 1 , d…" at bounding box center [506, 366] width 414 height 507
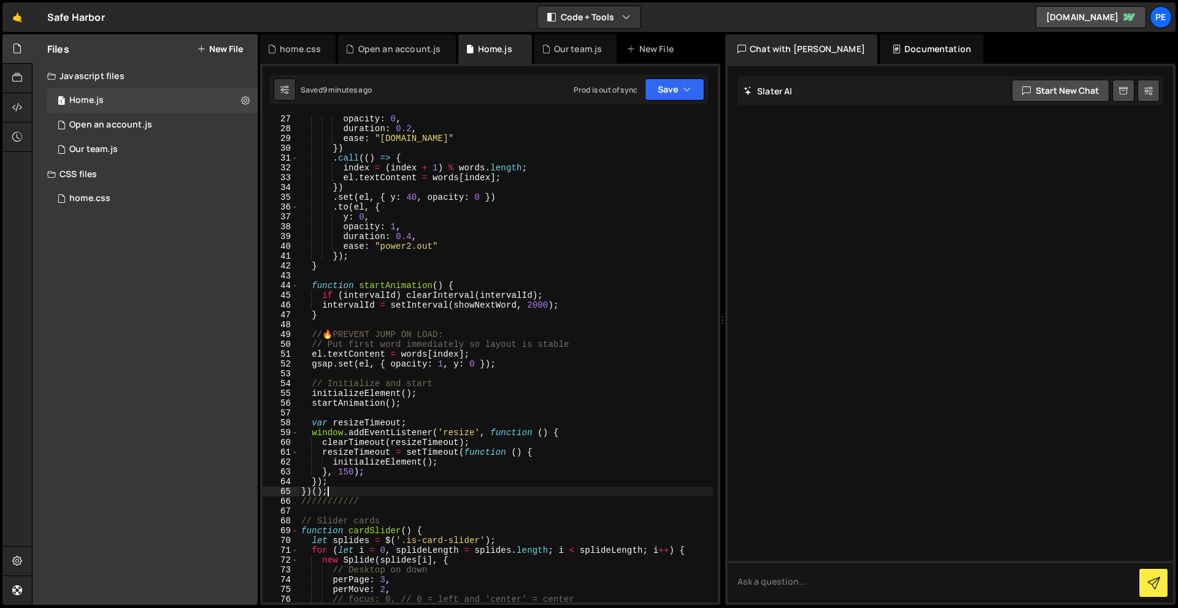
scroll to position [257, 0]
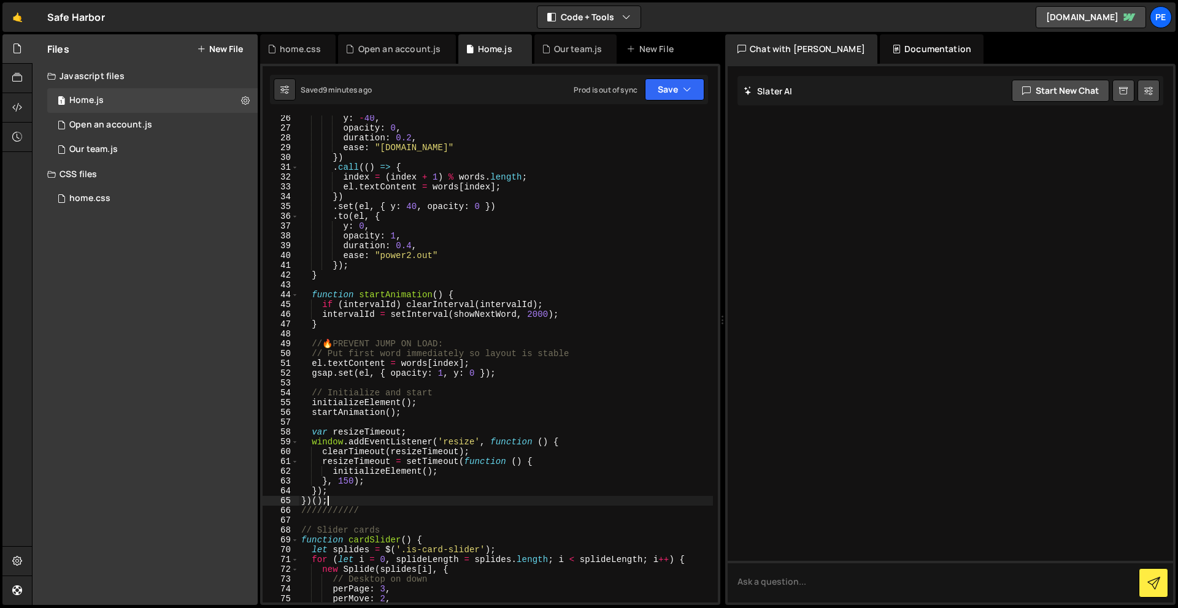
click at [381, 497] on div "y : - 40 , opacity : 0 , duration : 0.2 , ease : "[DOMAIN_NAME]" }) . call (( )…" at bounding box center [506, 366] width 414 height 507
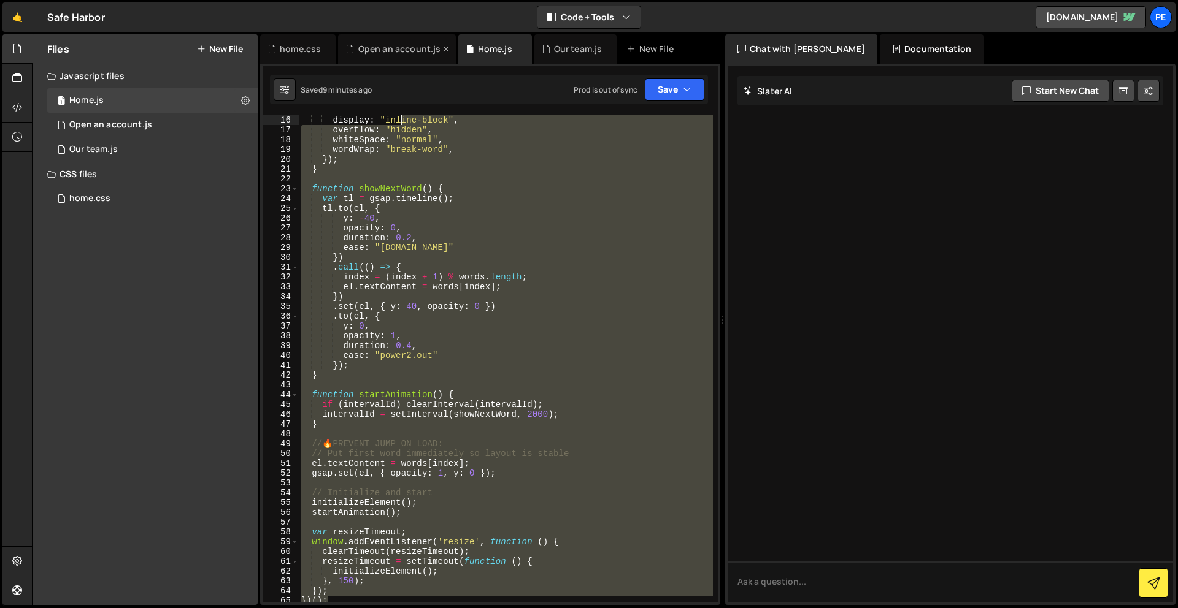
scroll to position [0, 0]
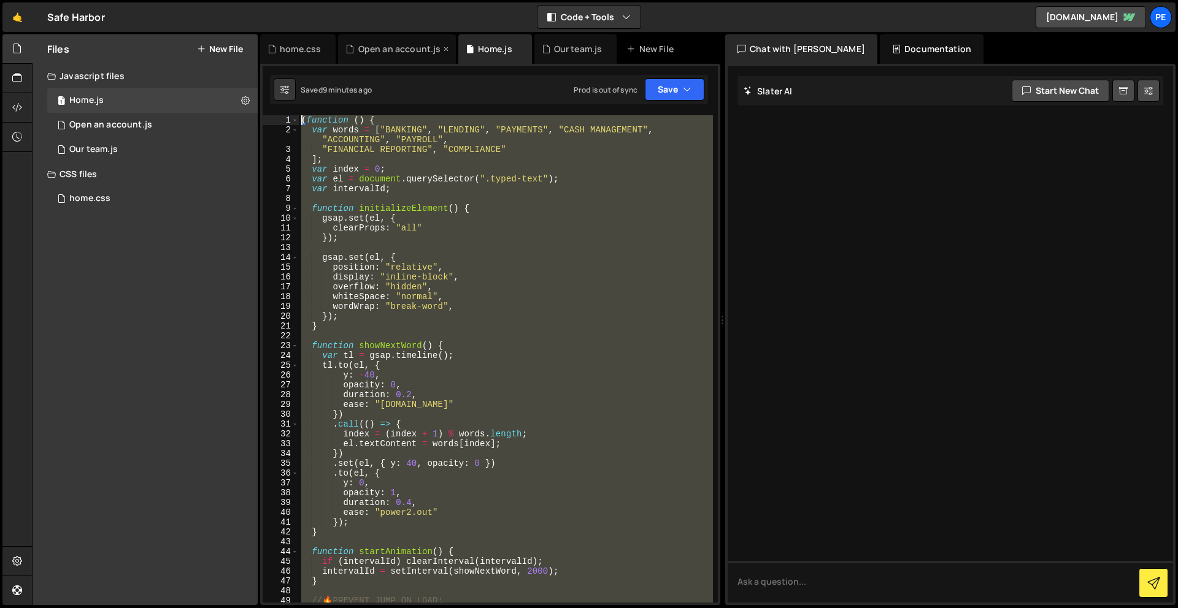
drag, startPoint x: 383, startPoint y: 499, endPoint x: 399, endPoint y: 53, distance: 446.7
click at [399, 53] on div "Debug Explain Copy home.css Open an account.js Home.js Our team.js New File Sav…" at bounding box center [490, 320] width 460 height 572
type textarea "(function () { var words = ["BANKING", "LENDING", "PAYMENTS", "CASH MANAGEMENT"…"
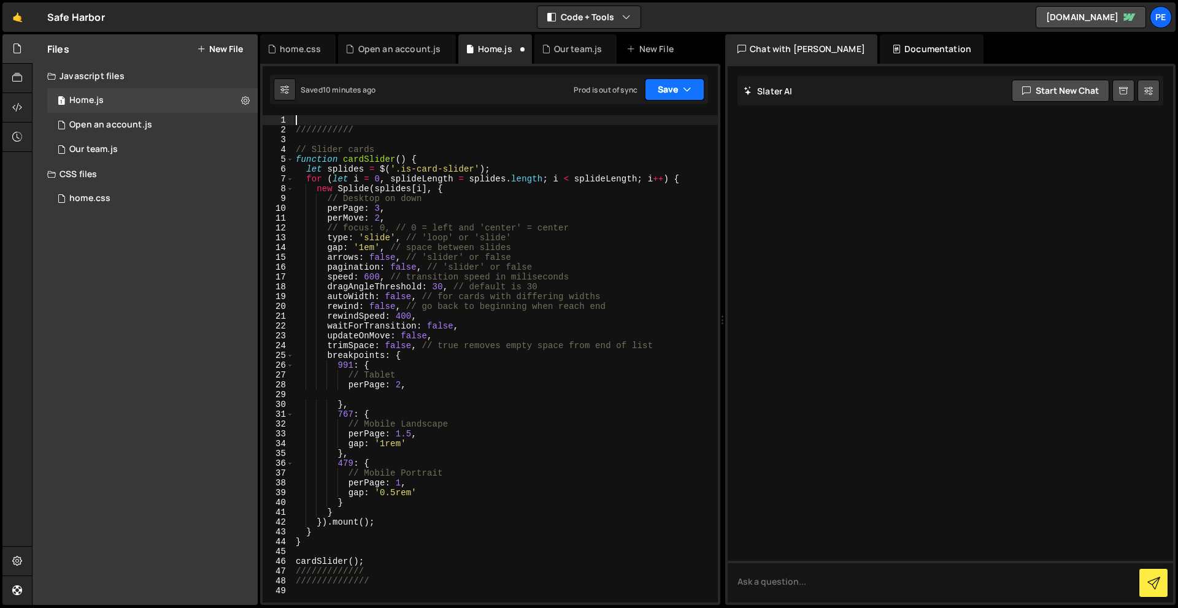
click at [673, 92] on button "Save" at bounding box center [674, 90] width 59 height 22
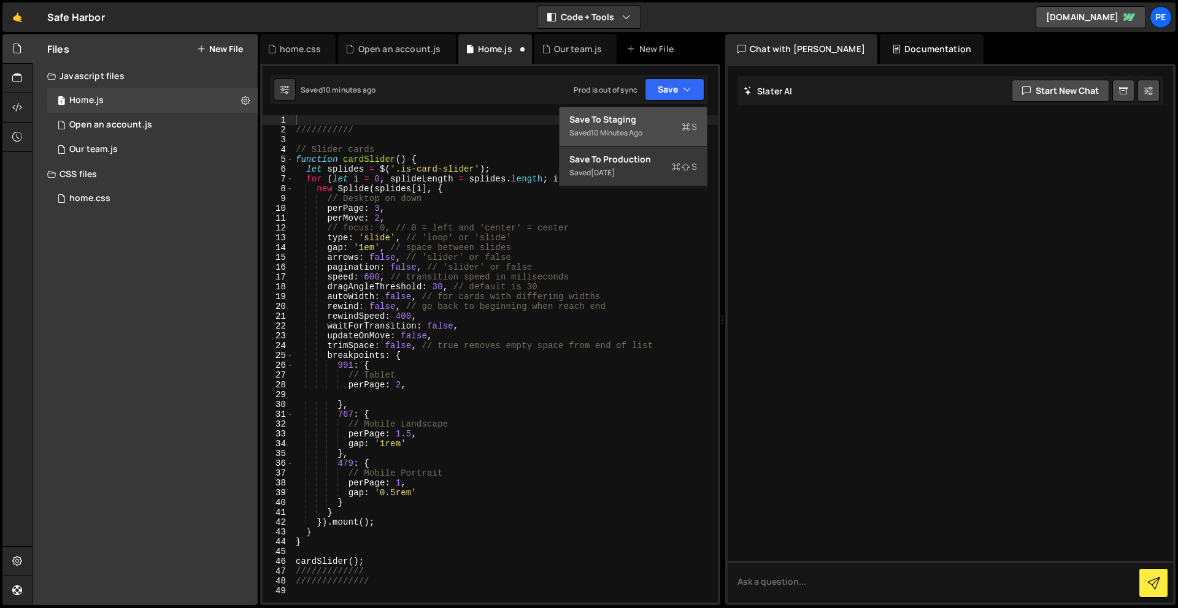
click at [605, 121] on div "Save to Staging S" at bounding box center [633, 119] width 128 height 12
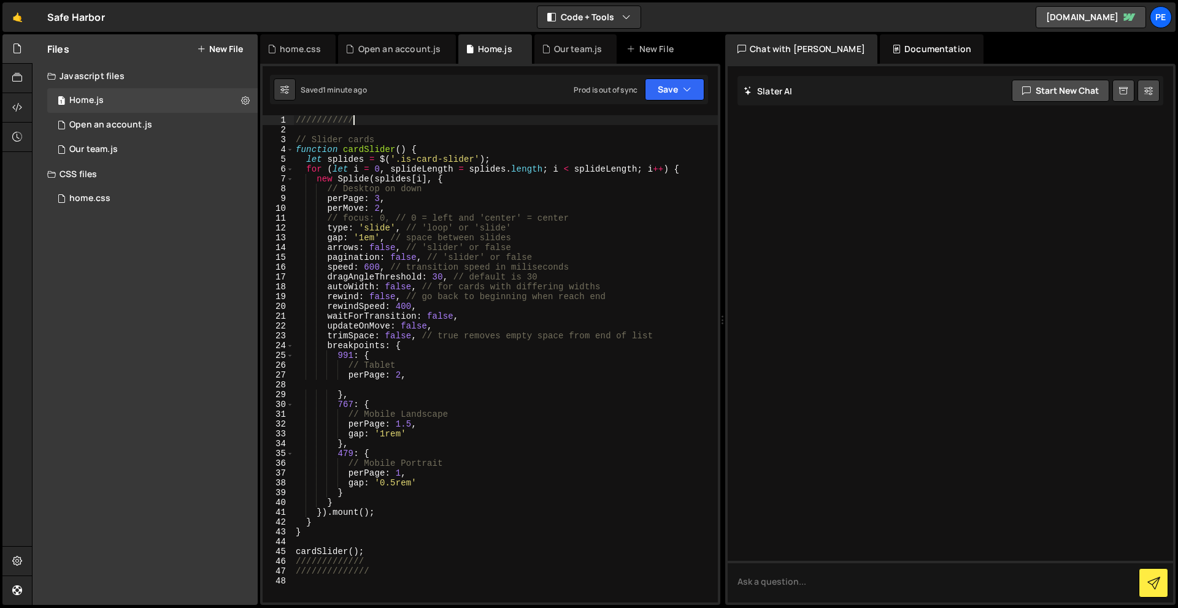
click at [398, 122] on div "/////////// // Slider cards function cardSlider ( ) { let splides = $ ( '.is-ca…" at bounding box center [505, 368] width 424 height 507
click at [305, 112] on div "$('.team-card').on('click', function (e) { 1 2 3 4 5 6 7 8 9 10 11 12 13 14 15 …" at bounding box center [490, 335] width 460 height 542
click at [297, 117] on div "/////////// // Slider cards function cardSlider ( ) { let splides = $ ( '.is-ca…" at bounding box center [505, 368] width 424 height 507
type textarea "///////////"
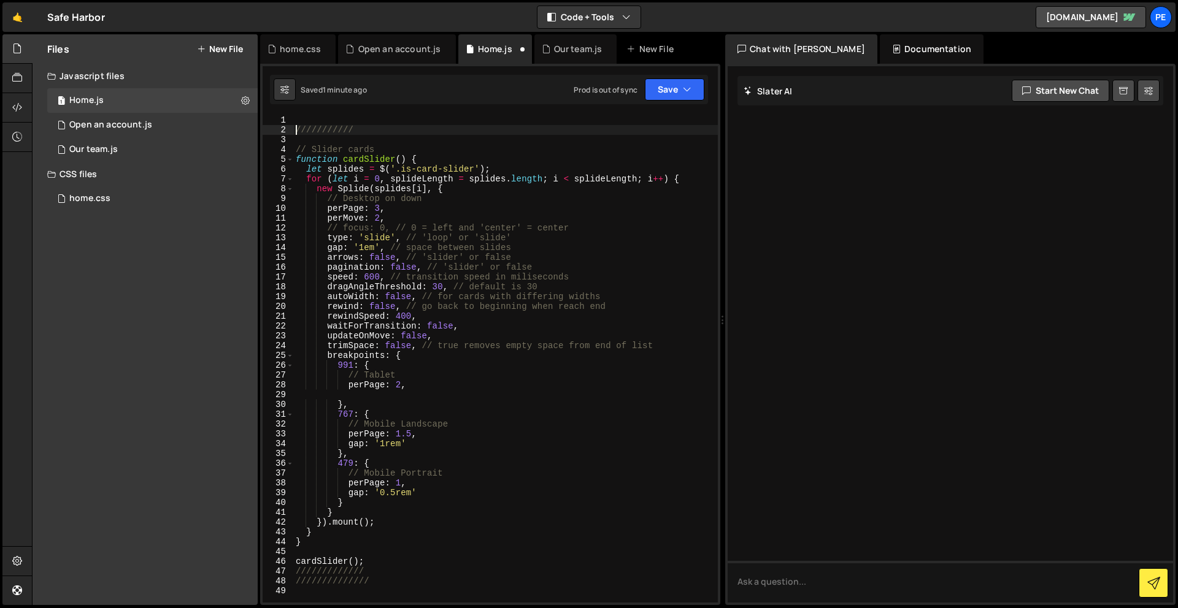
click at [302, 115] on div "/////////// // Slider cards function cardSlider ( ) { let splides = $ ( '.is-ca…" at bounding box center [505, 368] width 424 height 507
paste textarea "})();"
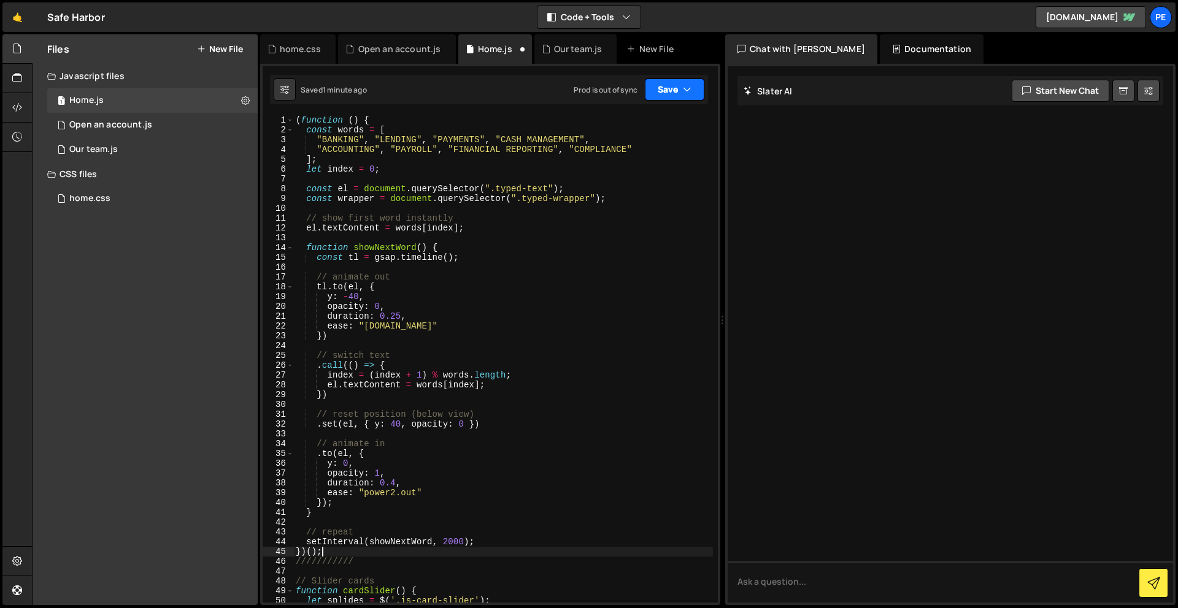
type textarea "})();"
click at [663, 88] on button "Save" at bounding box center [674, 90] width 59 height 22
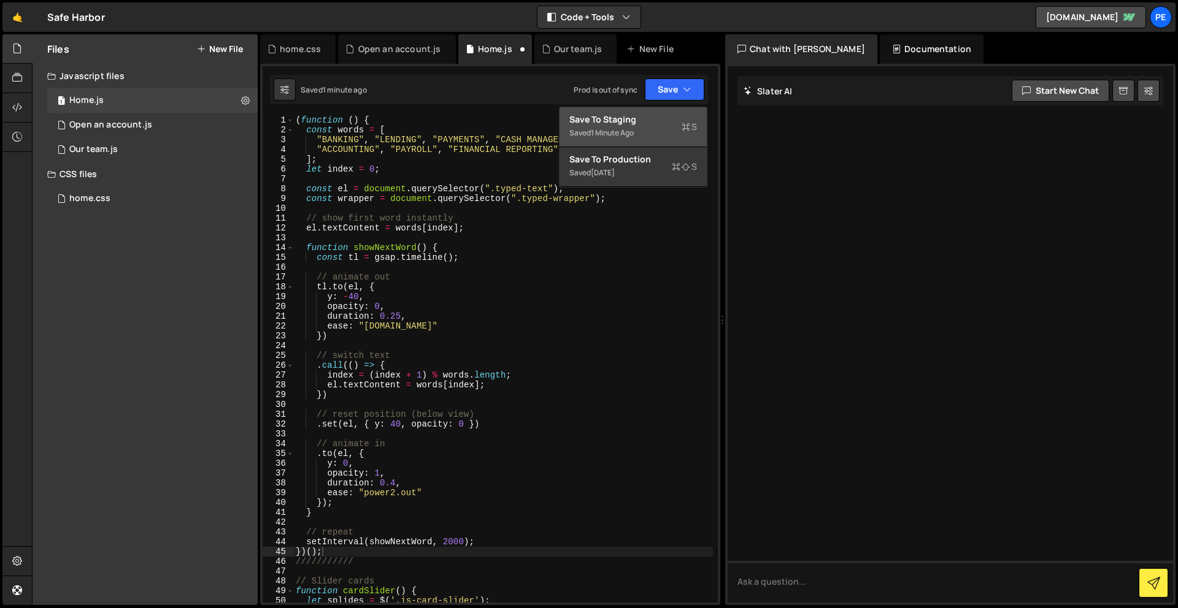
click at [667, 113] on div "Save to Staging S" at bounding box center [633, 119] width 128 height 12
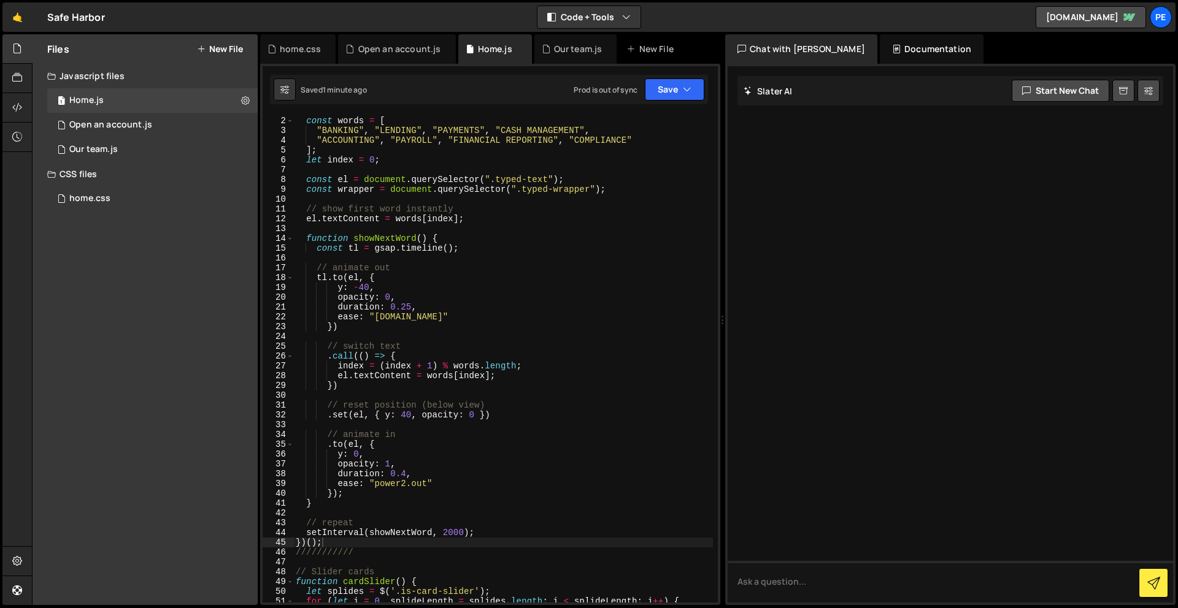
scroll to position [9, 0]
click at [71, 191] on div "home.css 0" at bounding box center [152, 198] width 210 height 25
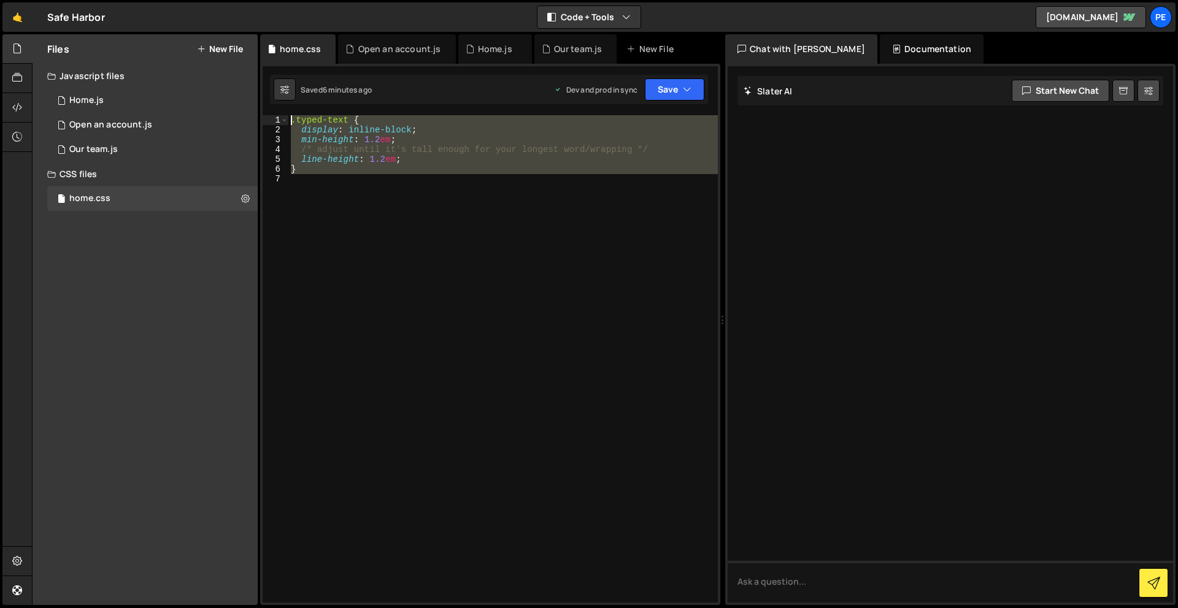
drag, startPoint x: 427, startPoint y: 256, endPoint x: 347, endPoint y: 72, distance: 201.0
click at [347, 72] on div "$('.team-card').on('click', function (e) { 1 2 3 4 5 6 7 8 9 10 11 12 13 14 15 …" at bounding box center [490, 335] width 460 height 542
type textarea ".typed-text { display: inline-block;"
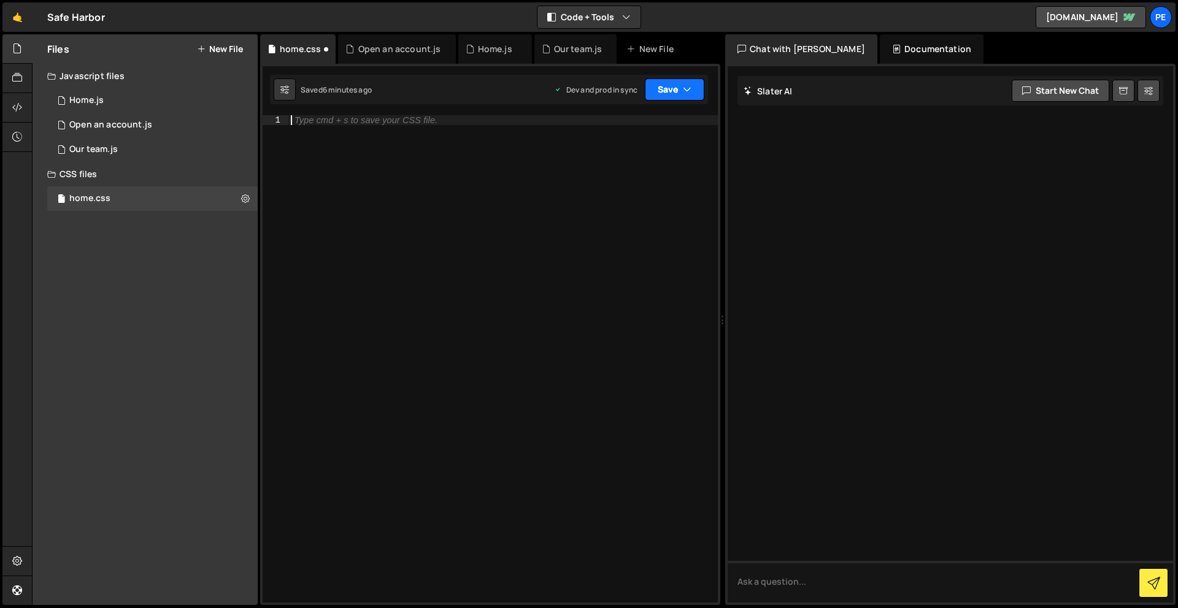
click at [648, 86] on button "Save" at bounding box center [674, 90] width 59 height 22
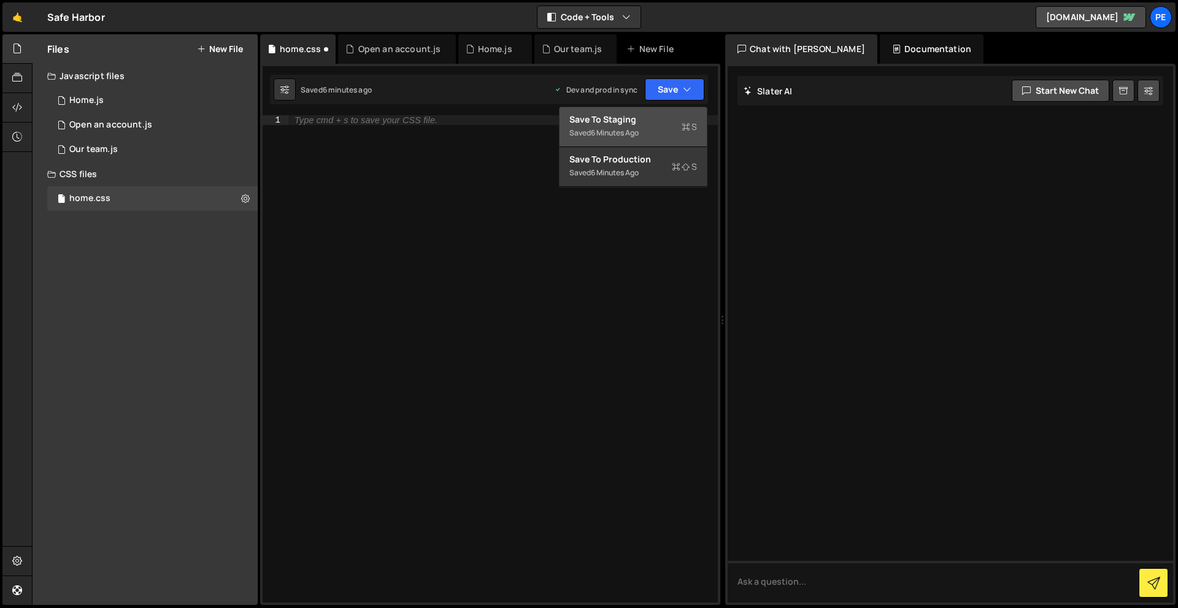
click at [638, 131] on div "6 minutes ago" at bounding box center [615, 133] width 48 height 10
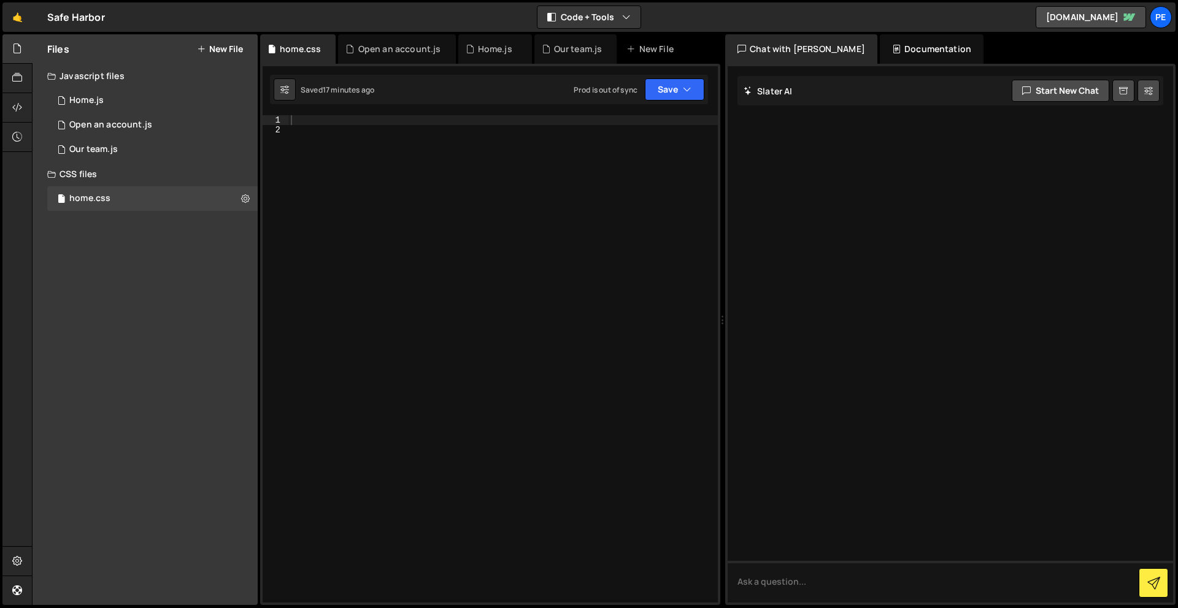
click at [233, 50] on button "New File" at bounding box center [220, 49] width 46 height 10
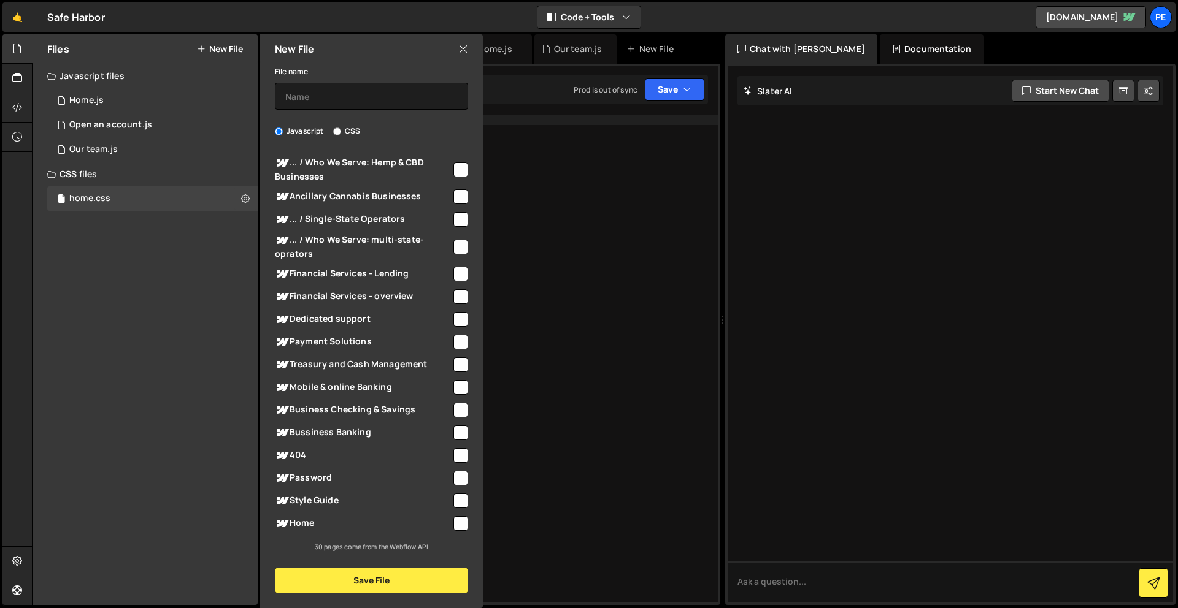
scroll to position [0, 0]
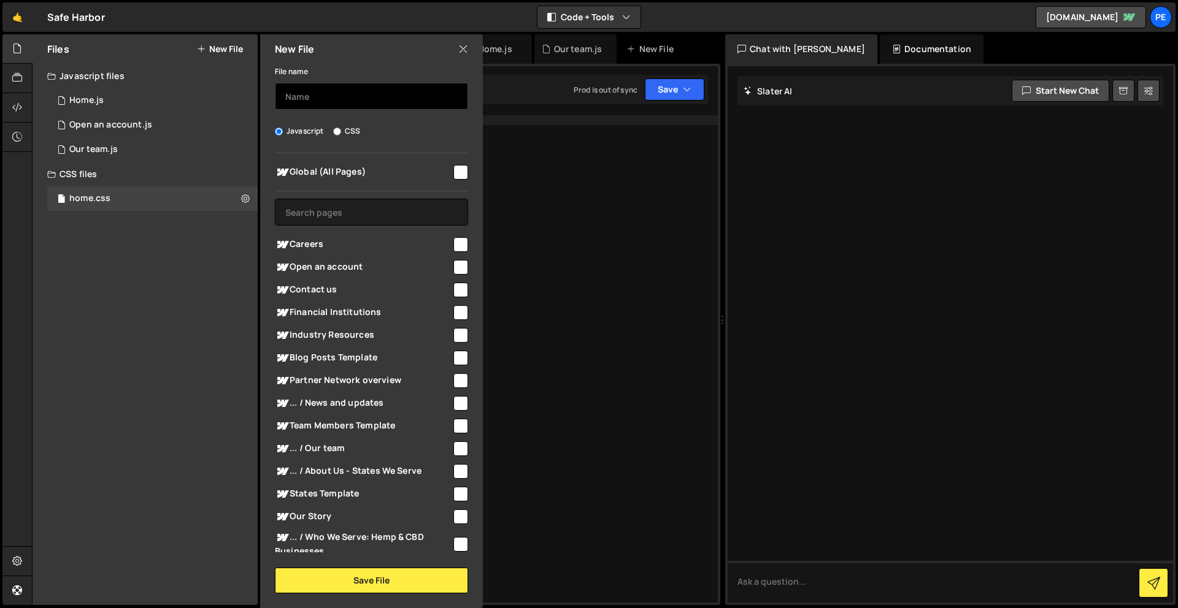
click at [375, 98] on input "text" at bounding box center [371, 96] width 193 height 27
type input "glo"
click at [453, 166] on input "checkbox" at bounding box center [460, 172] width 15 height 15
checkbox input "true"
click at [359, 130] on label "CSS" at bounding box center [346, 131] width 27 height 12
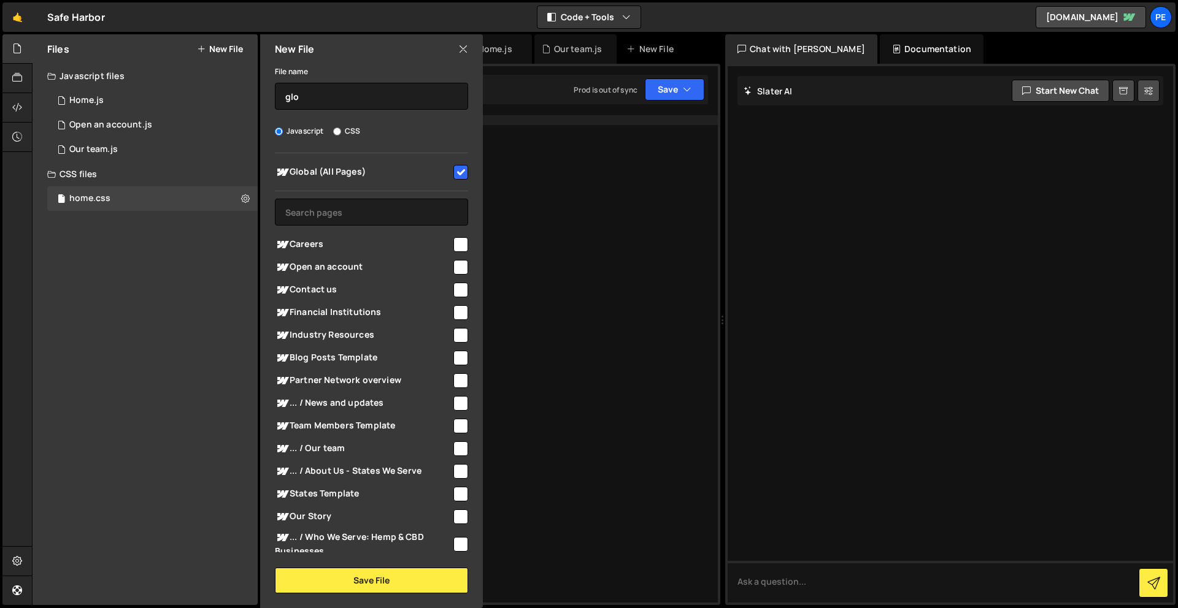
click at [341, 130] on input "CSS" at bounding box center [337, 132] width 8 height 8
radio input "true"
click at [358, 107] on input "glo" at bounding box center [371, 96] width 193 height 27
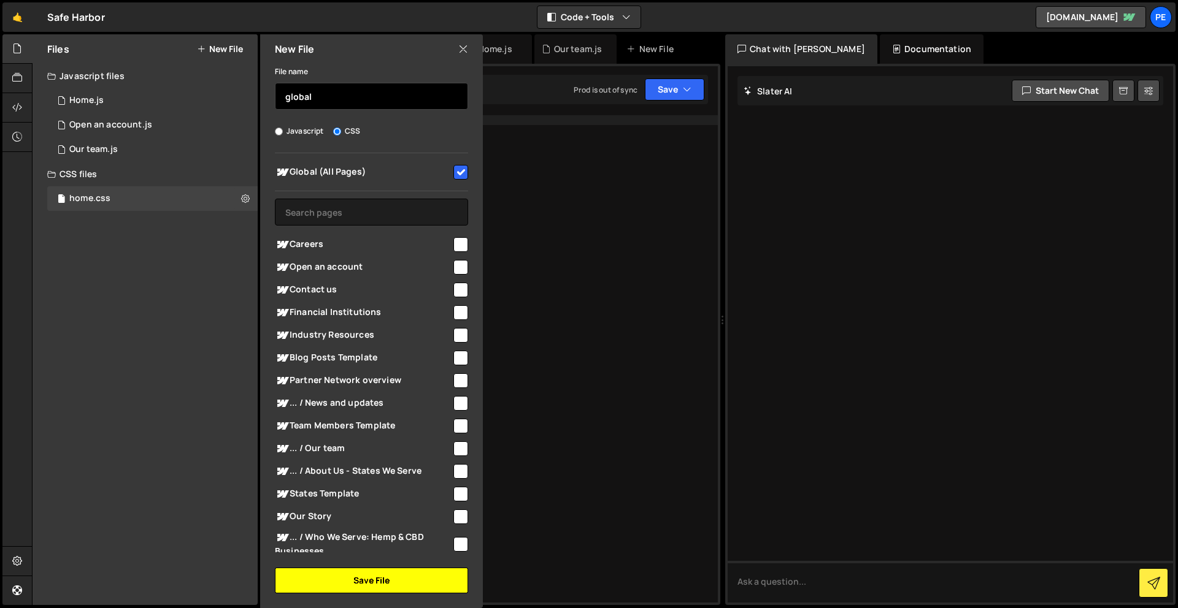
type input "global"
click at [380, 580] on button "Save File" at bounding box center [371, 581] width 193 height 26
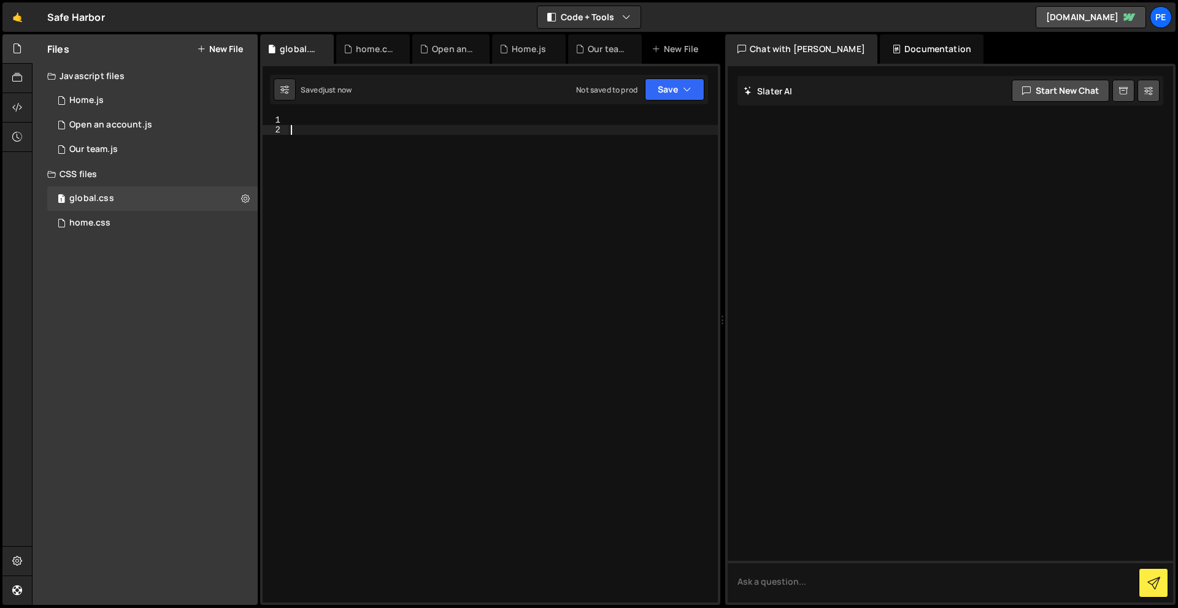
click at [367, 161] on div at bounding box center [502, 368] width 429 height 507
click at [371, 122] on div at bounding box center [502, 368] width 429 height 507
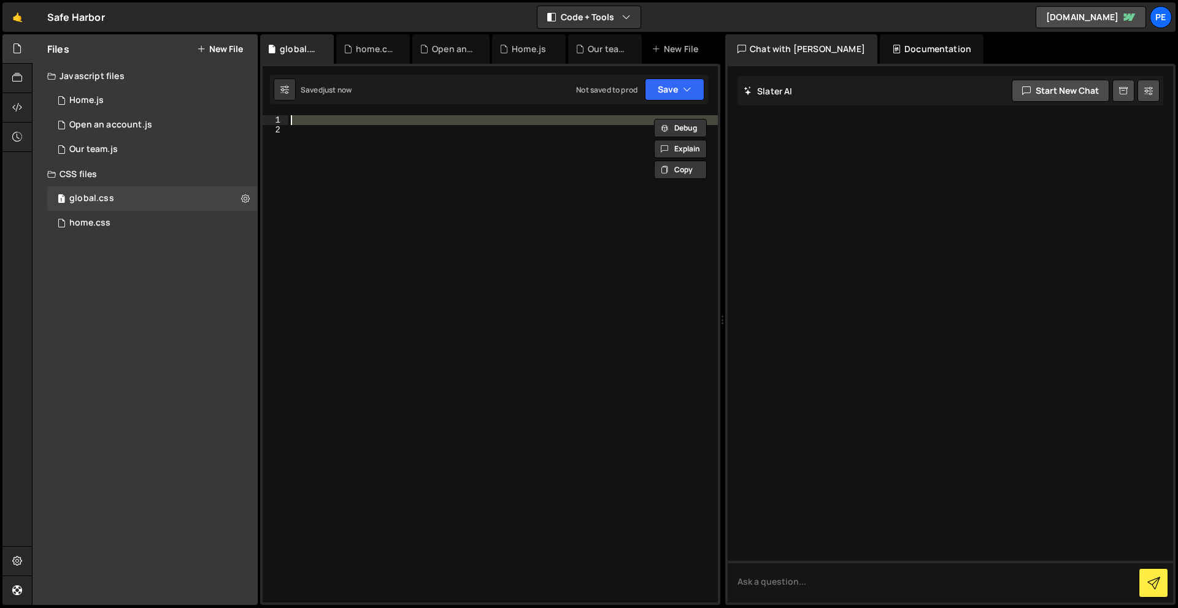
click at [369, 110] on div "$('.team-card').on('click', function (e) { 1 2 3 4 5 6 7 8 9 10 11 12 13 14 15 …" at bounding box center [490, 335] width 460 height 542
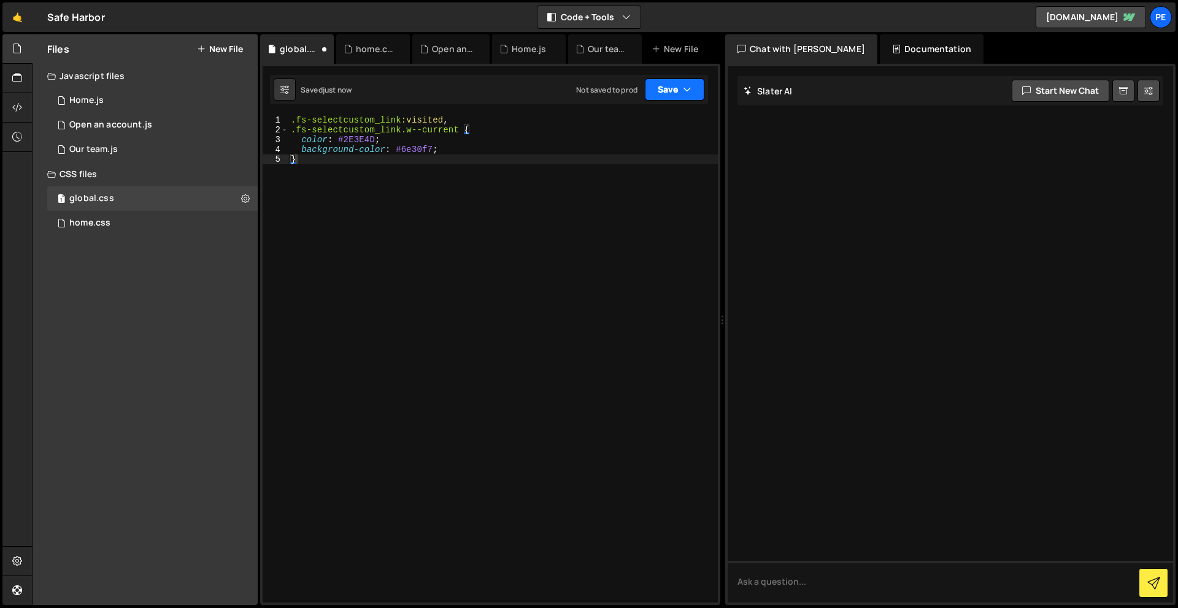
click at [672, 85] on button "Save" at bounding box center [674, 90] width 59 height 22
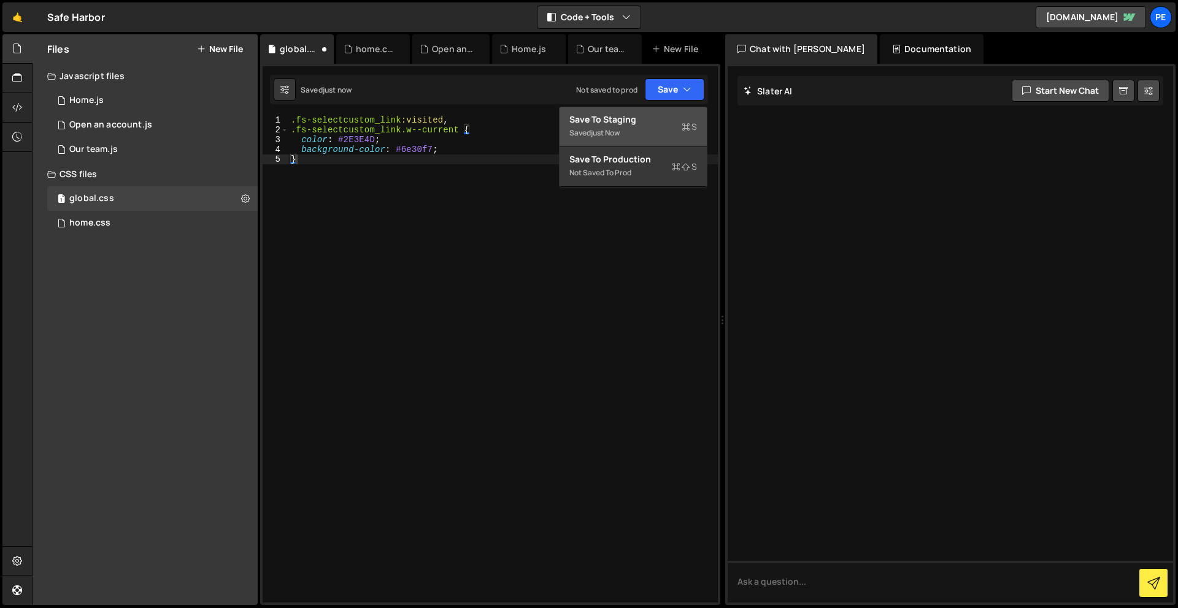
click at [683, 121] on icon at bounding box center [685, 127] width 9 height 12
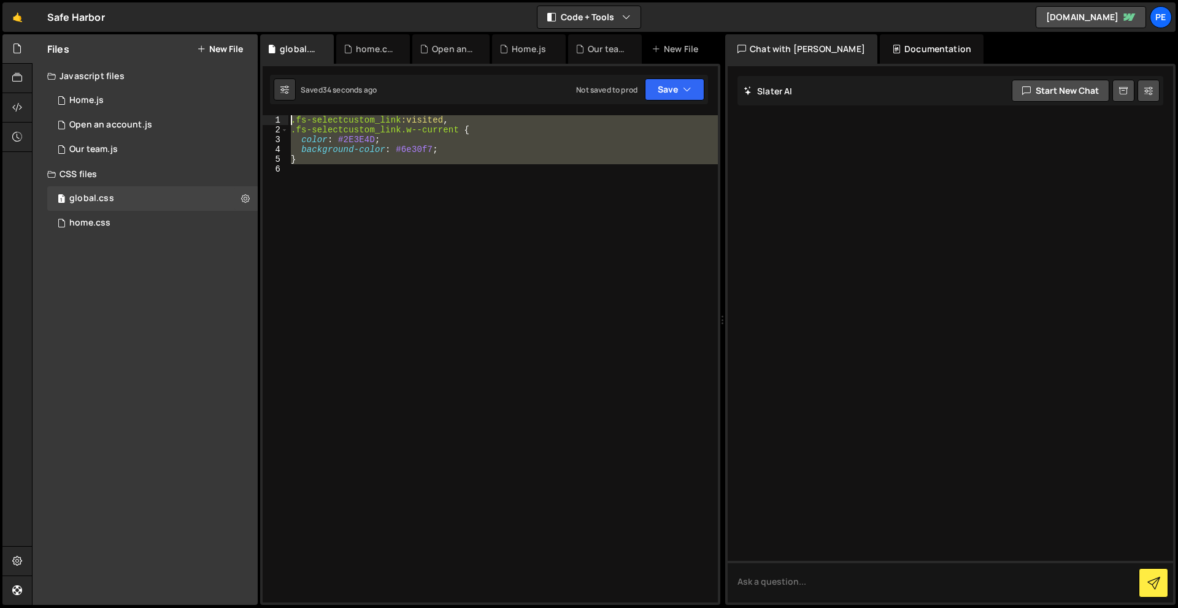
drag, startPoint x: 479, startPoint y: 258, endPoint x: 331, endPoint y: 12, distance: 286.9
click at [331, 12] on div "Hold on a sec... Are you certain you wish to leave this page? Any changes you'v…" at bounding box center [589, 304] width 1178 height 608
paste textarea "}"
type textarea "}"
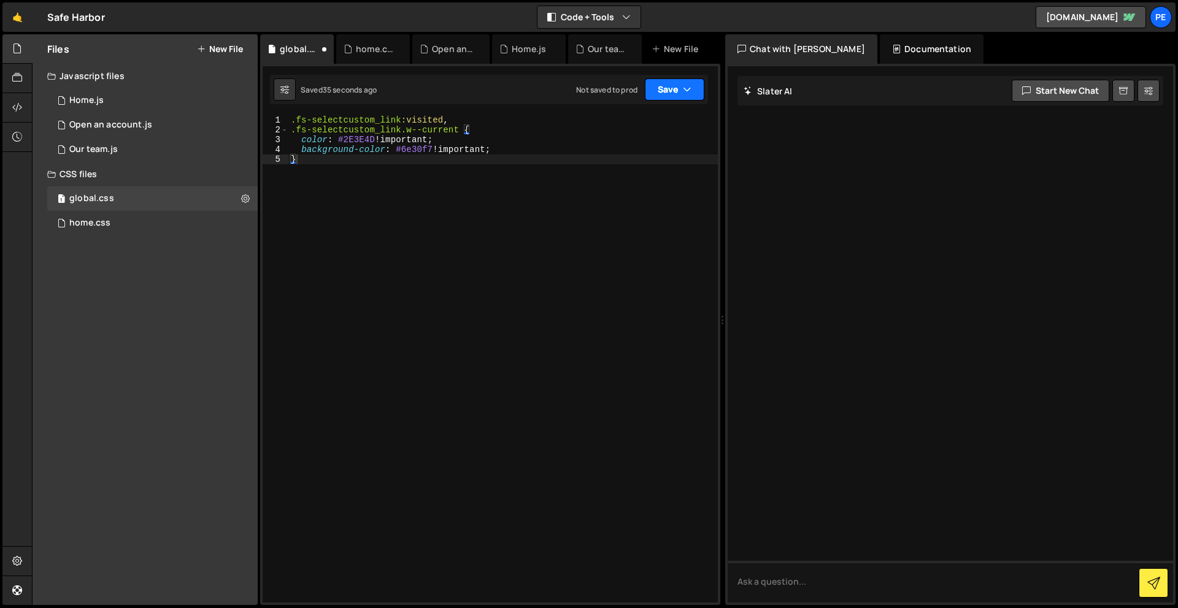
click at [648, 94] on button "Save" at bounding box center [674, 90] width 59 height 22
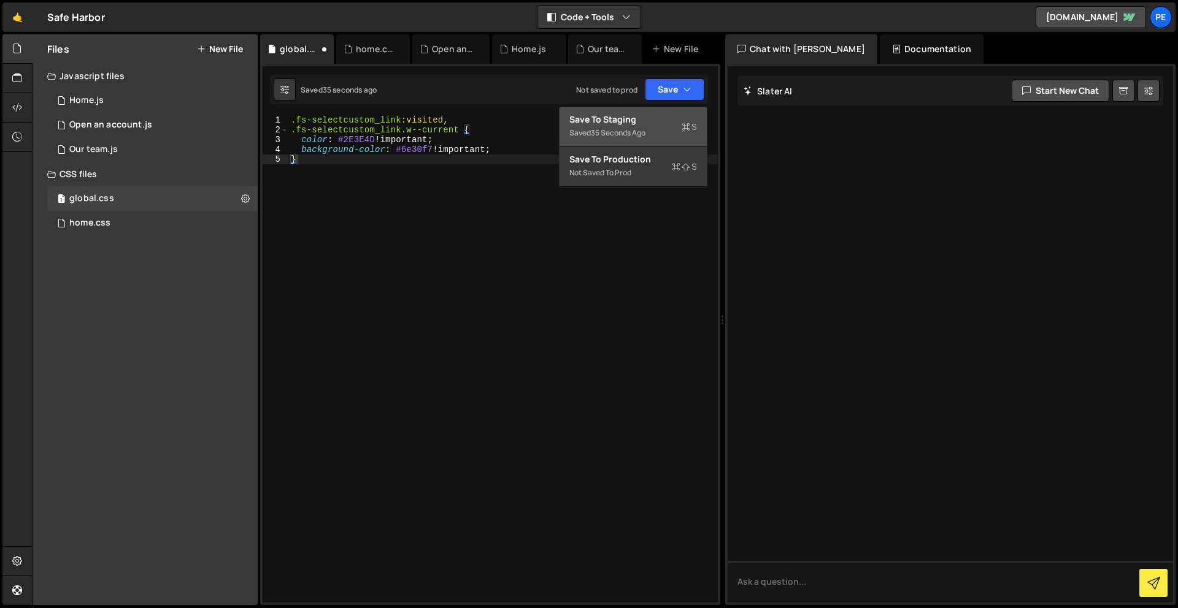
click at [612, 122] on div "Save to Staging S" at bounding box center [633, 119] width 128 height 12
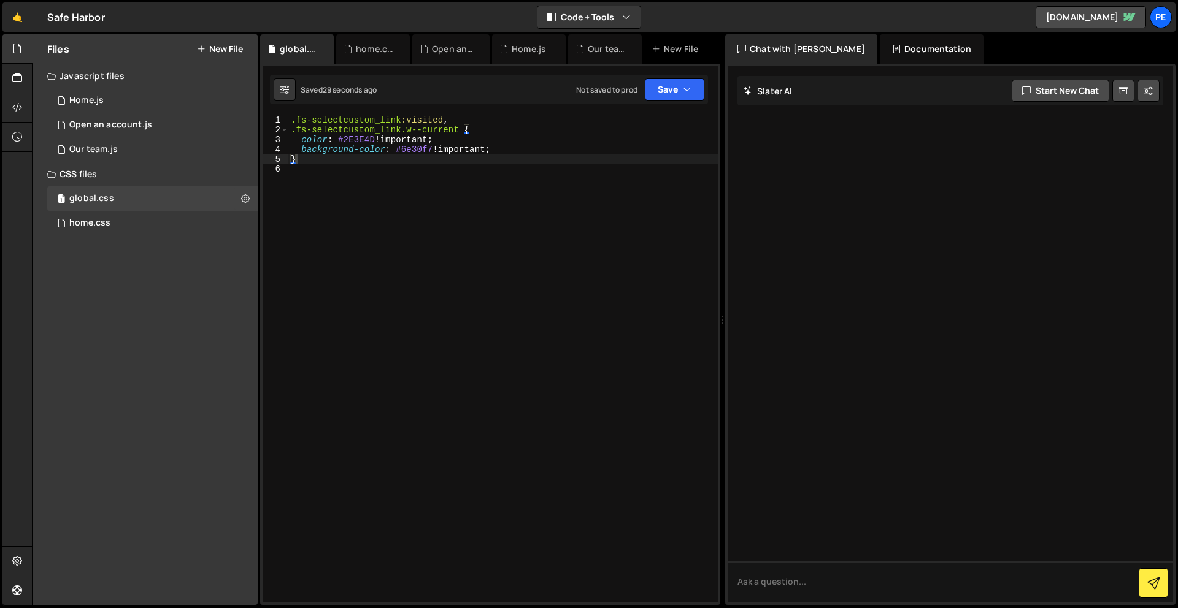
click at [467, 194] on div ".fs-selectcustom_link :visited , .fs-selectcustom_link.w--current { color : #2E…" at bounding box center [502, 368] width 429 height 507
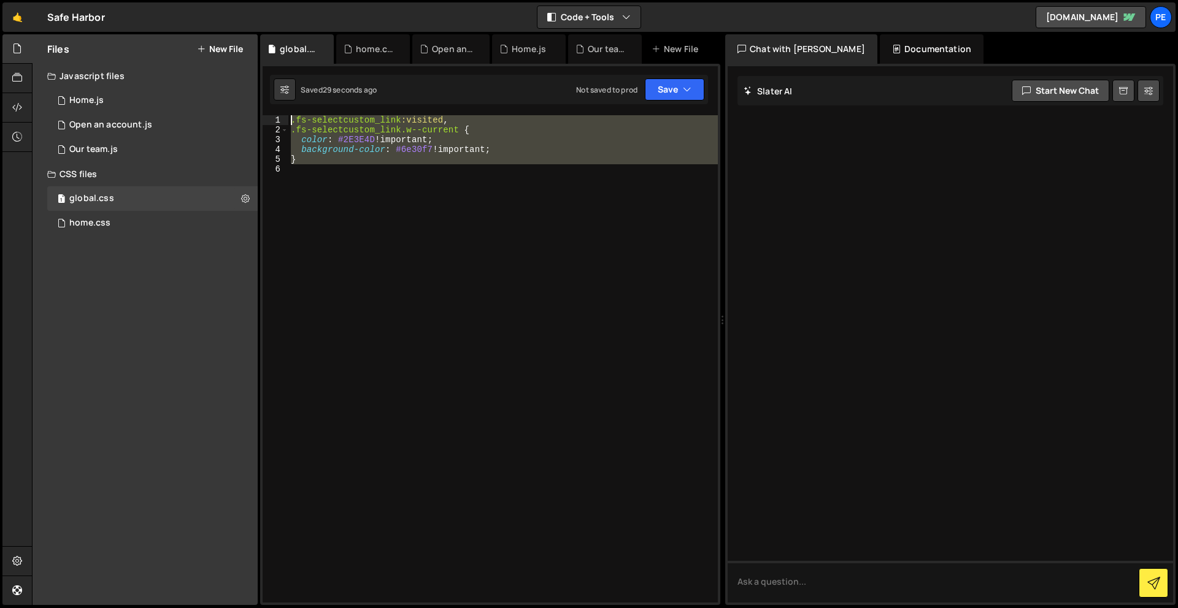
drag, startPoint x: 286, startPoint y: -36, endPoint x: 280, endPoint y: -54, distance: 18.8
click at [280, 0] on html "Projects [GEOGRAPHIC_DATA] Blog Pe Your current team is Perspective 1 Projects …" at bounding box center [589, 304] width 1178 height 608
paste textarea "}"
type textarea "}"
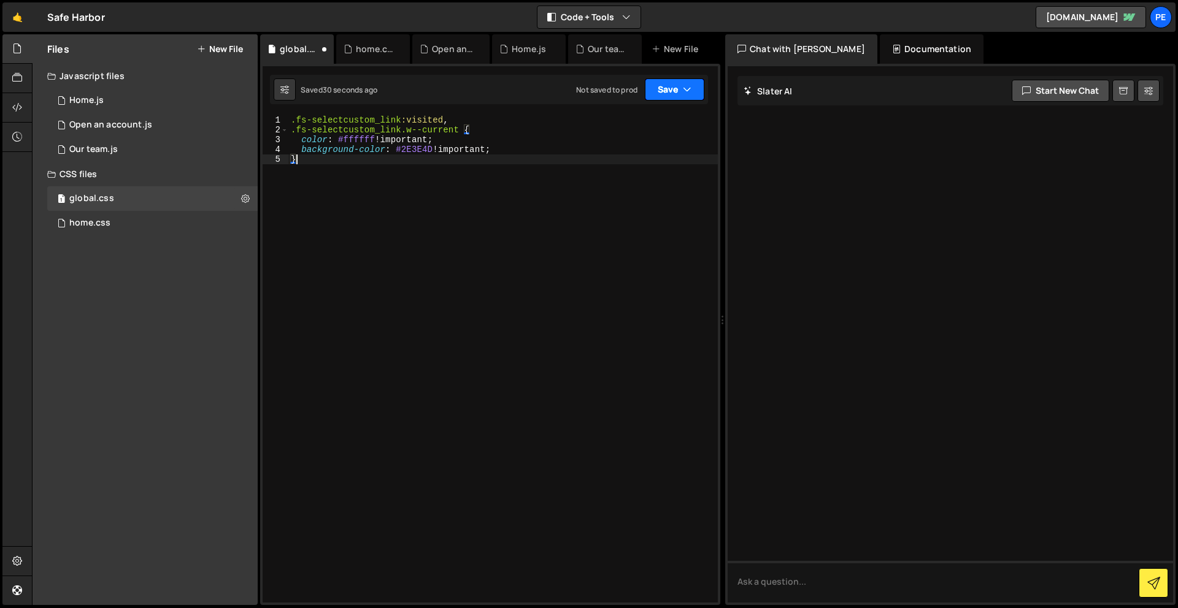
click at [657, 99] on button "Save" at bounding box center [674, 90] width 59 height 22
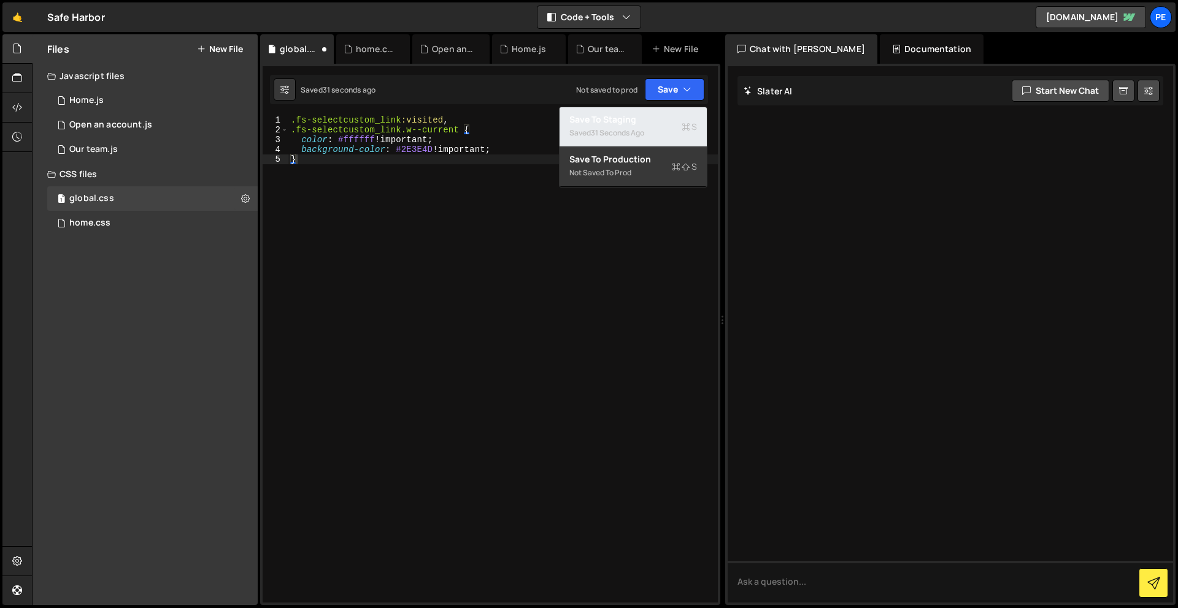
click at [625, 138] on div "Saved 31 seconds ago" at bounding box center [633, 133] width 128 height 15
